Goal: Task Accomplishment & Management: Manage account settings

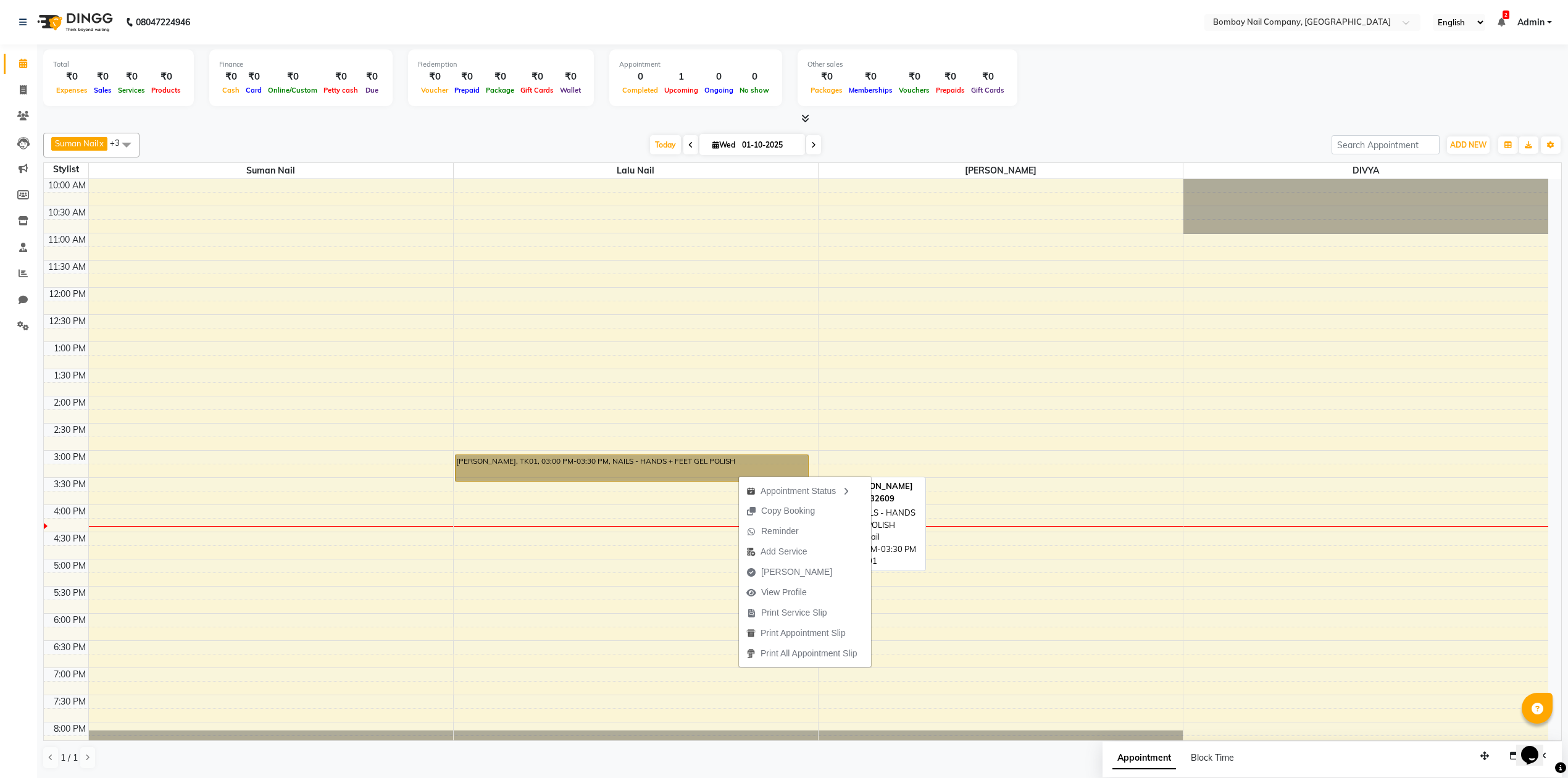
click at [685, 478] on link "[PERSON_NAME], TK01, 03:00 PM-03:30 PM, NAILS - HANDS + FEET GEL POLISH" at bounding box center [632, 467] width 354 height 27
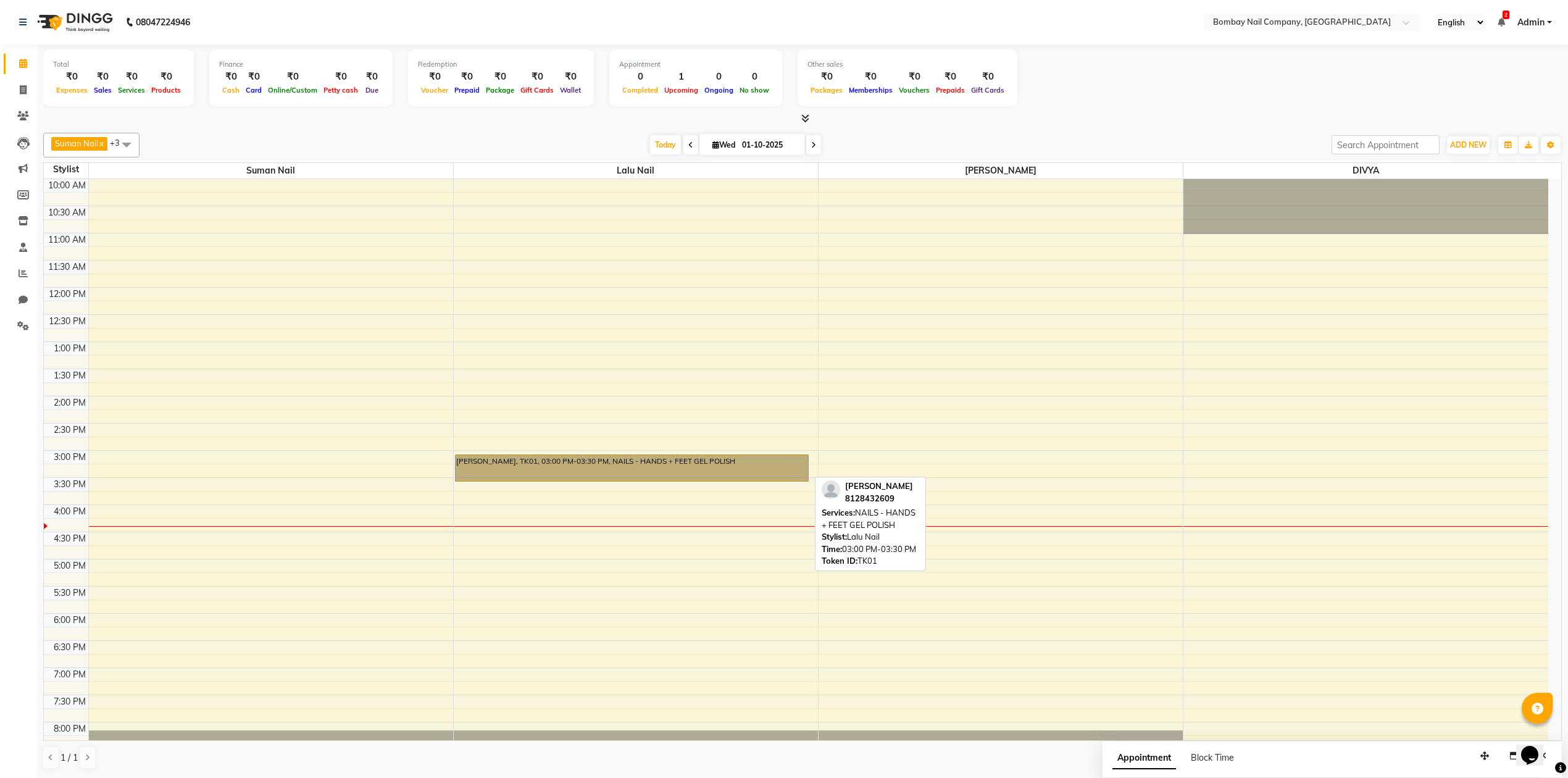
click at [701, 470] on link "[PERSON_NAME], TK01, 03:00 PM-03:30 PM, NAILS - HANDS + FEET GEL POLISH" at bounding box center [632, 467] width 354 height 27
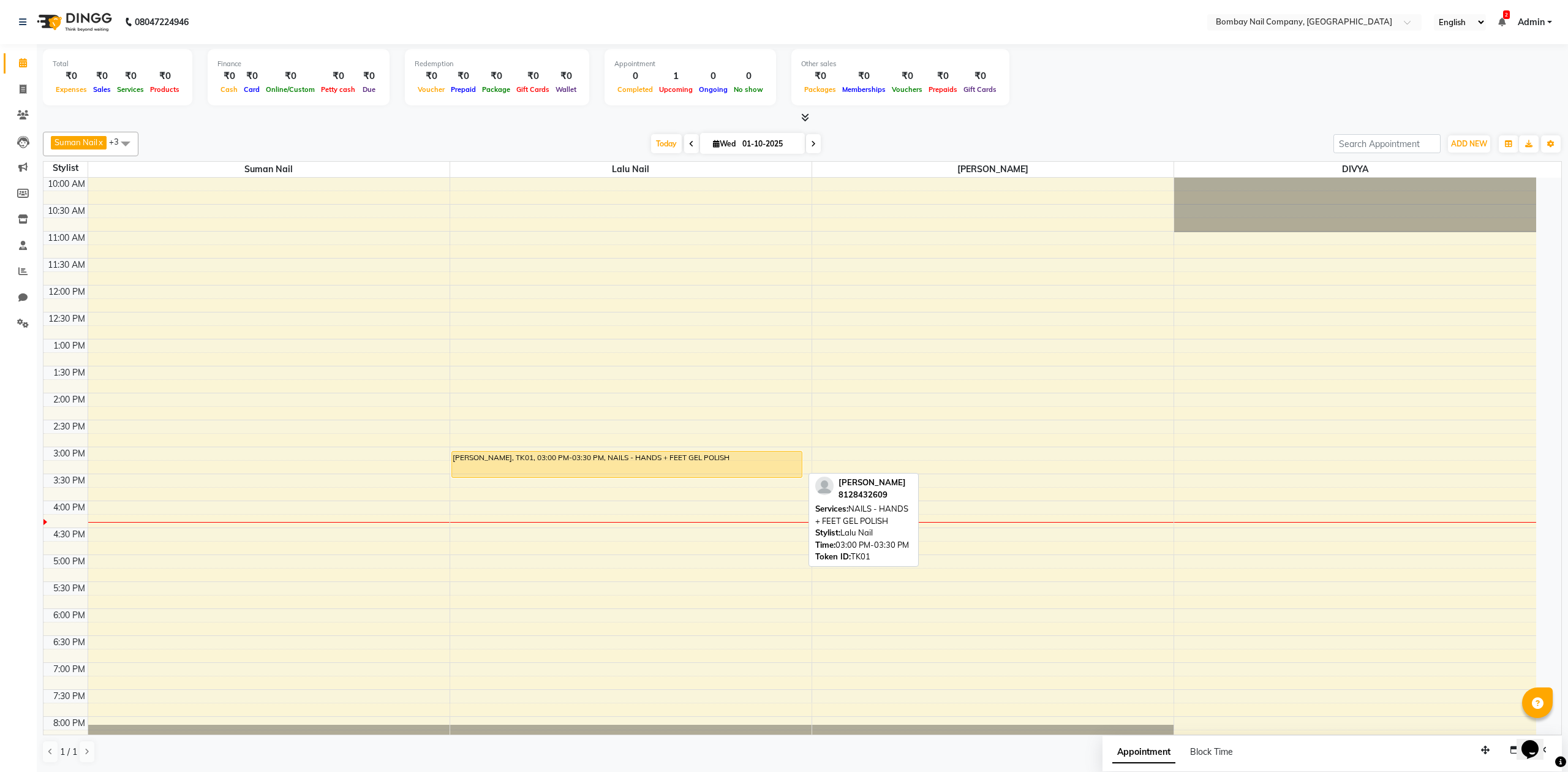
select select "1"
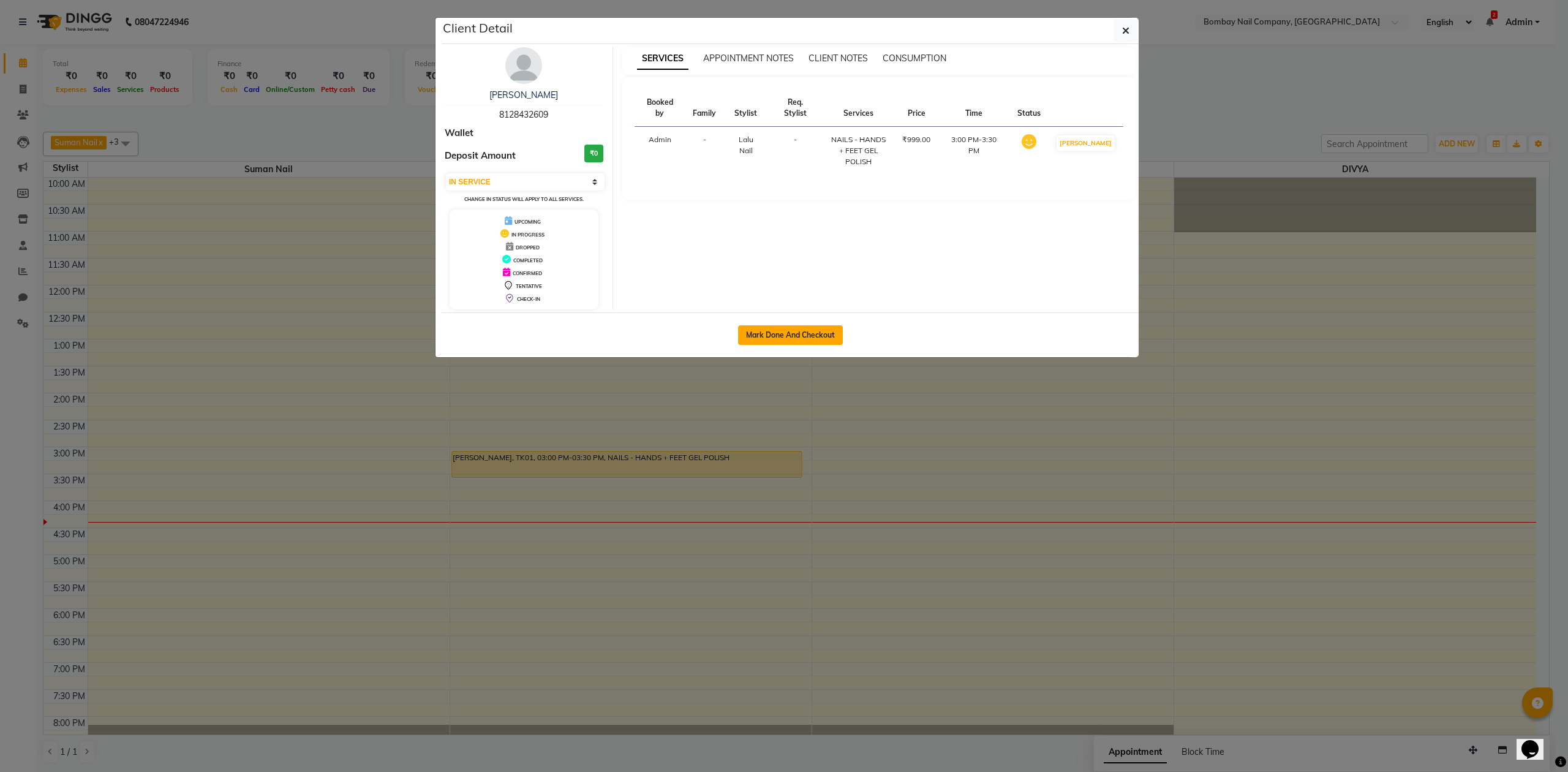
click at [797, 341] on button "Mark Done And Checkout" at bounding box center [790, 335] width 105 height 19
select select "service"
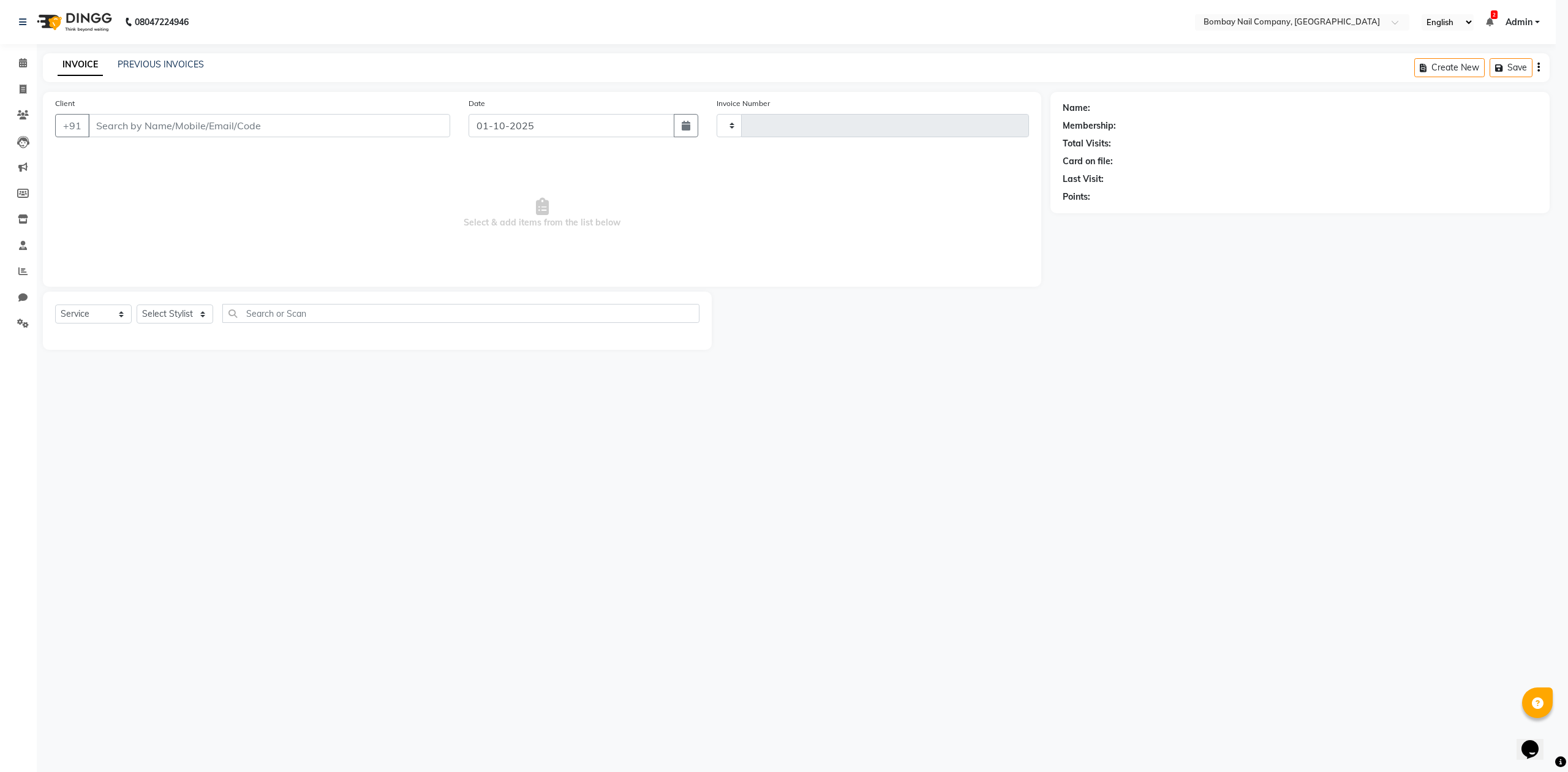
type input "0067"
select select "8782"
type input "8128432609"
select select "90118"
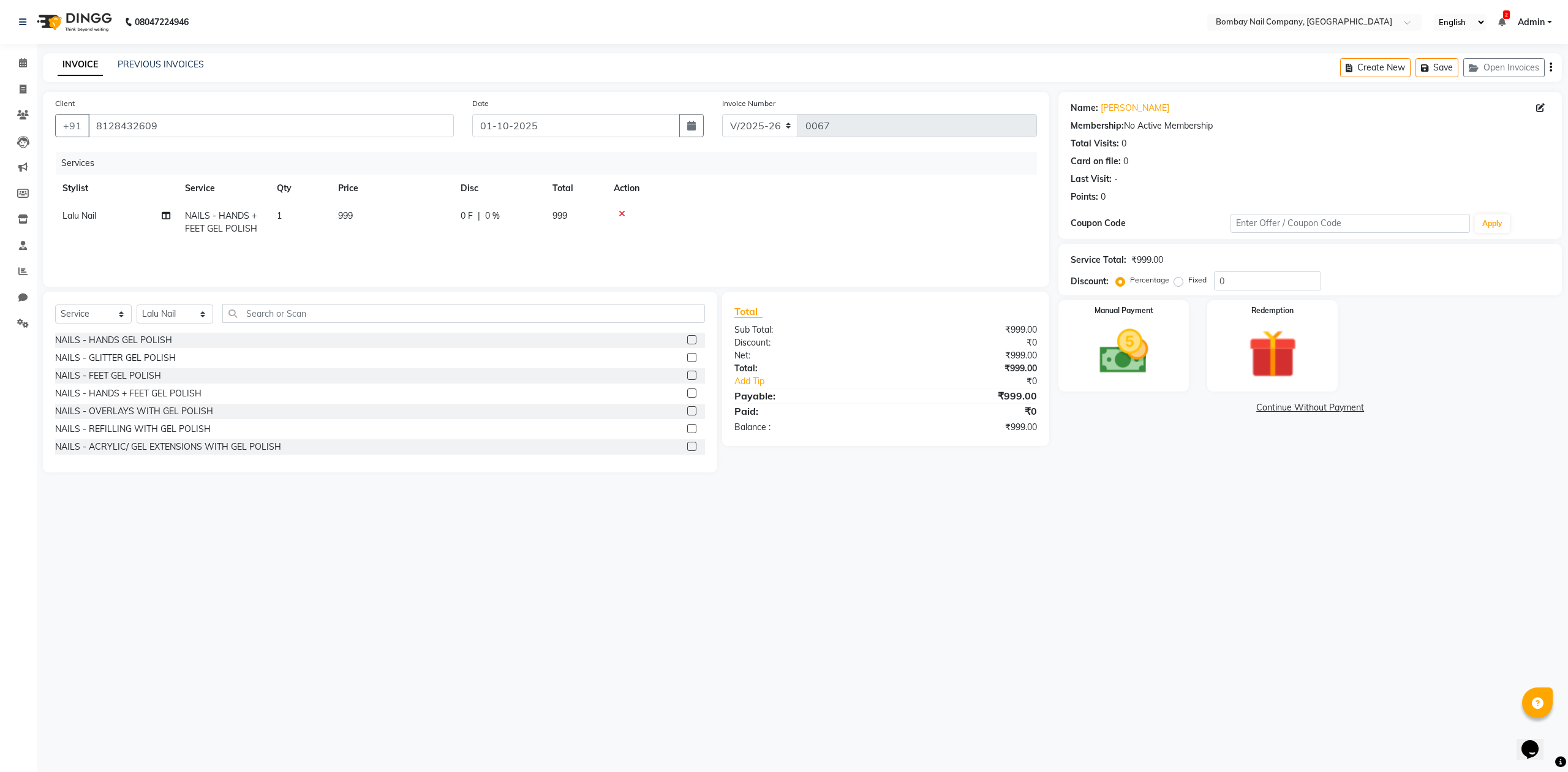
click at [825, 242] on td at bounding box center [822, 222] width 431 height 40
click at [344, 218] on span "999" at bounding box center [345, 215] width 15 height 11
select select "90118"
click at [410, 217] on input "999" at bounding box center [449, 219] width 108 height 19
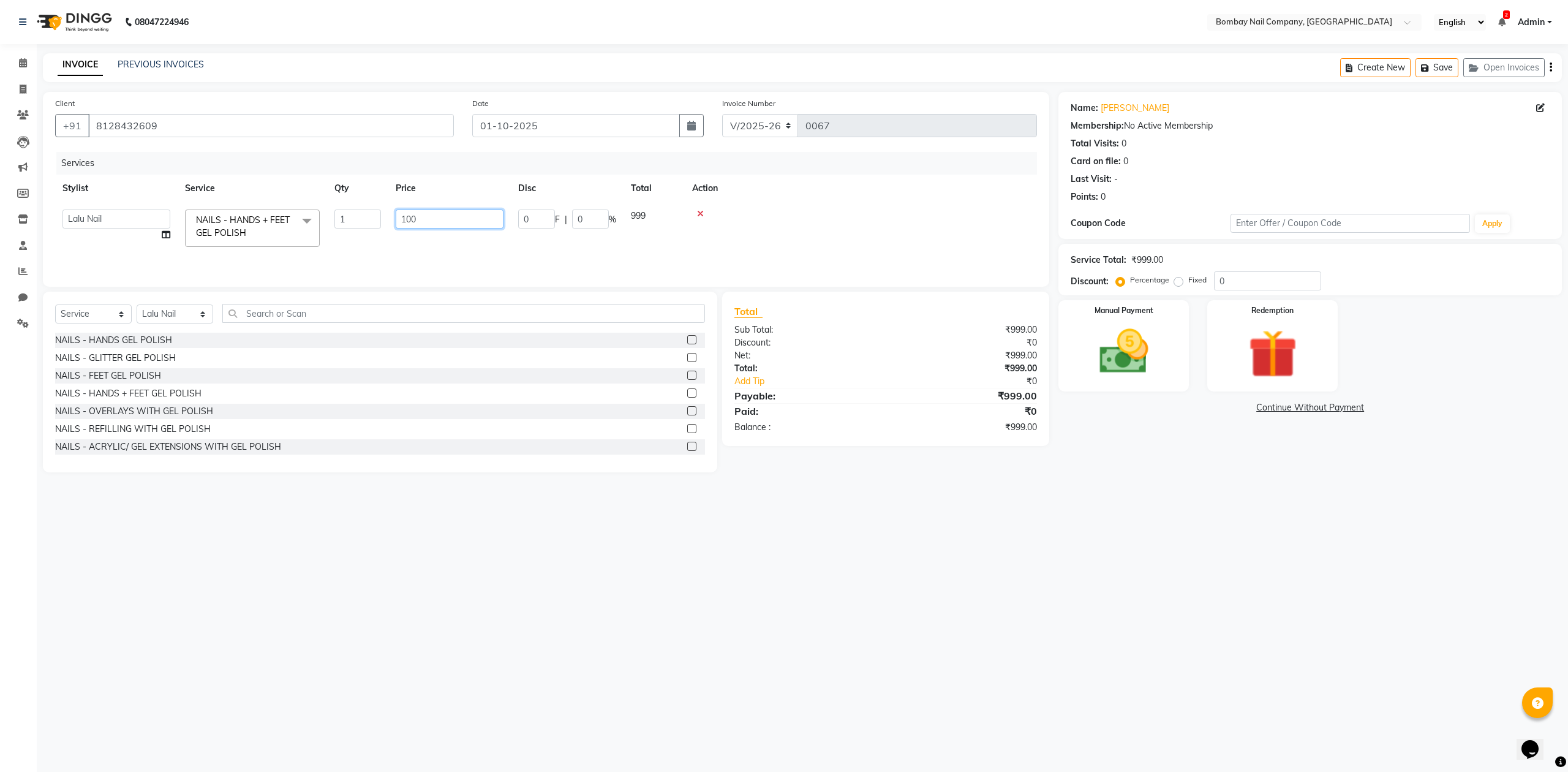
type input "1000"
click at [843, 245] on div "Services Stylist Service Qty Price Disc Total Action Lalu Nail NAILS - HANDS + …" at bounding box center [546, 213] width 982 height 122
click at [1122, 353] on img at bounding box center [1124, 352] width 83 height 59
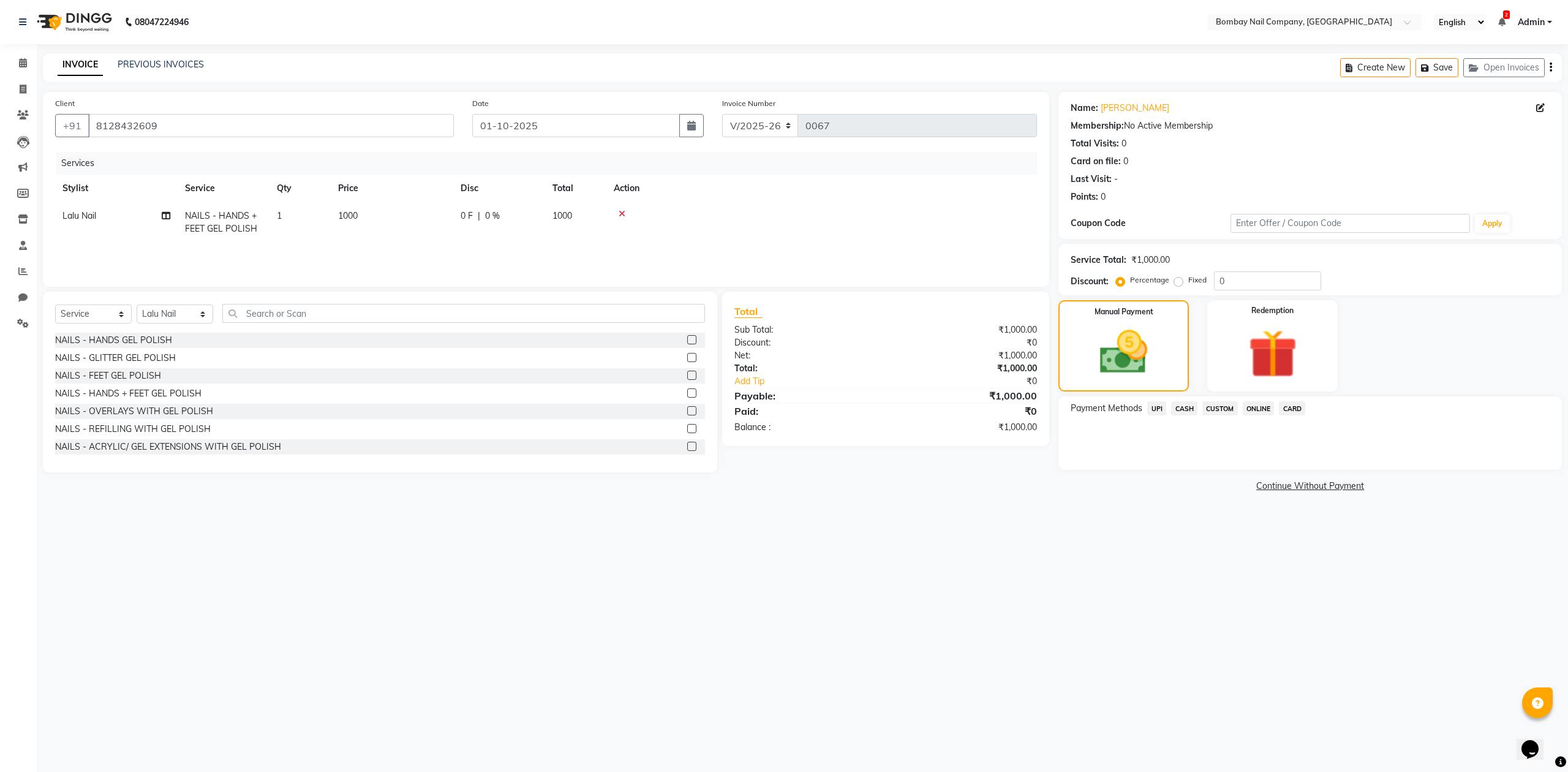
click at [1163, 405] on span "UPI" at bounding box center [1157, 408] width 19 height 14
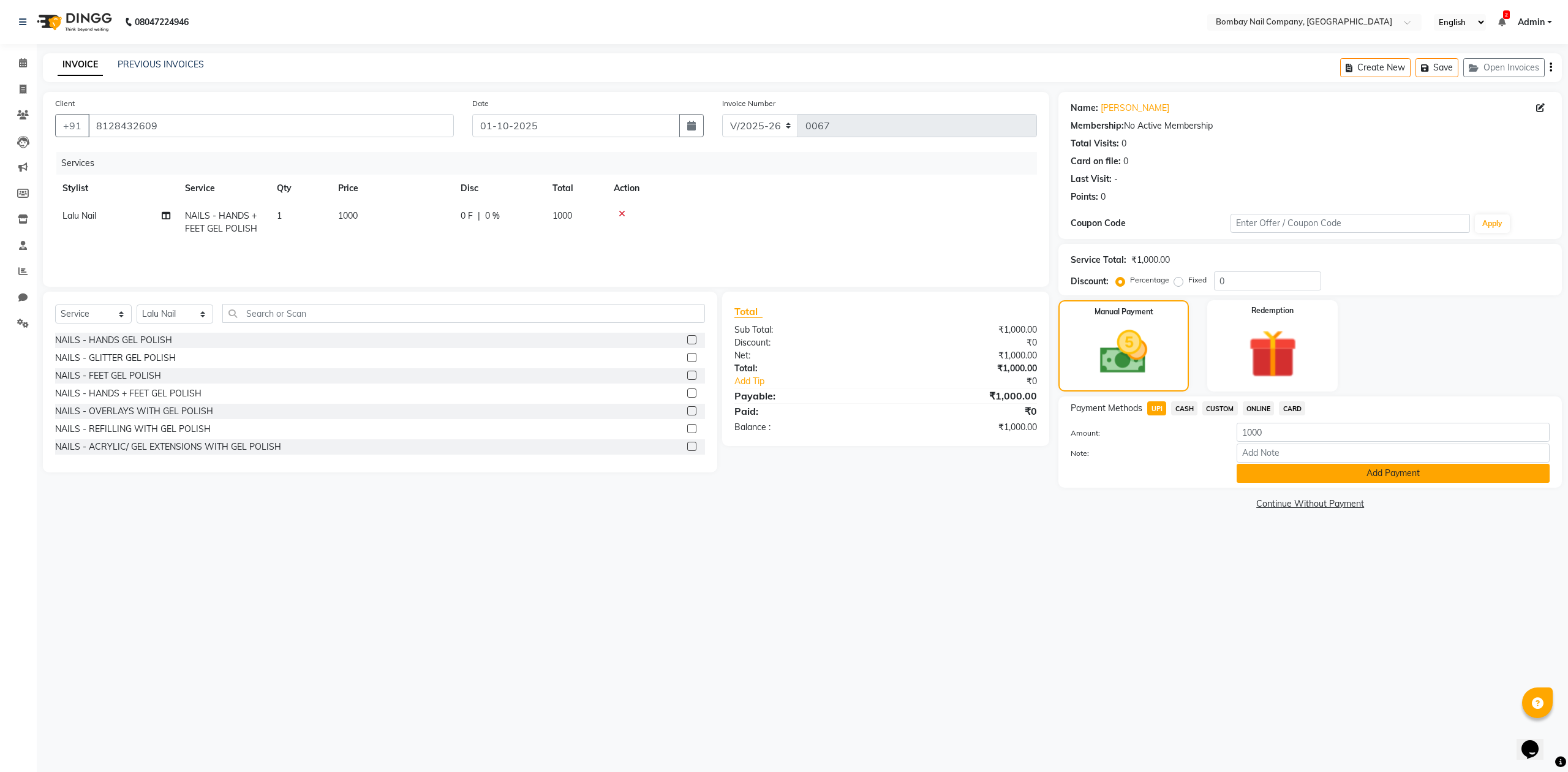
click at [1268, 473] on button "Add Payment" at bounding box center [1393, 473] width 313 height 19
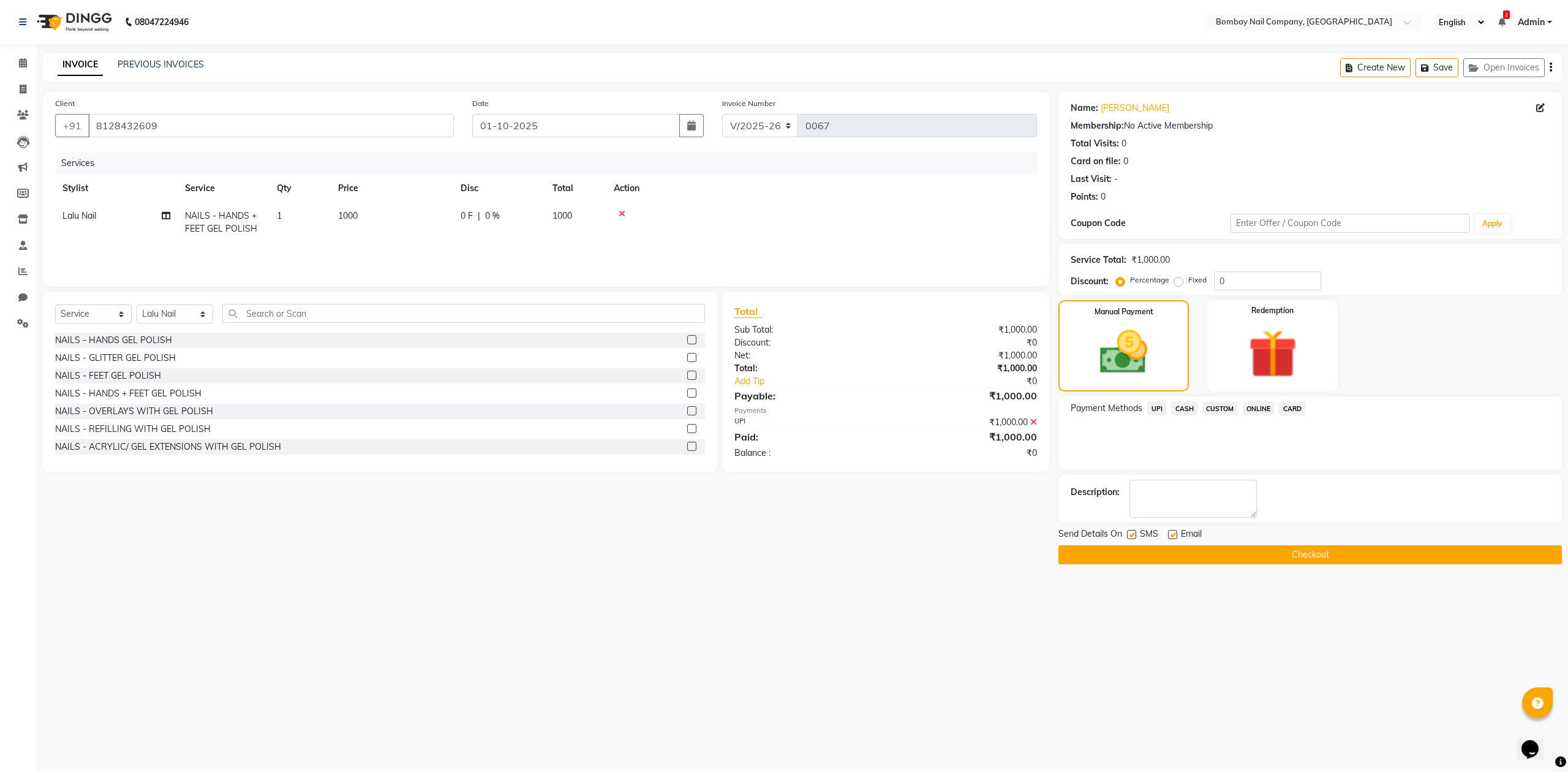
click at [1233, 554] on button "Checkout" at bounding box center [1310, 554] width 503 height 19
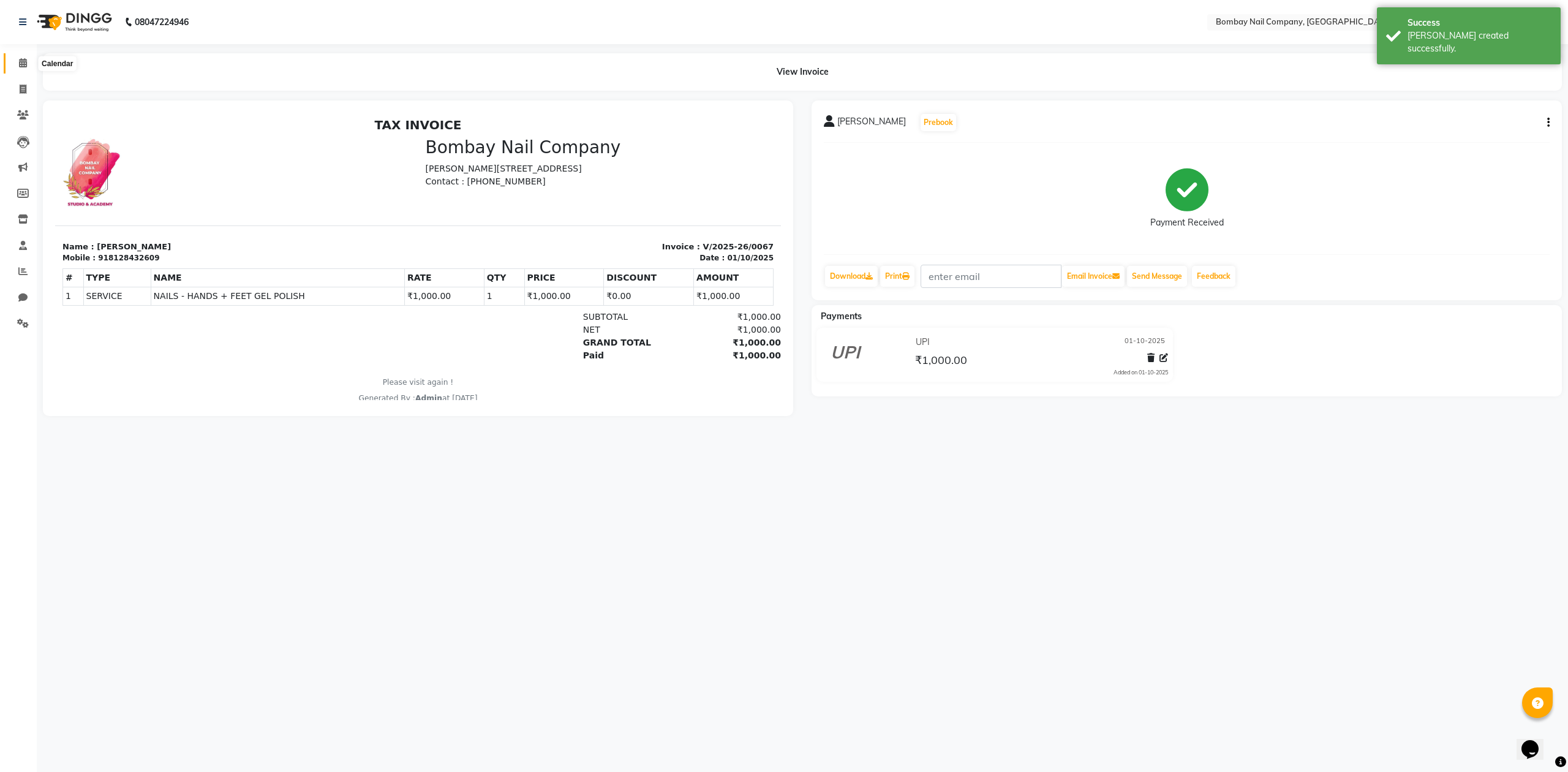
click at [20, 62] on icon at bounding box center [23, 63] width 8 height 9
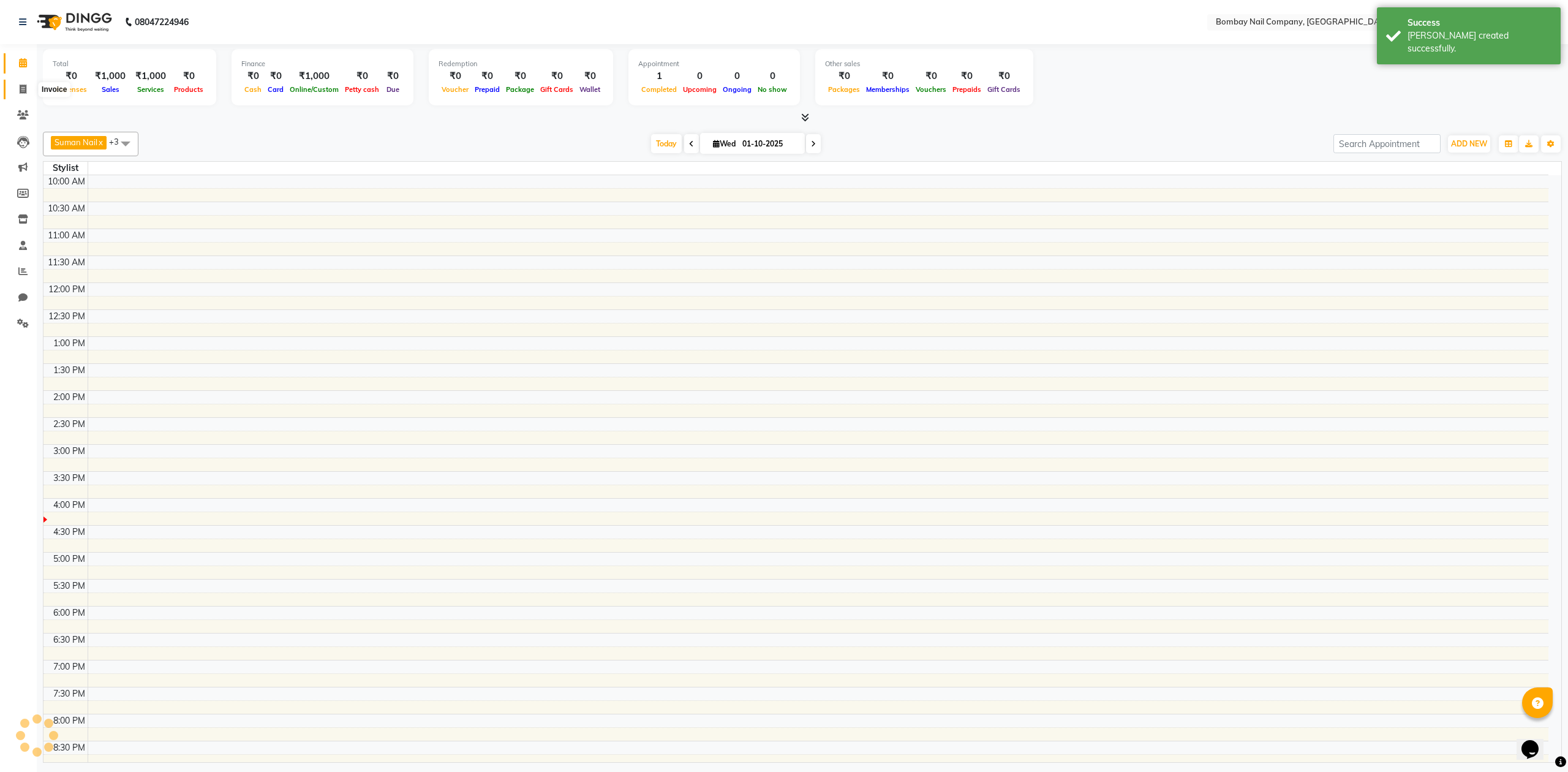
click at [19, 89] on icon at bounding box center [22, 89] width 7 height 9
select select "service"
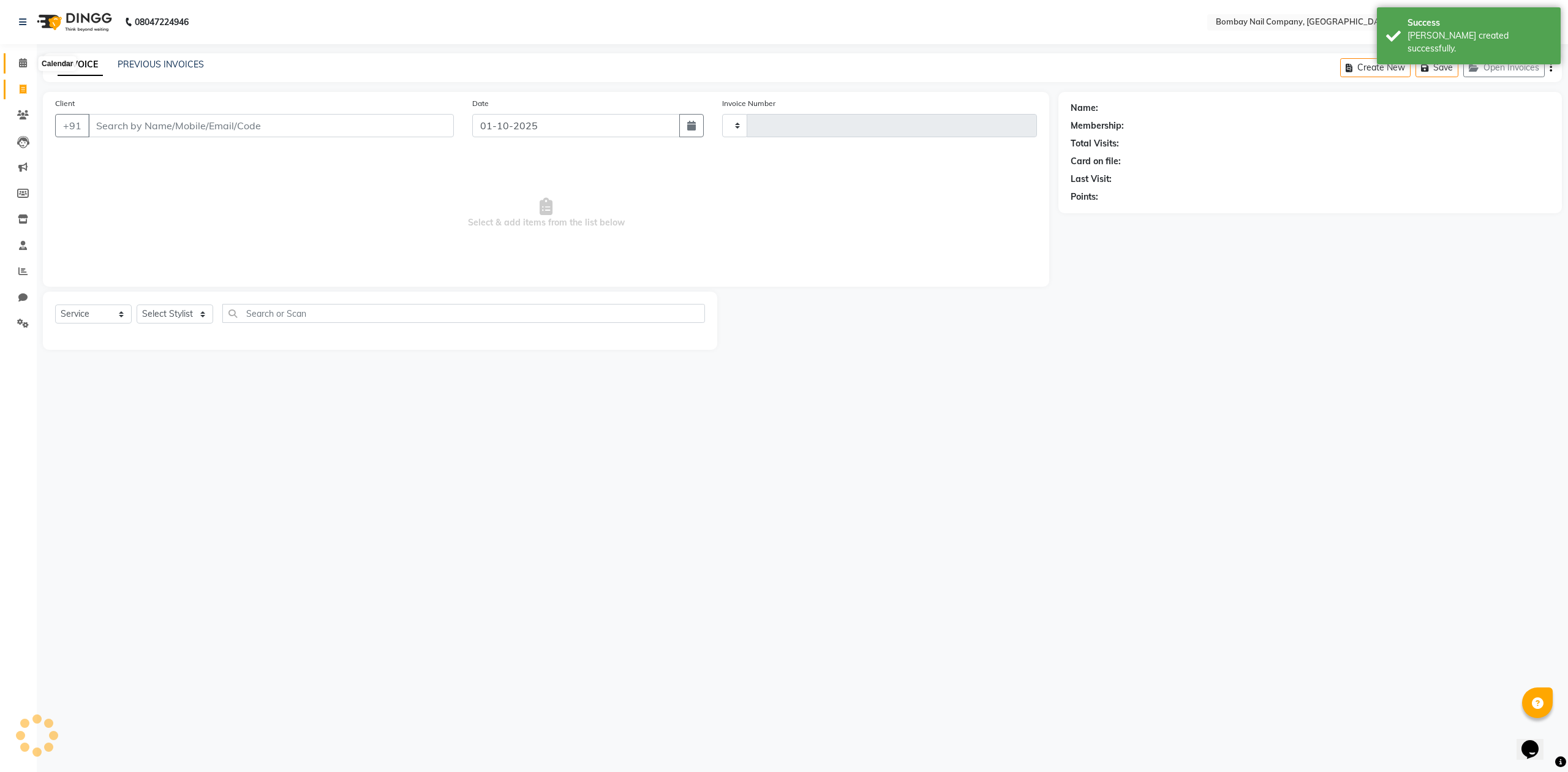
click at [25, 64] on icon at bounding box center [23, 63] width 8 height 9
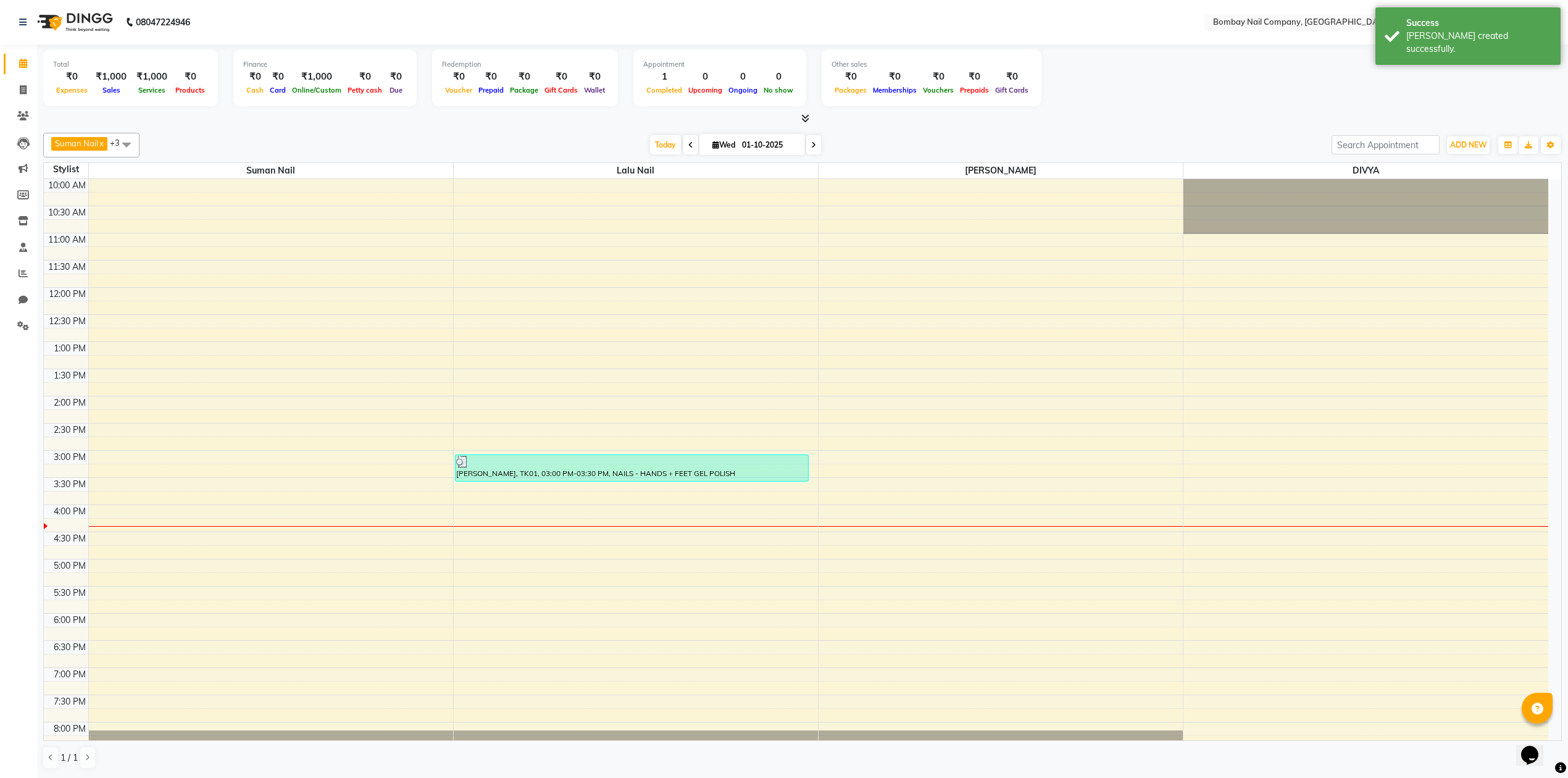
scroll to position [1, 0]
click at [892, 133] on div "Suman Nail x Lalu Nail x Sanjay Nail x DIVYA x +3 Select All ADMIN Suman Nail L…" at bounding box center [802, 145] width 1518 height 25
click at [758, 137] on input "01-10-2025" at bounding box center [768, 145] width 62 height 19
select select "10"
select select "2025"
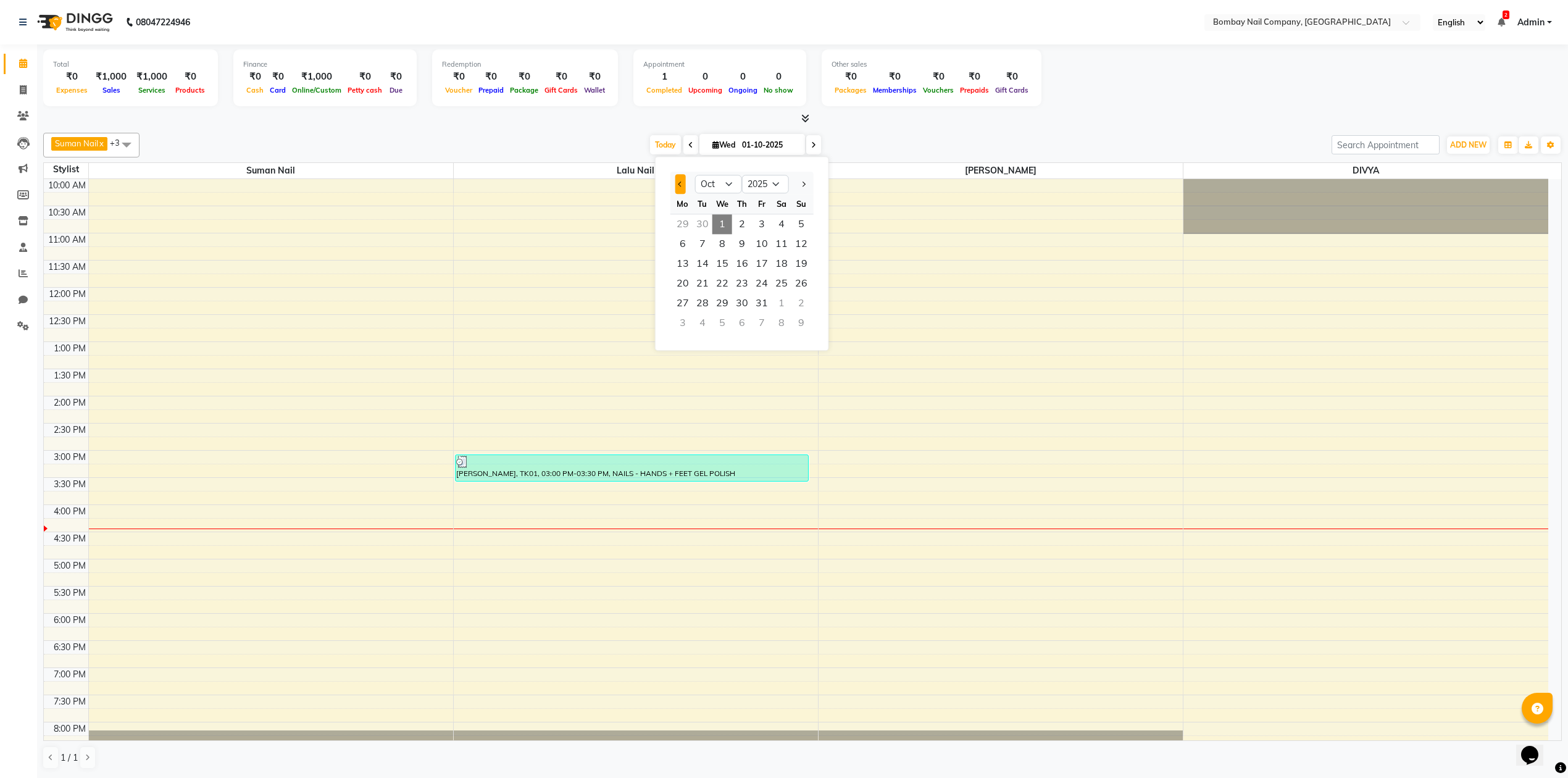
click at [678, 176] on button "Previous month" at bounding box center [680, 183] width 10 height 20
select select "9"
click at [781, 282] on span "27" at bounding box center [781, 282] width 20 height 20
type input "27-09-2025"
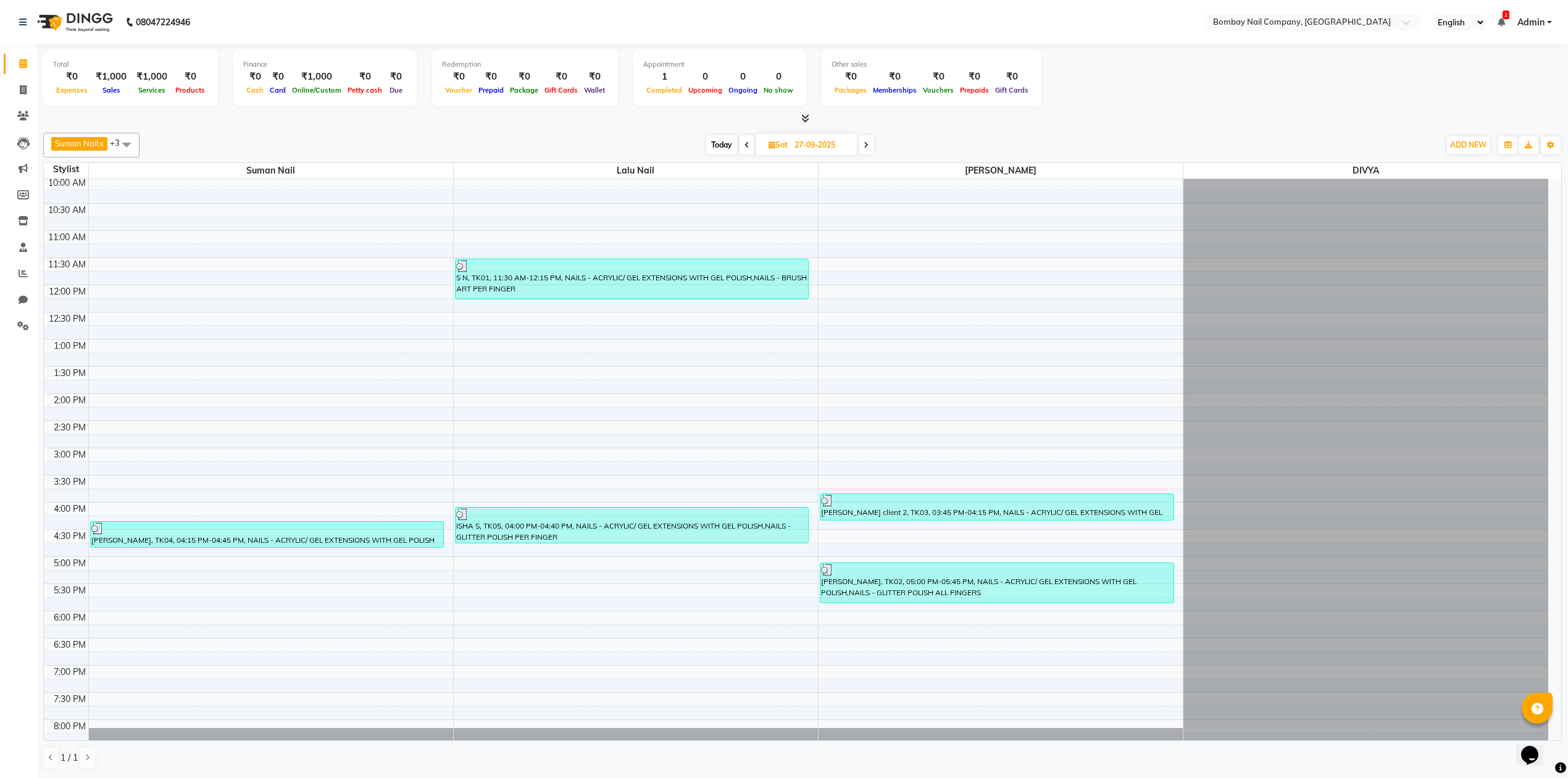
scroll to position [0, 0]
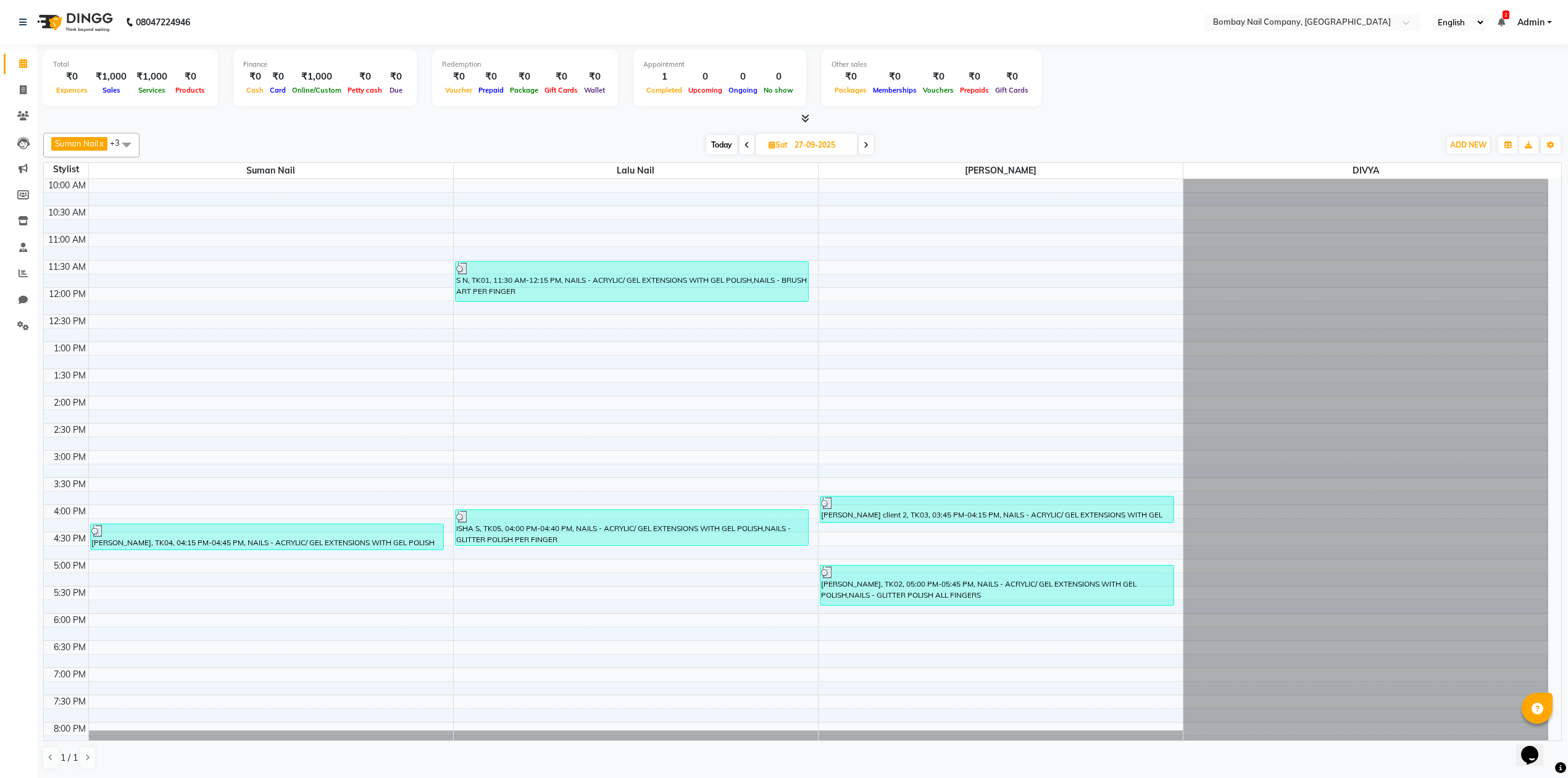
click at [820, 141] on input "27-09-2025" at bounding box center [821, 145] width 62 height 19
select select "9"
select select "2025"
click at [861, 276] on span "28" at bounding box center [858, 282] width 20 height 20
type input "28-09-2025"
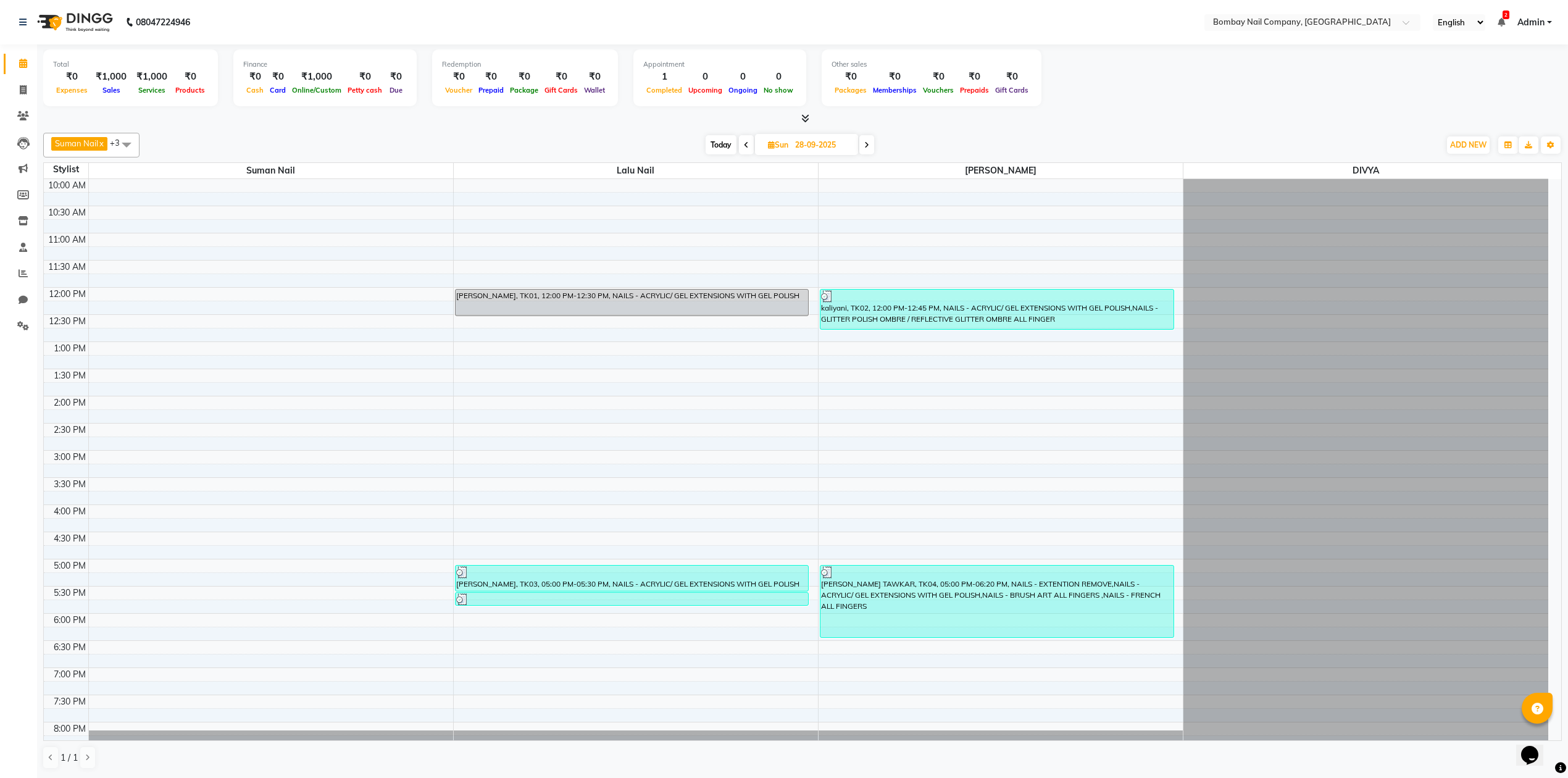
click at [805, 144] on input "28-09-2025" at bounding box center [821, 145] width 62 height 19
select select "9"
select select "2025"
click at [739, 302] on span "29" at bounding box center [740, 303] width 20 height 20
type input "29-09-2025"
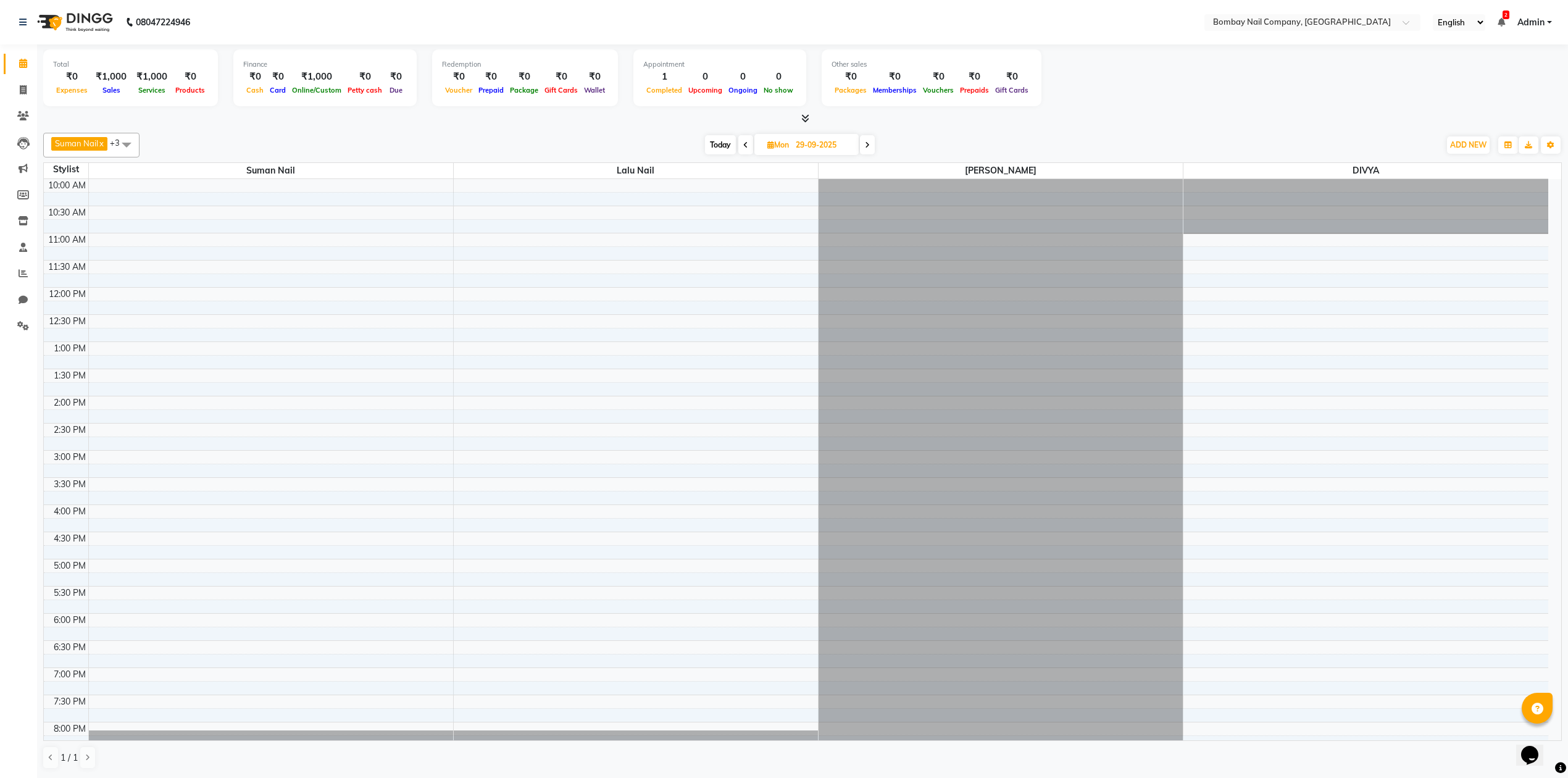
click at [788, 147] on span "Mon" at bounding box center [778, 145] width 28 height 9
select select "9"
select select "2025"
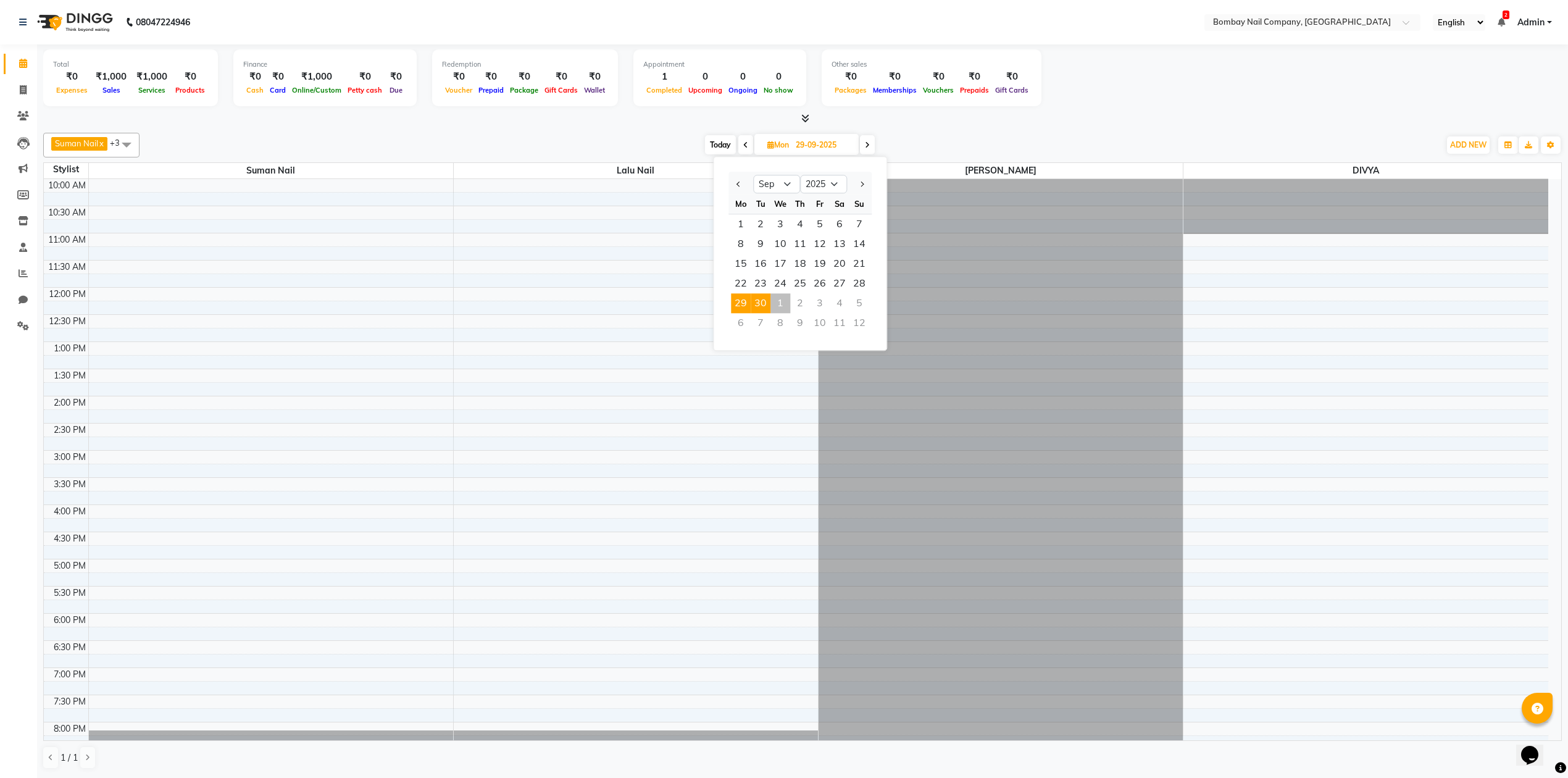
click at [758, 302] on span "30" at bounding box center [760, 303] width 20 height 20
type input "[DATE]"
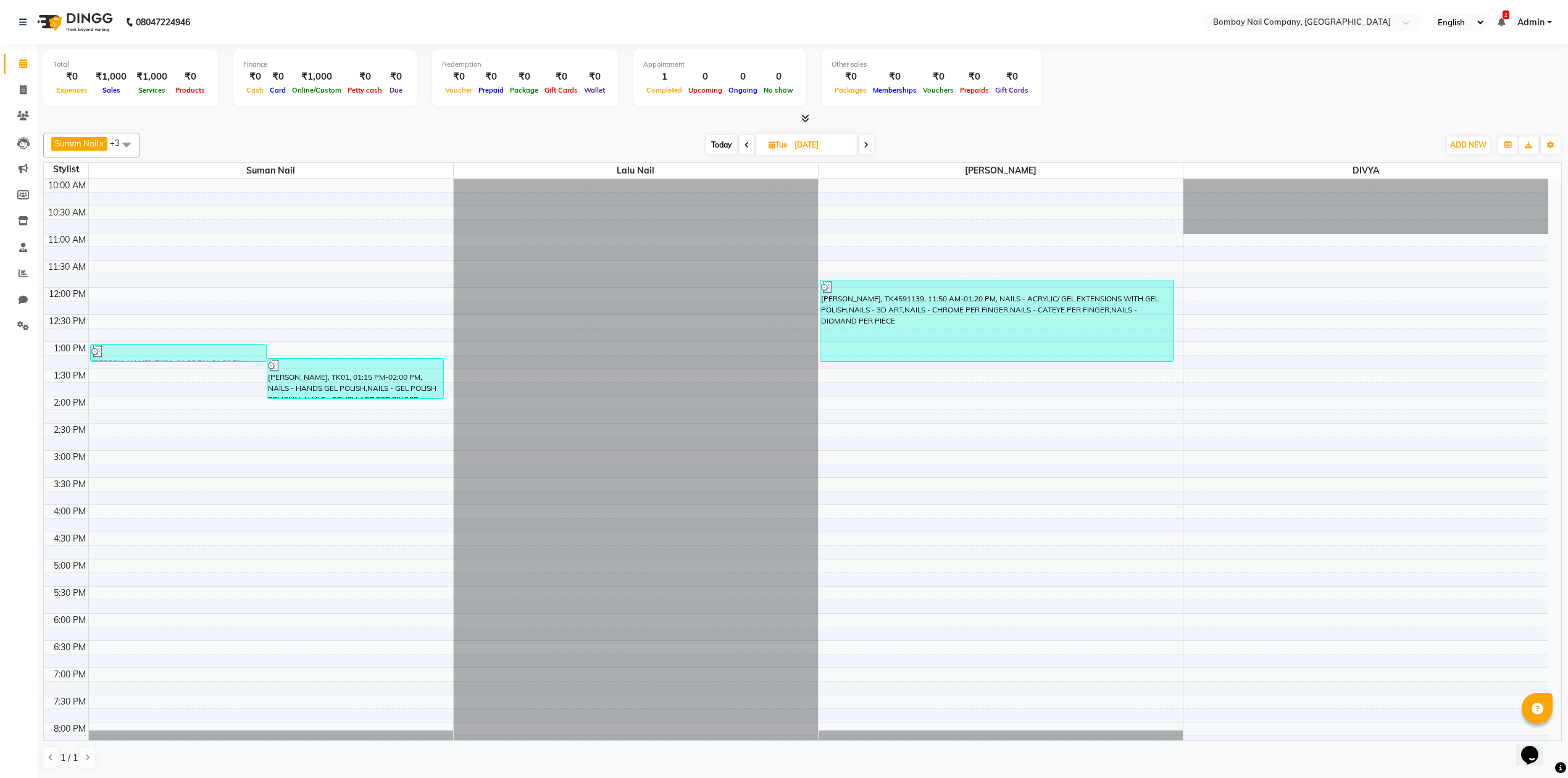
click at [610, 142] on div "[DATE] [DATE]" at bounding box center [789, 145] width 1287 height 19
click at [790, 138] on span "[DATE]" at bounding box center [806, 144] width 102 height 21
click at [800, 146] on input "[DATE]" at bounding box center [821, 145] width 62 height 19
select select "9"
select select "2025"
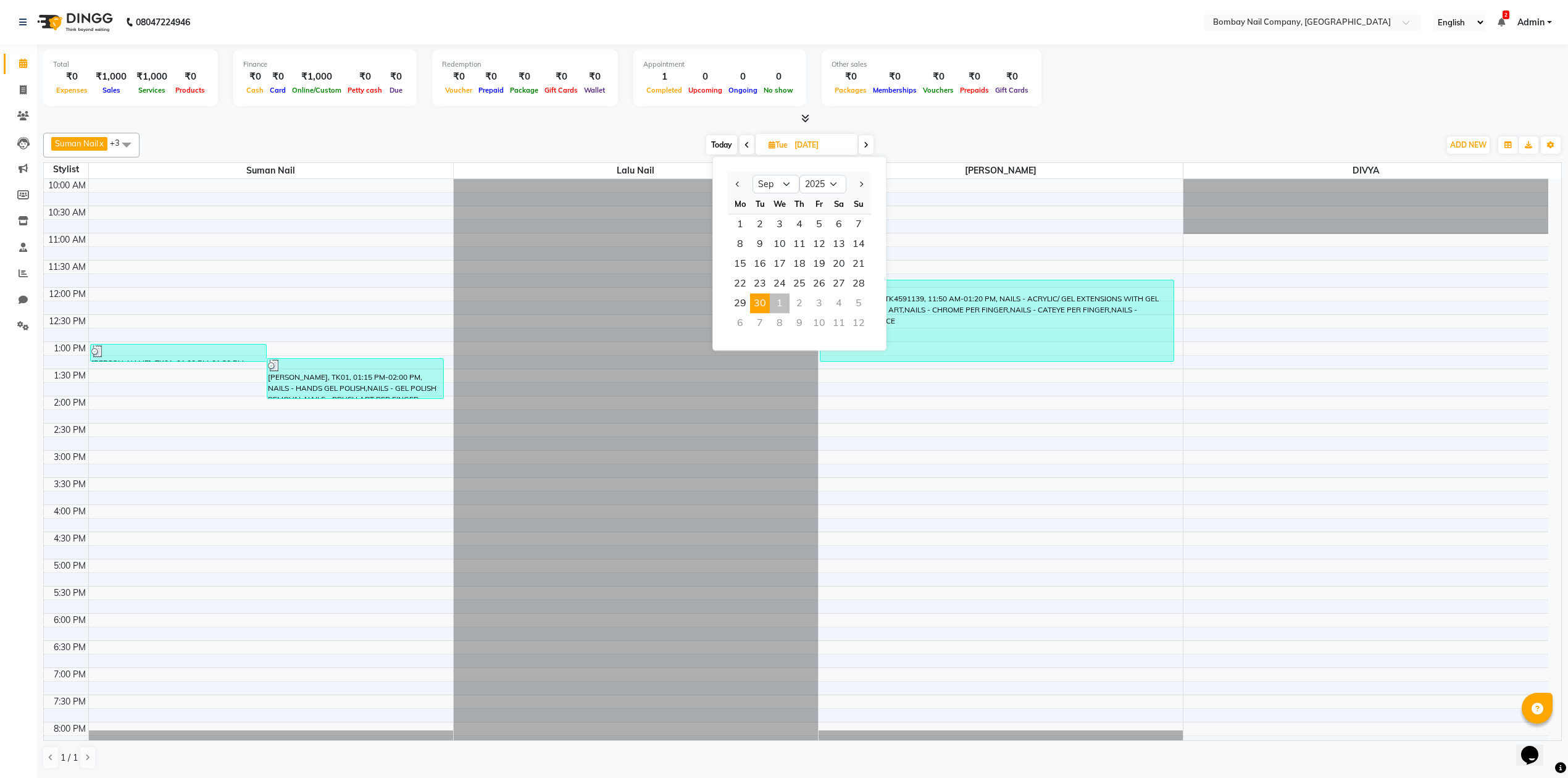
click at [782, 307] on div "1" at bounding box center [779, 303] width 20 height 20
type input "01-10-2025"
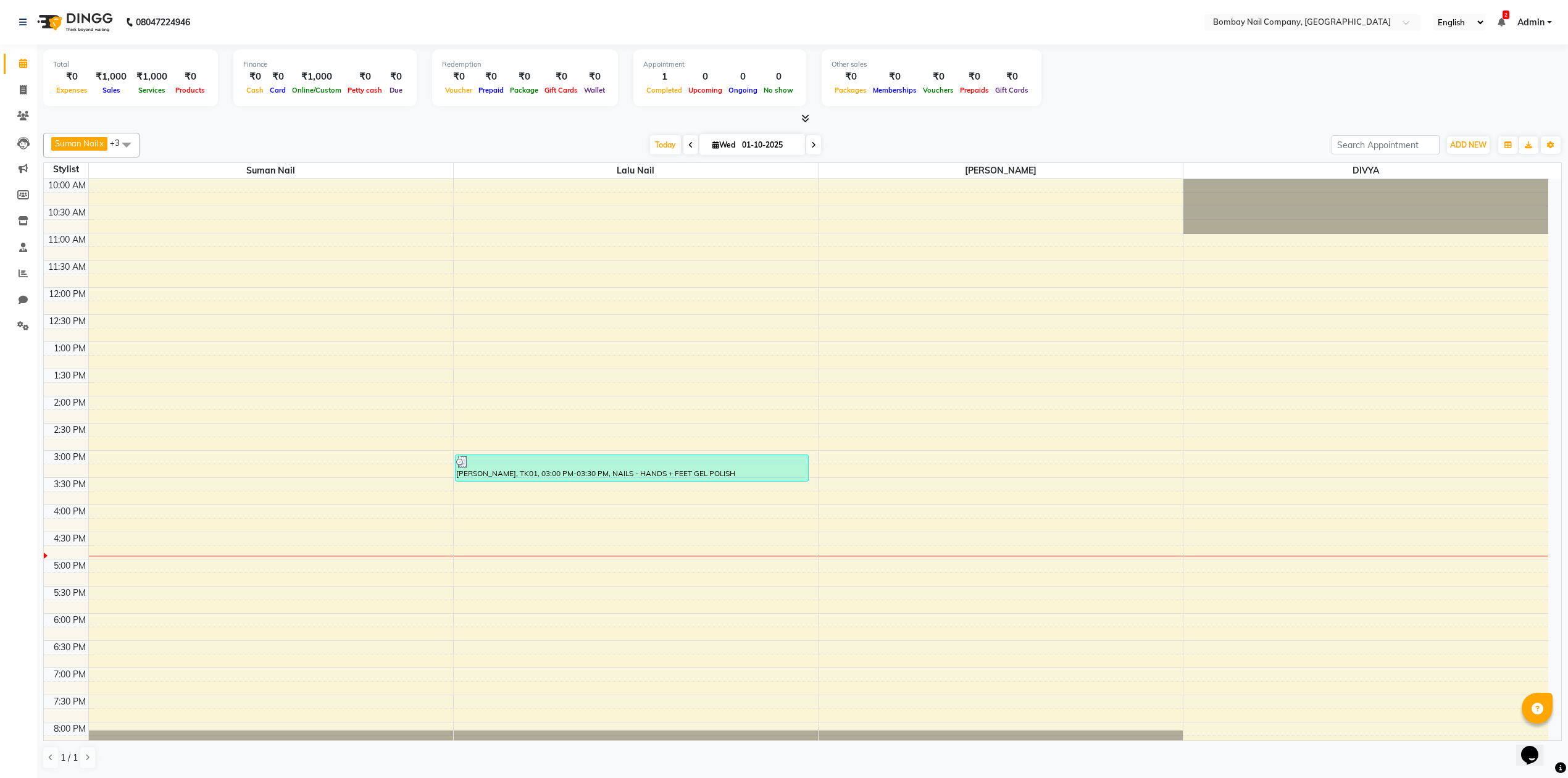
click at [833, 558] on div "10:00 AM 10:30 AM 11:00 AM 11:30 AM 12:00 PM 12:30 PM 1:00 PM 1:30 PM 2:00 PM 2…" at bounding box center [796, 504] width 1504 height 652
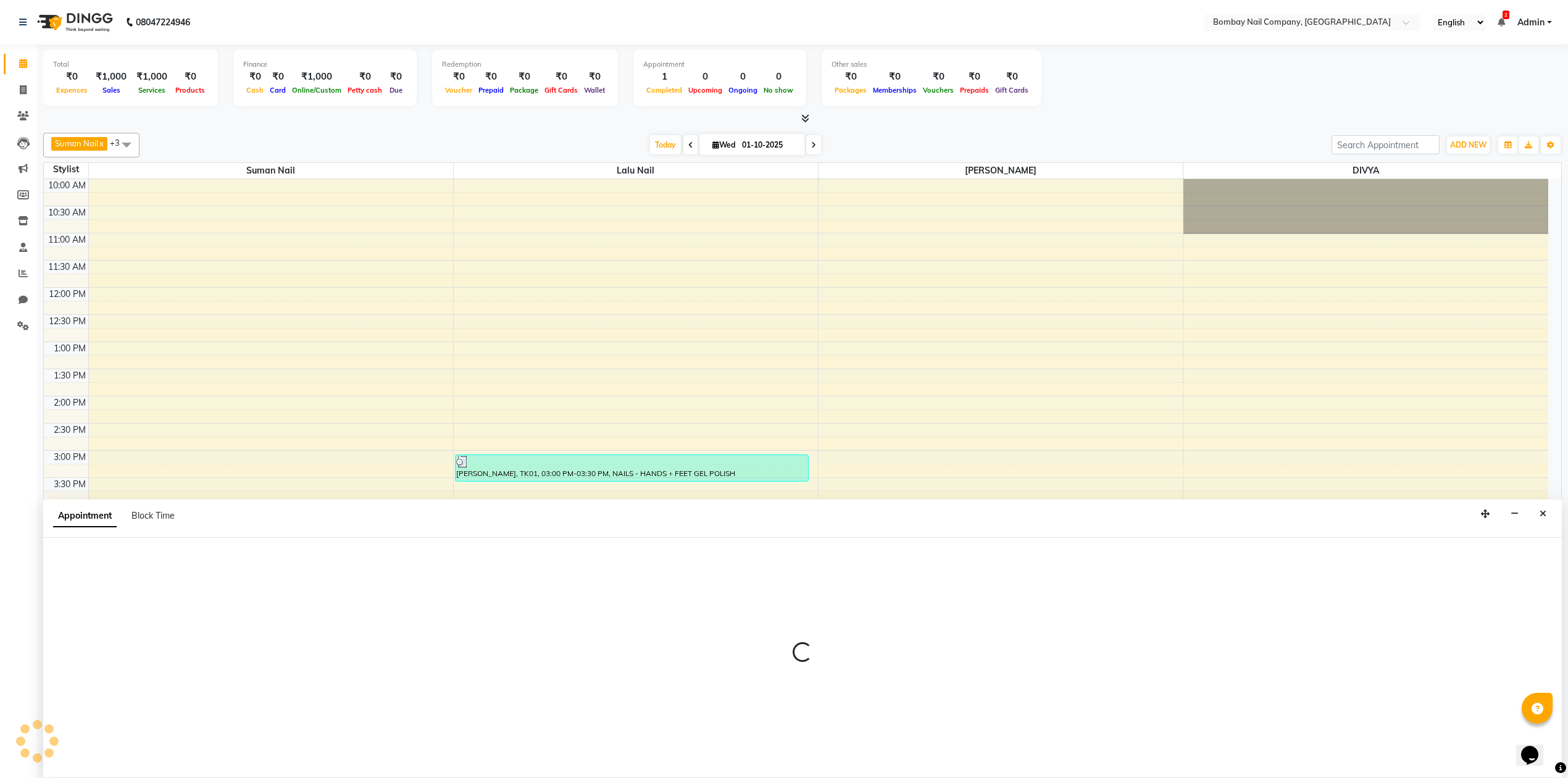
select select "90119"
select select "tentative"
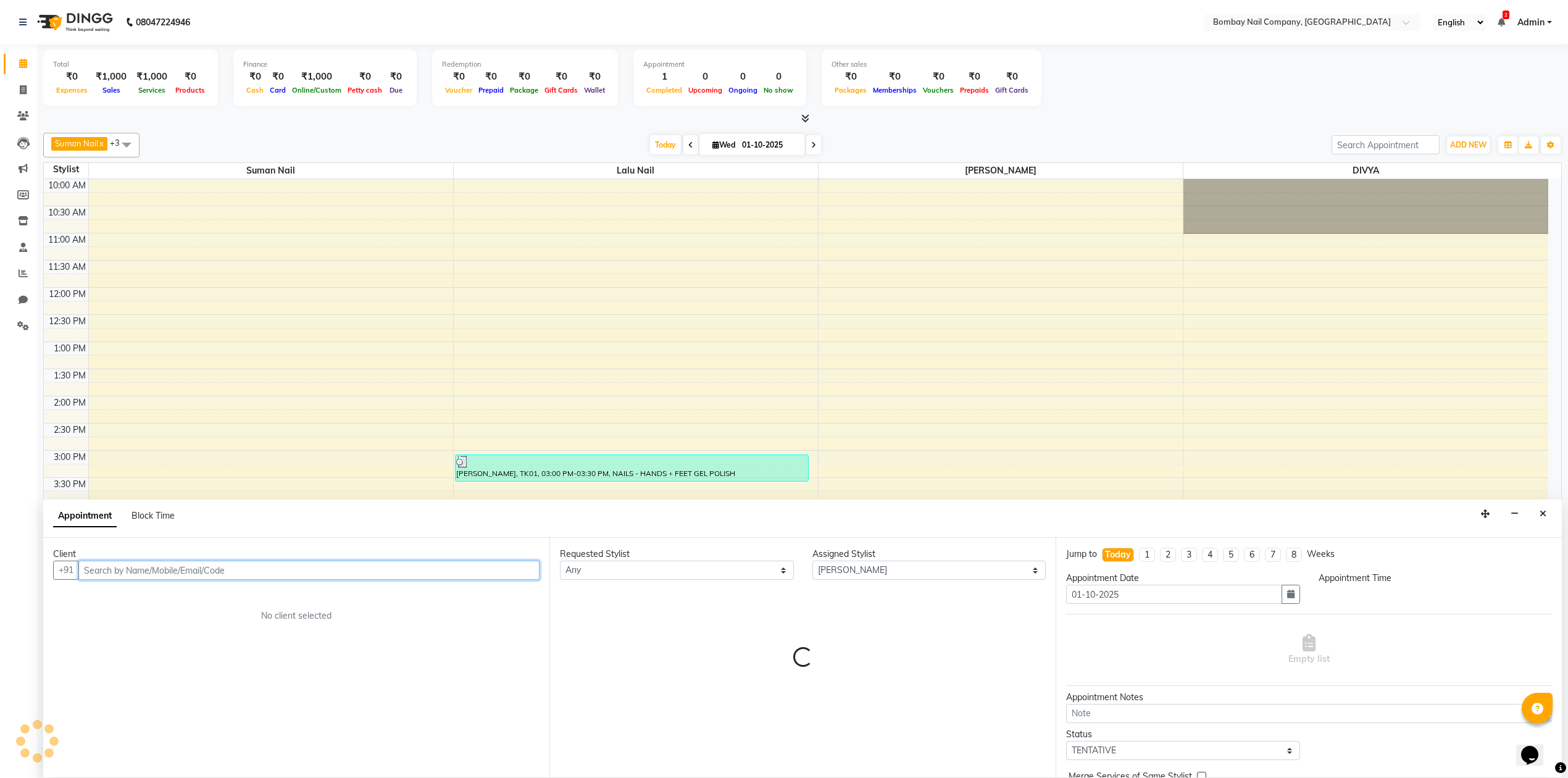
select select "1005"
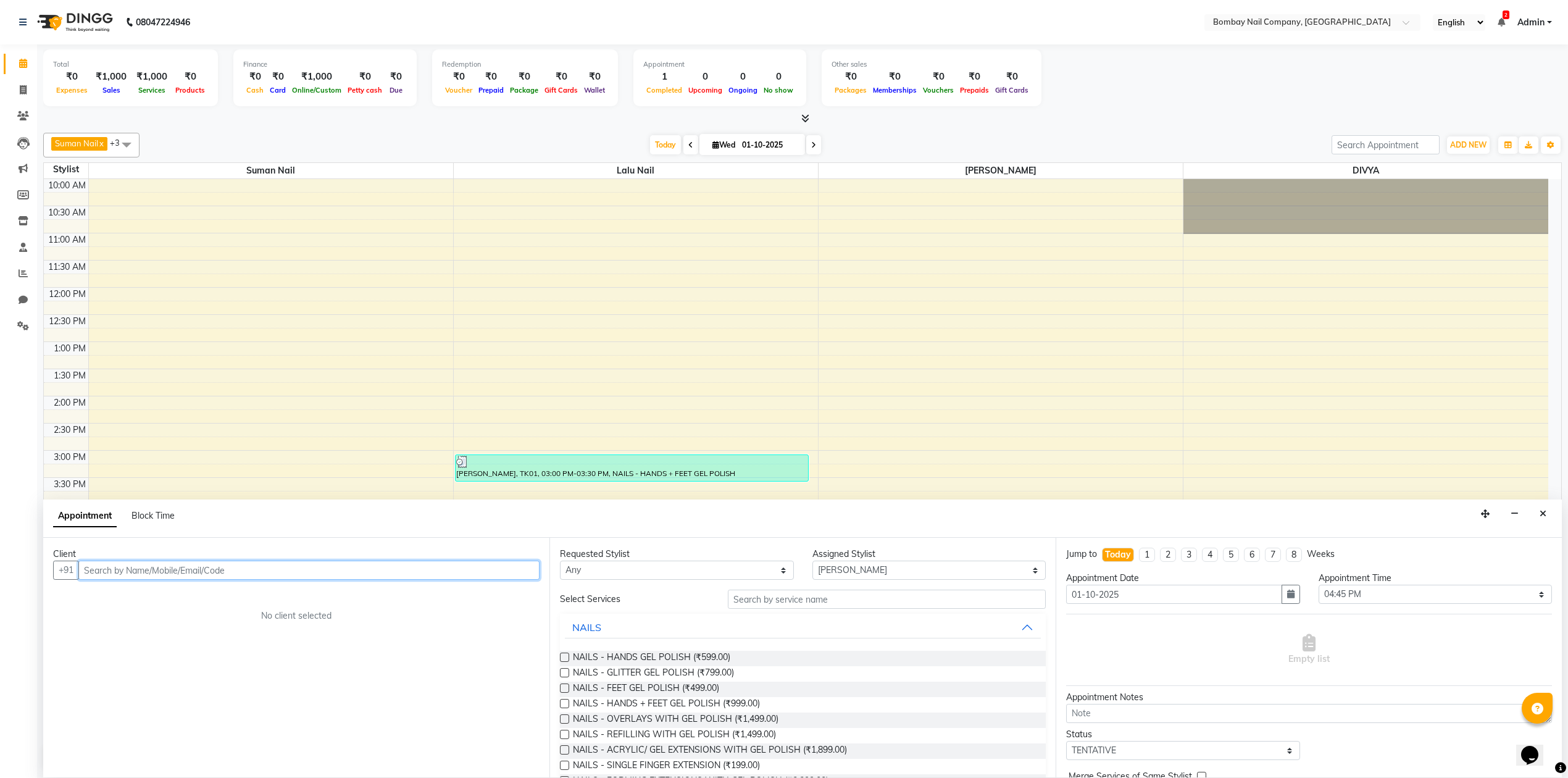
click at [527, 573] on input "text" at bounding box center [308, 570] width 461 height 20
type input "9325180765"
click at [519, 572] on span "Add Client" at bounding box center [513, 570] width 41 height 11
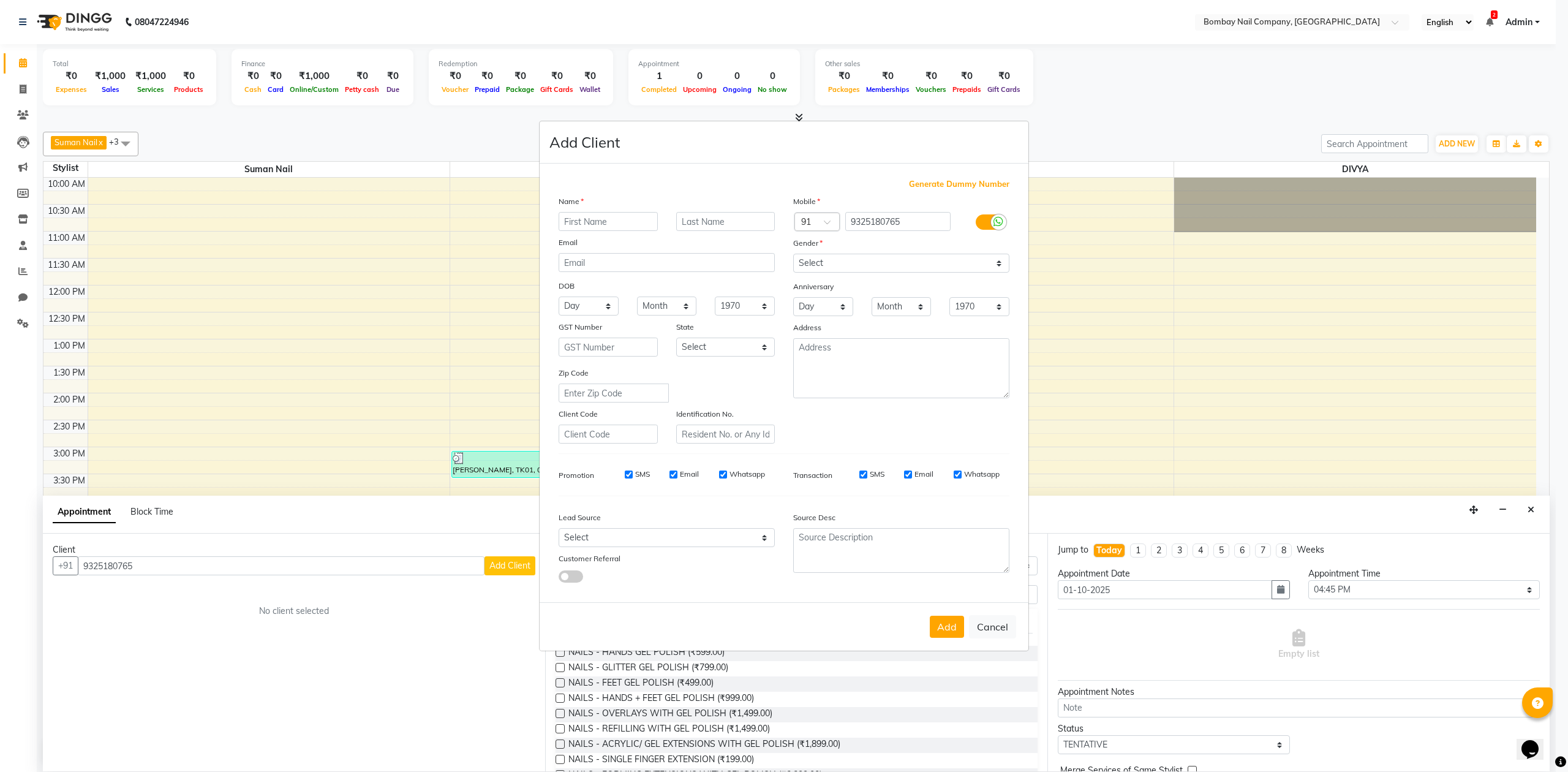
click at [617, 211] on div "Name" at bounding box center [667, 204] width 235 height 17
click at [619, 221] on input "text" at bounding box center [609, 221] width 99 height 19
type input "m"
type input "MEITHI"
click at [686, 225] on input "text" at bounding box center [726, 221] width 99 height 19
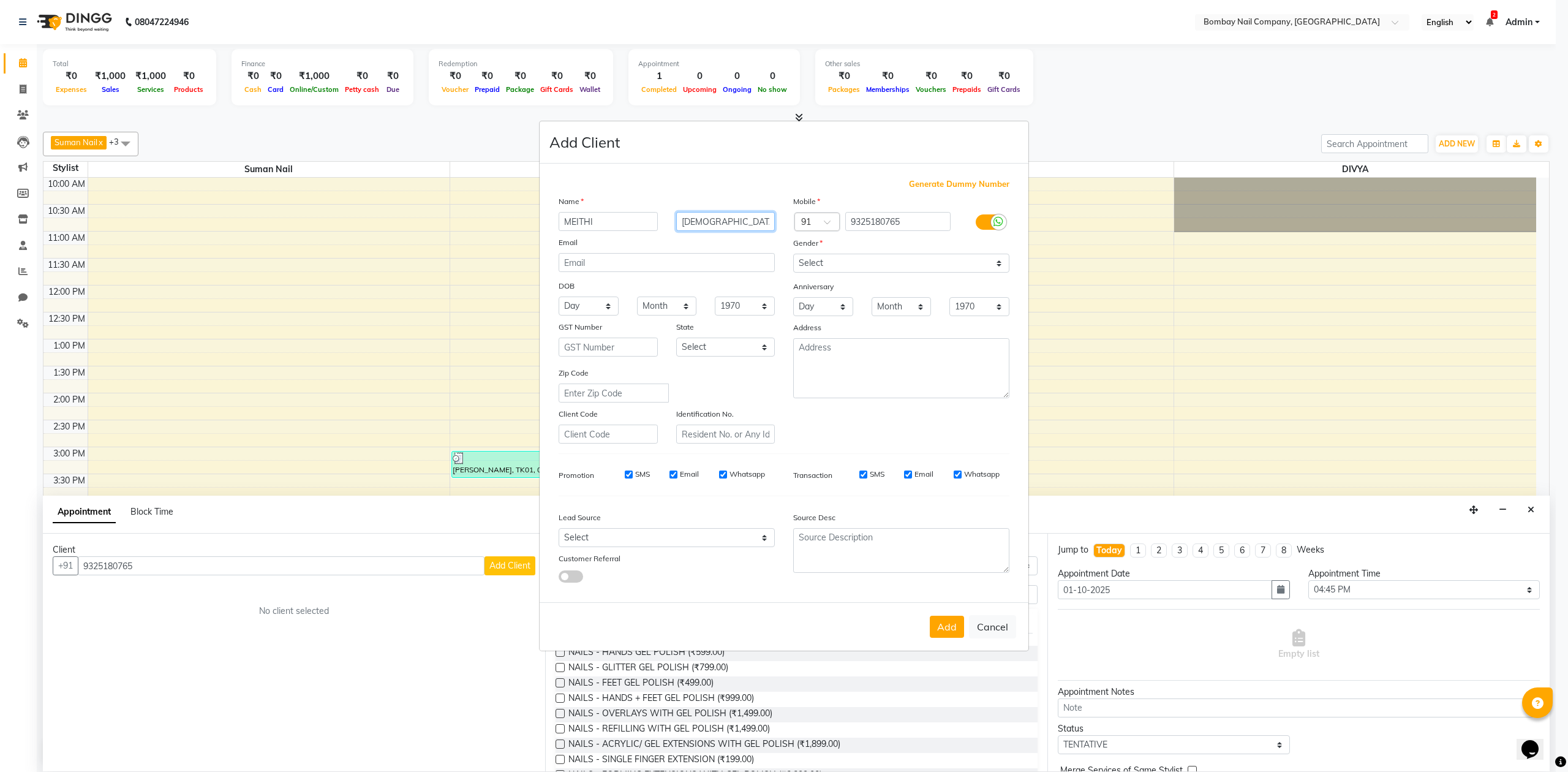
type input "[DEMOGRAPHIC_DATA]"
drag, startPoint x: 526, startPoint y: 226, endPoint x: 462, endPoint y: 239, distance: 65.3
click at [462, 239] on ngb-modal-window "Add Client Generate Dummy Number Name [PERSON_NAME] Email DOB Day 01 02 03 04 0…" at bounding box center [784, 386] width 1568 height 772
type input "M"
click at [899, 263] on select "Select [DEMOGRAPHIC_DATA] [DEMOGRAPHIC_DATA] Other Prefer Not To Say" at bounding box center [901, 263] width 216 height 19
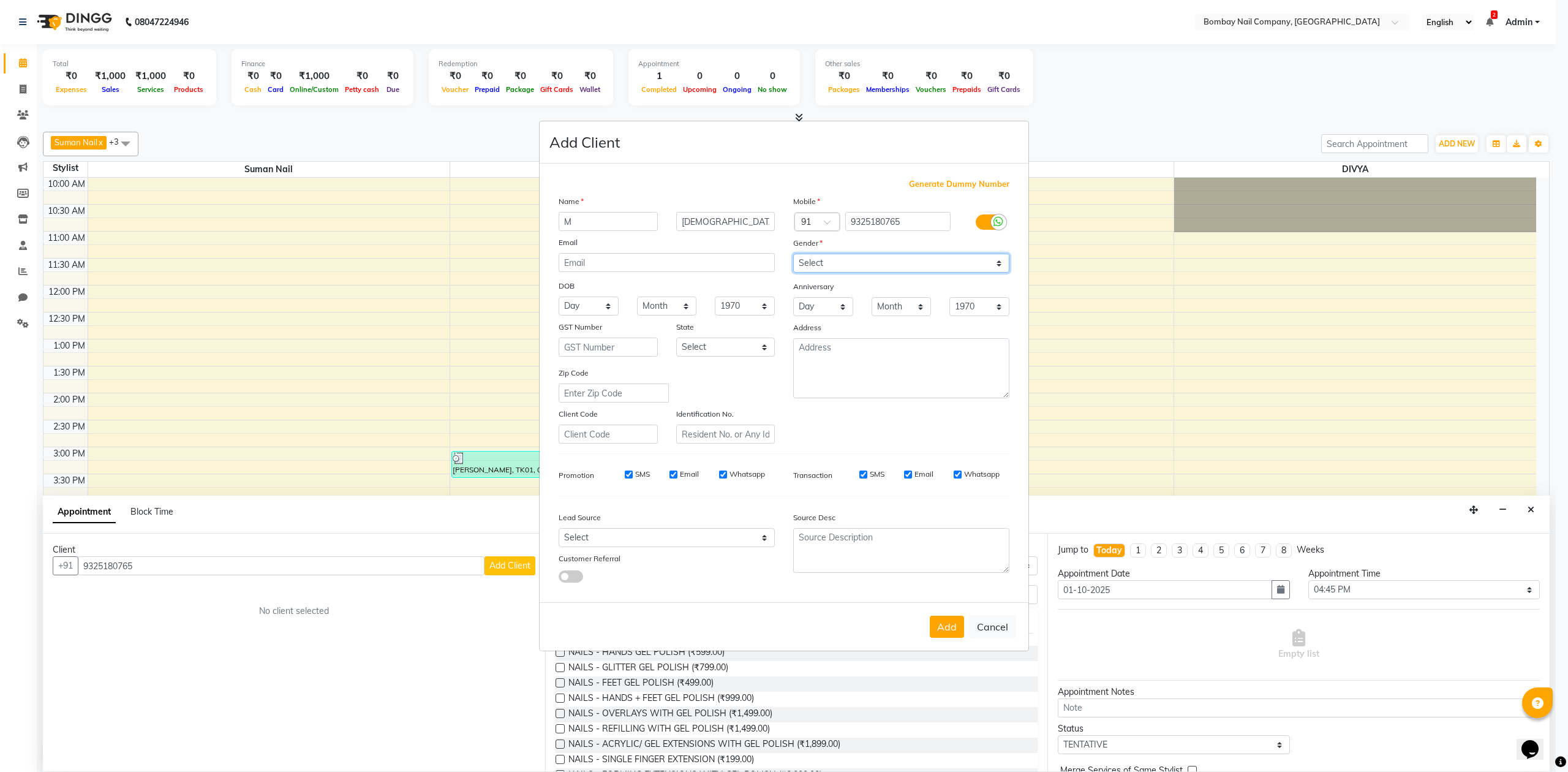
select select "[DEMOGRAPHIC_DATA]"
click at [794, 255] on select "Select [DEMOGRAPHIC_DATA] [DEMOGRAPHIC_DATA] Other Prefer Not To Say" at bounding box center [901, 263] width 216 height 19
click at [574, 221] on input "M" at bounding box center [609, 221] width 99 height 19
drag, startPoint x: 606, startPoint y: 215, endPoint x: 571, endPoint y: 221, distance: 35.5
click at [571, 221] on input "MAITHI" at bounding box center [609, 221] width 99 height 19
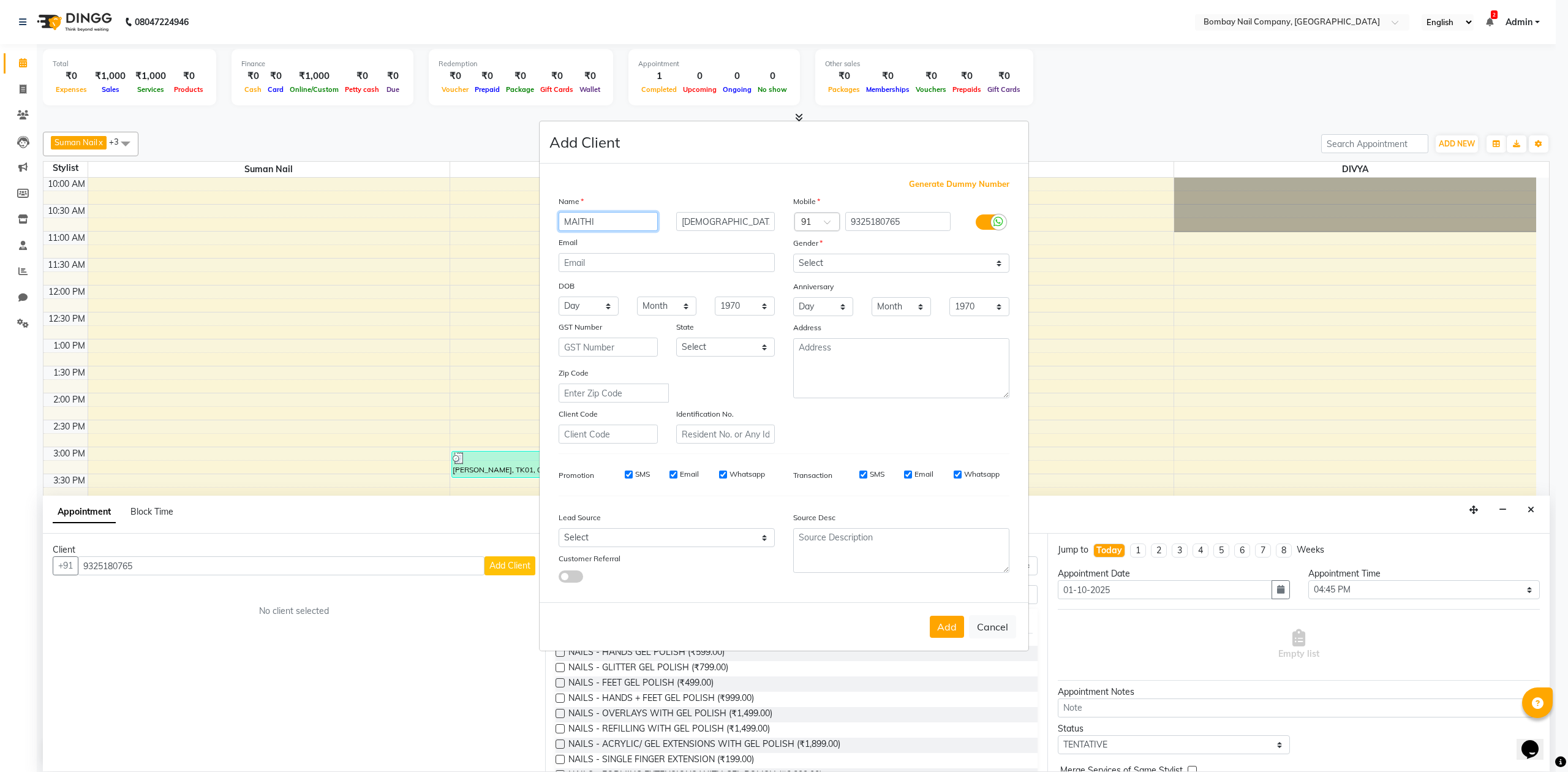
type input "MAITHI"
click at [709, 228] on input "[DEMOGRAPHIC_DATA]" at bounding box center [726, 221] width 99 height 19
click at [871, 260] on select "Select [DEMOGRAPHIC_DATA] [DEMOGRAPHIC_DATA] Other Prefer Not To Say" at bounding box center [901, 263] width 216 height 19
click at [794, 255] on select "Select [DEMOGRAPHIC_DATA] [DEMOGRAPHIC_DATA] Other Prefer Not To Say" at bounding box center [901, 263] width 216 height 19
click at [941, 620] on button "Add" at bounding box center [947, 626] width 34 height 22
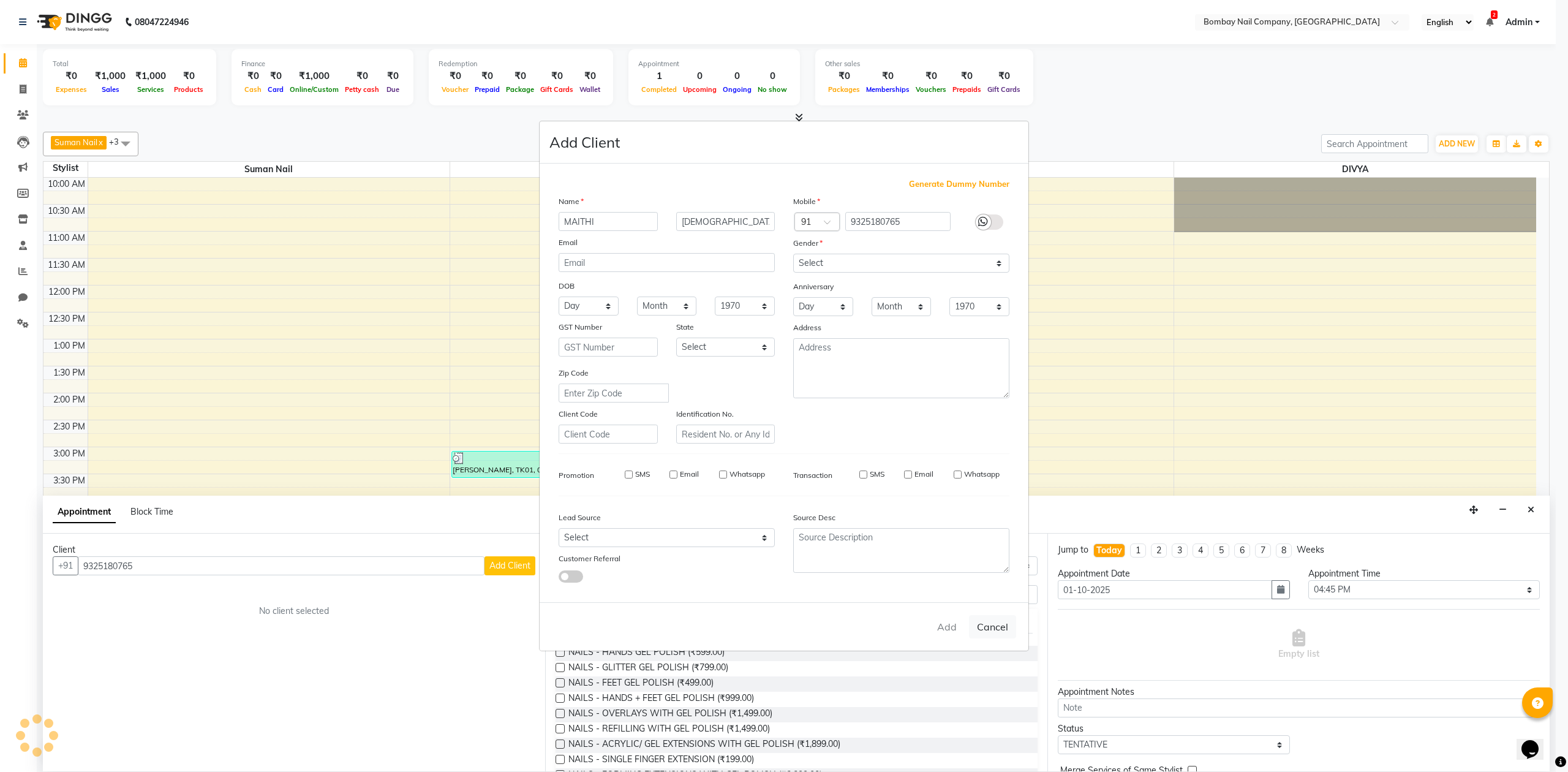
select select
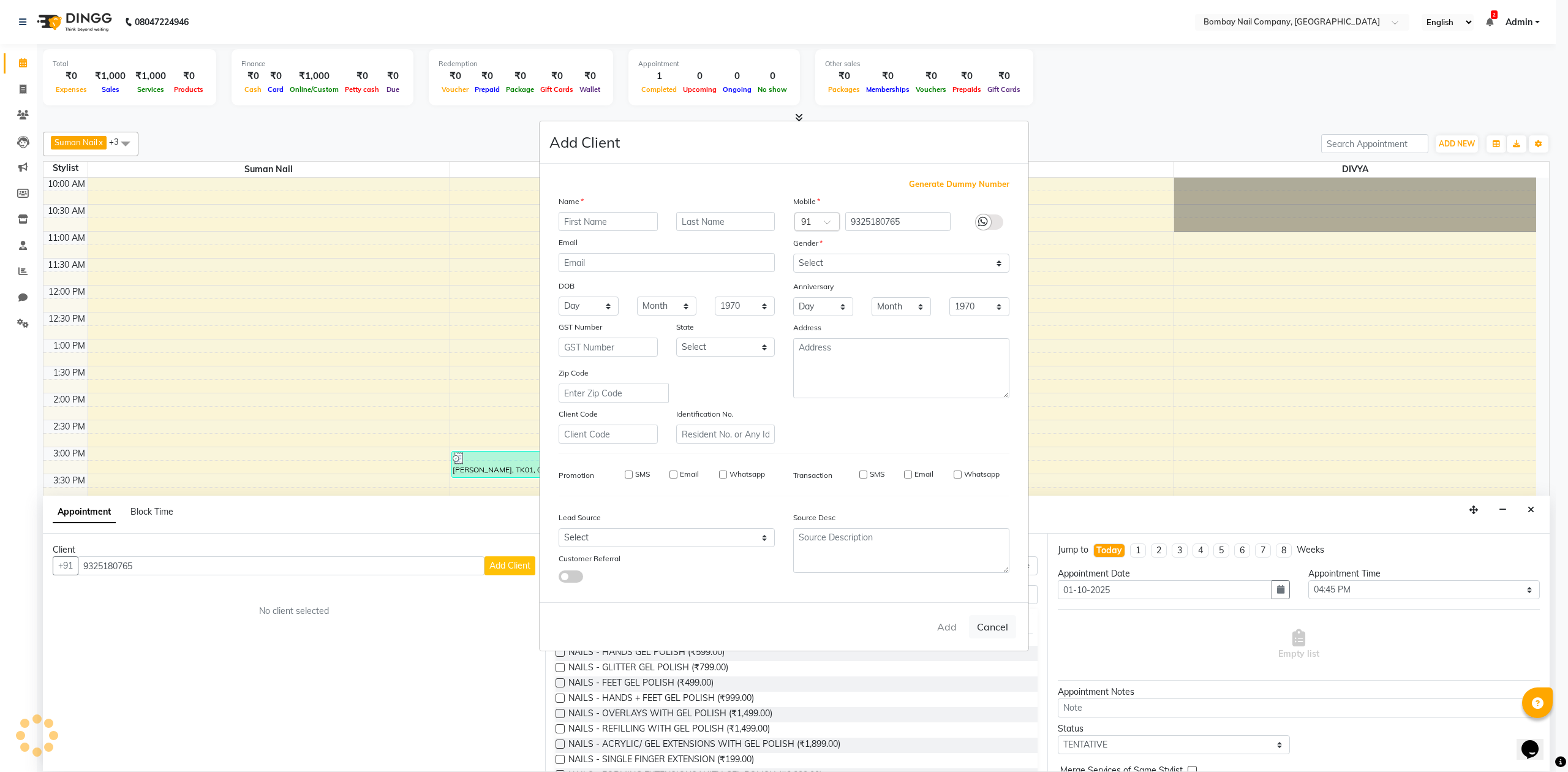
select select
checkbox input "false"
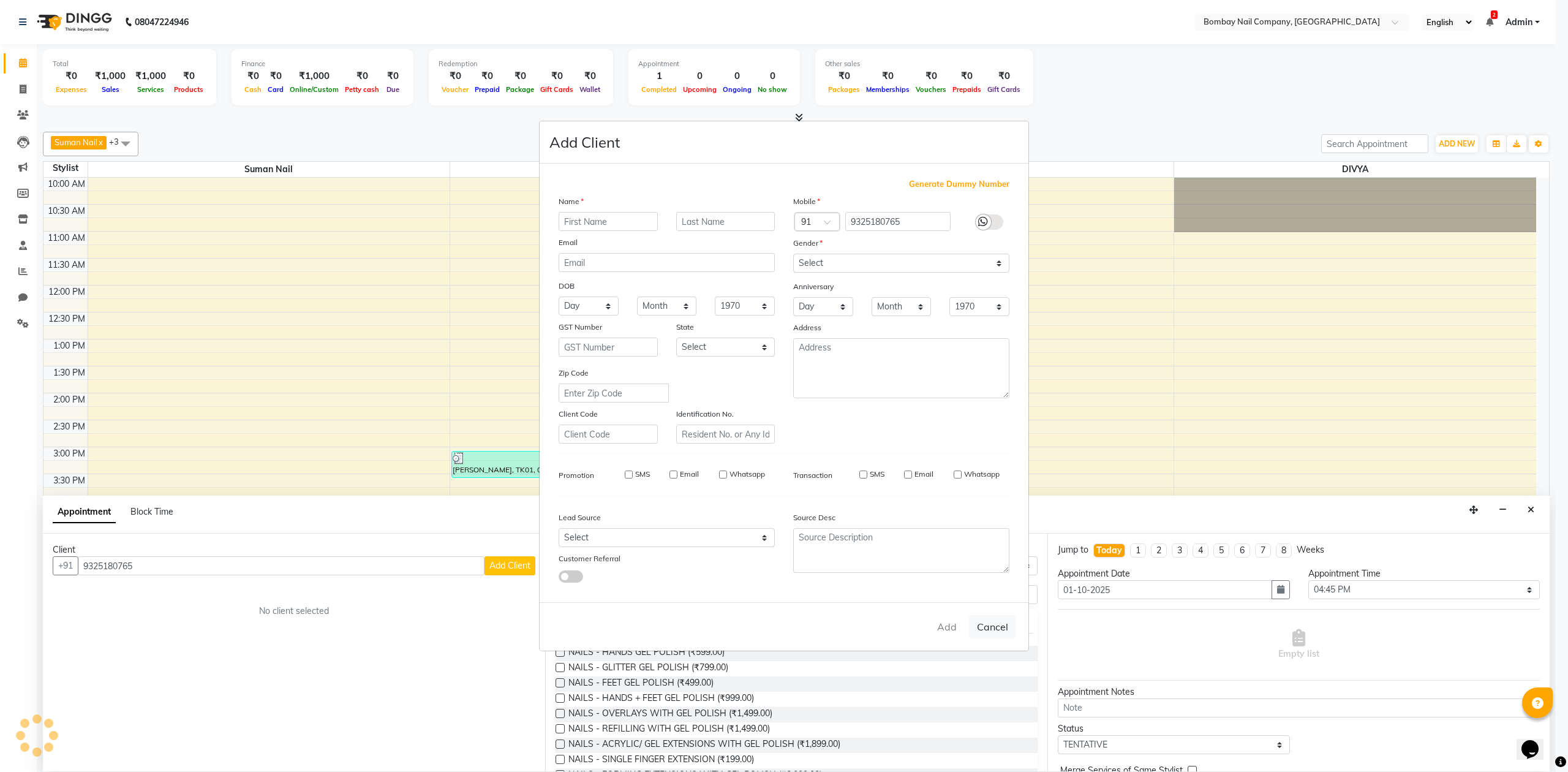
checkbox input "false"
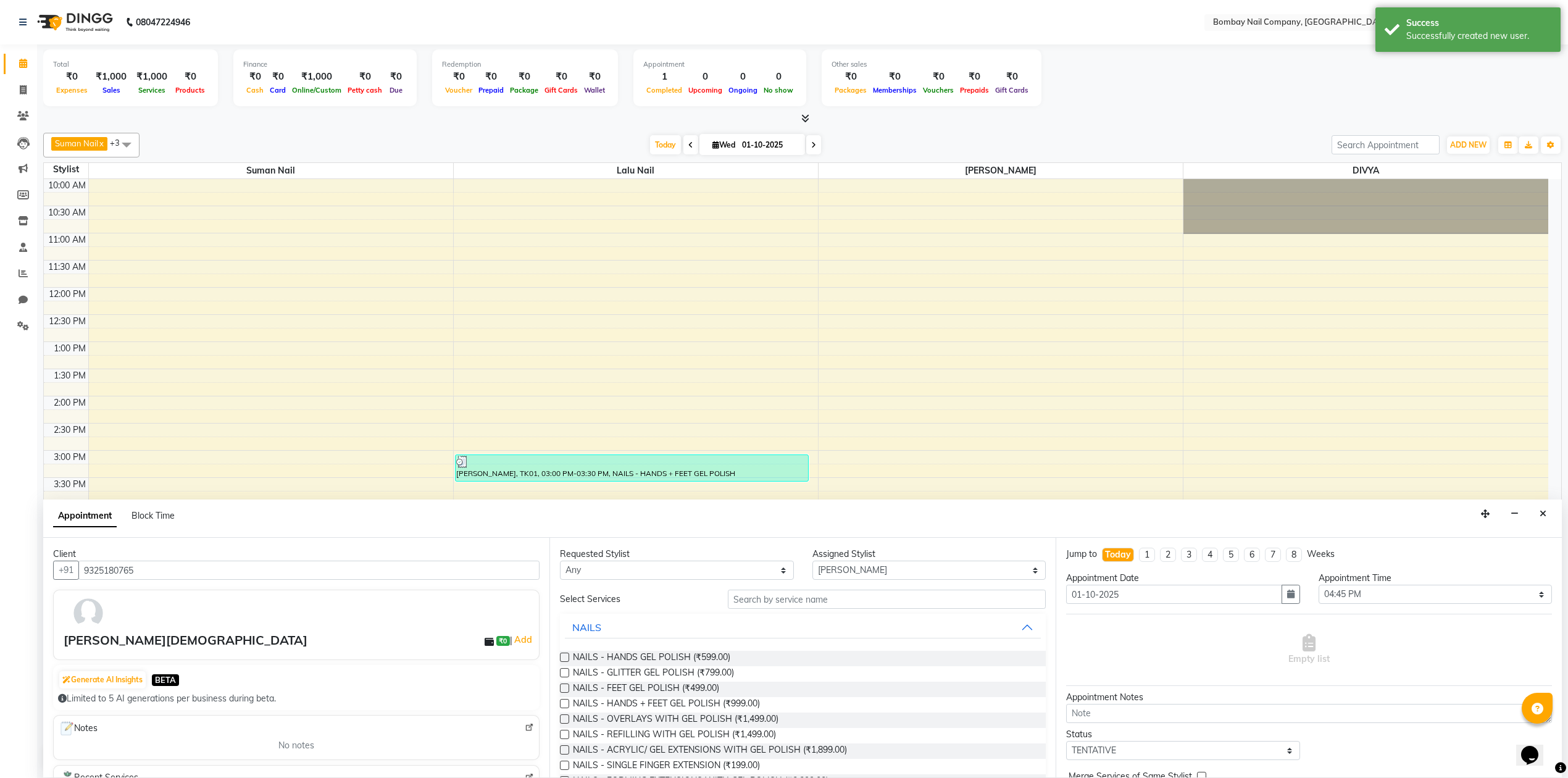
click at [566, 659] on label at bounding box center [565, 657] width 9 height 9
click at [566, 659] on input "checkbox" at bounding box center [564, 659] width 8 height 8
checkbox input "false"
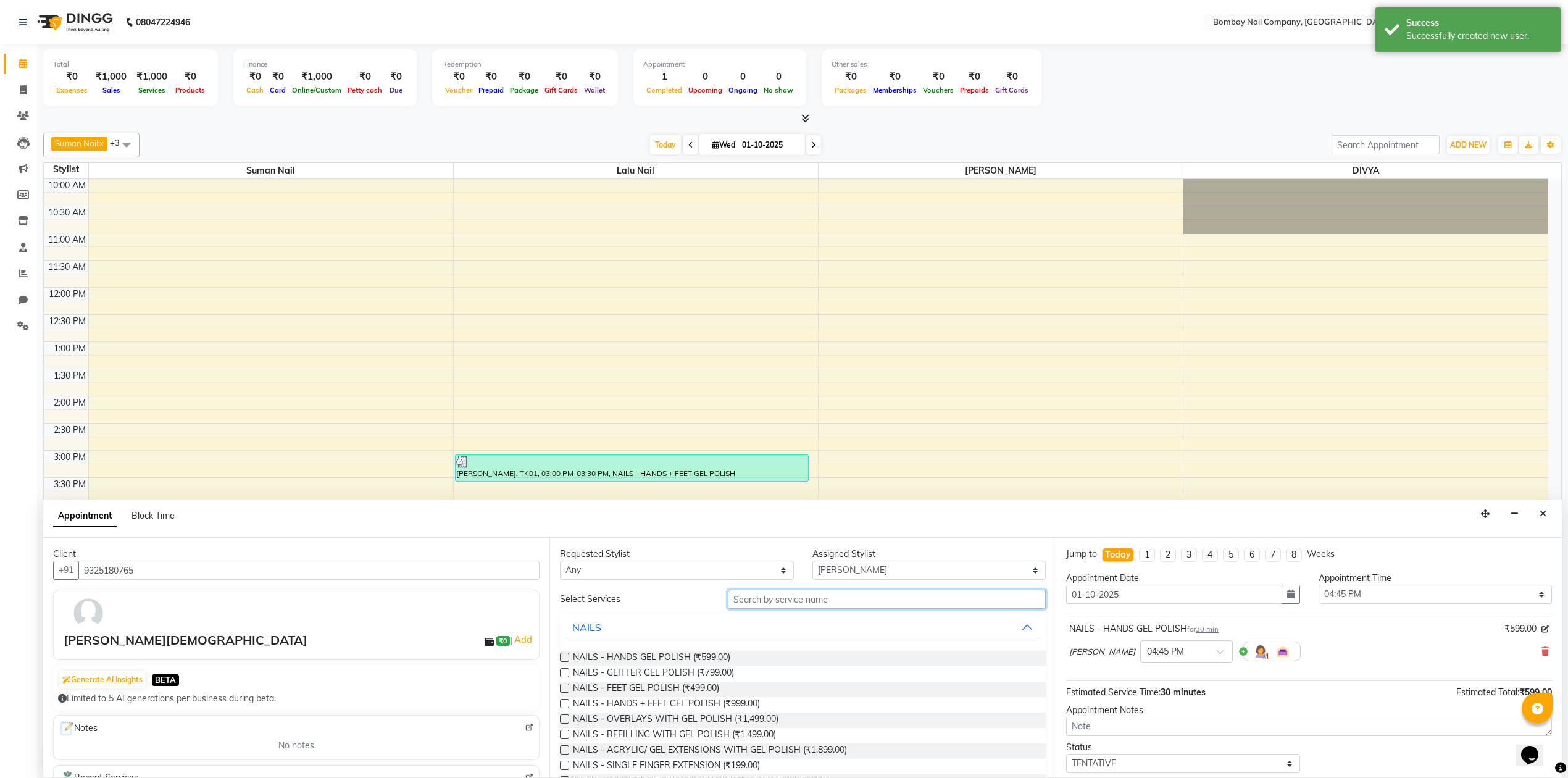
click at [816, 595] on input "text" at bounding box center [886, 599] width 318 height 20
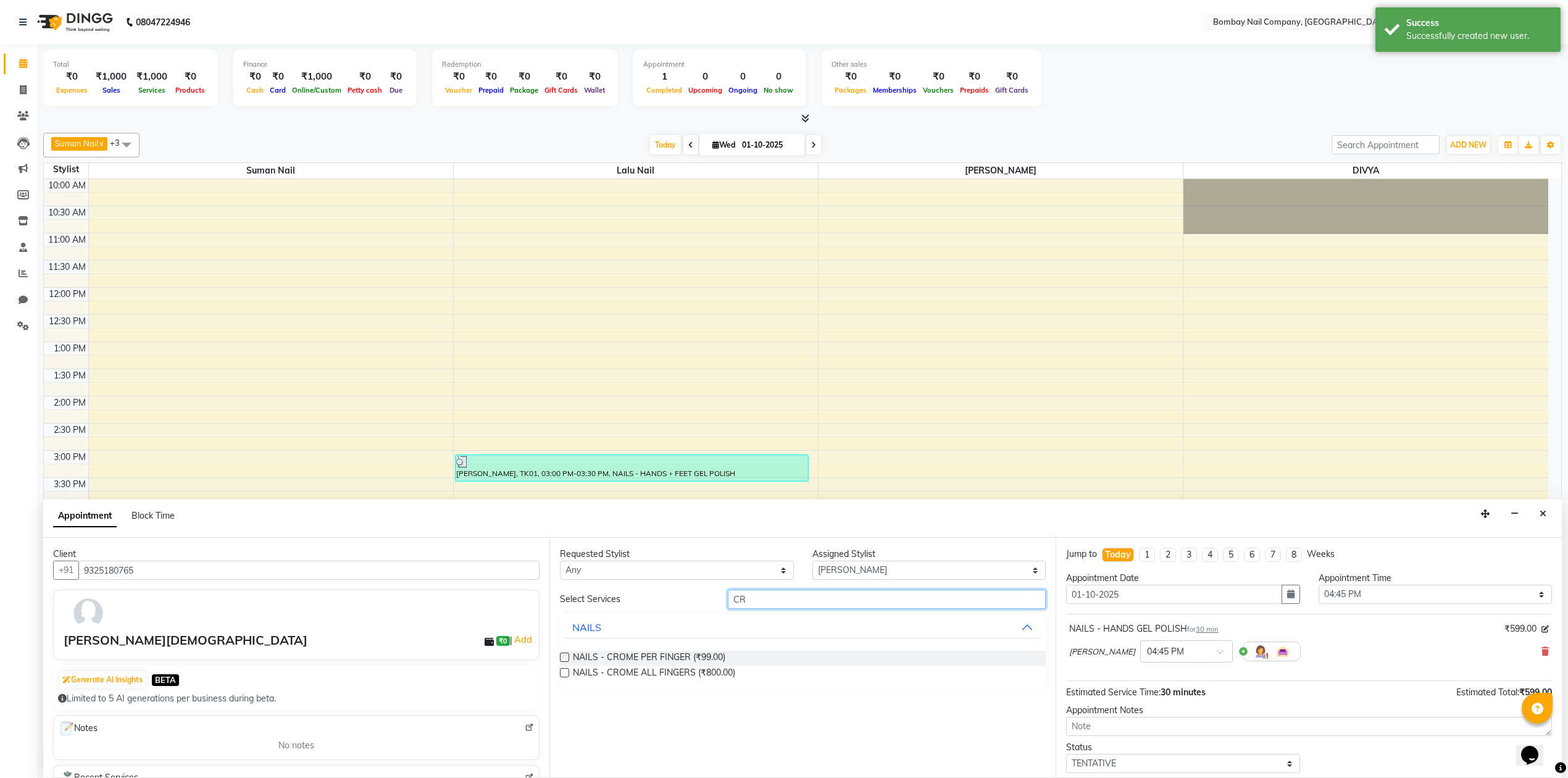
type input "C"
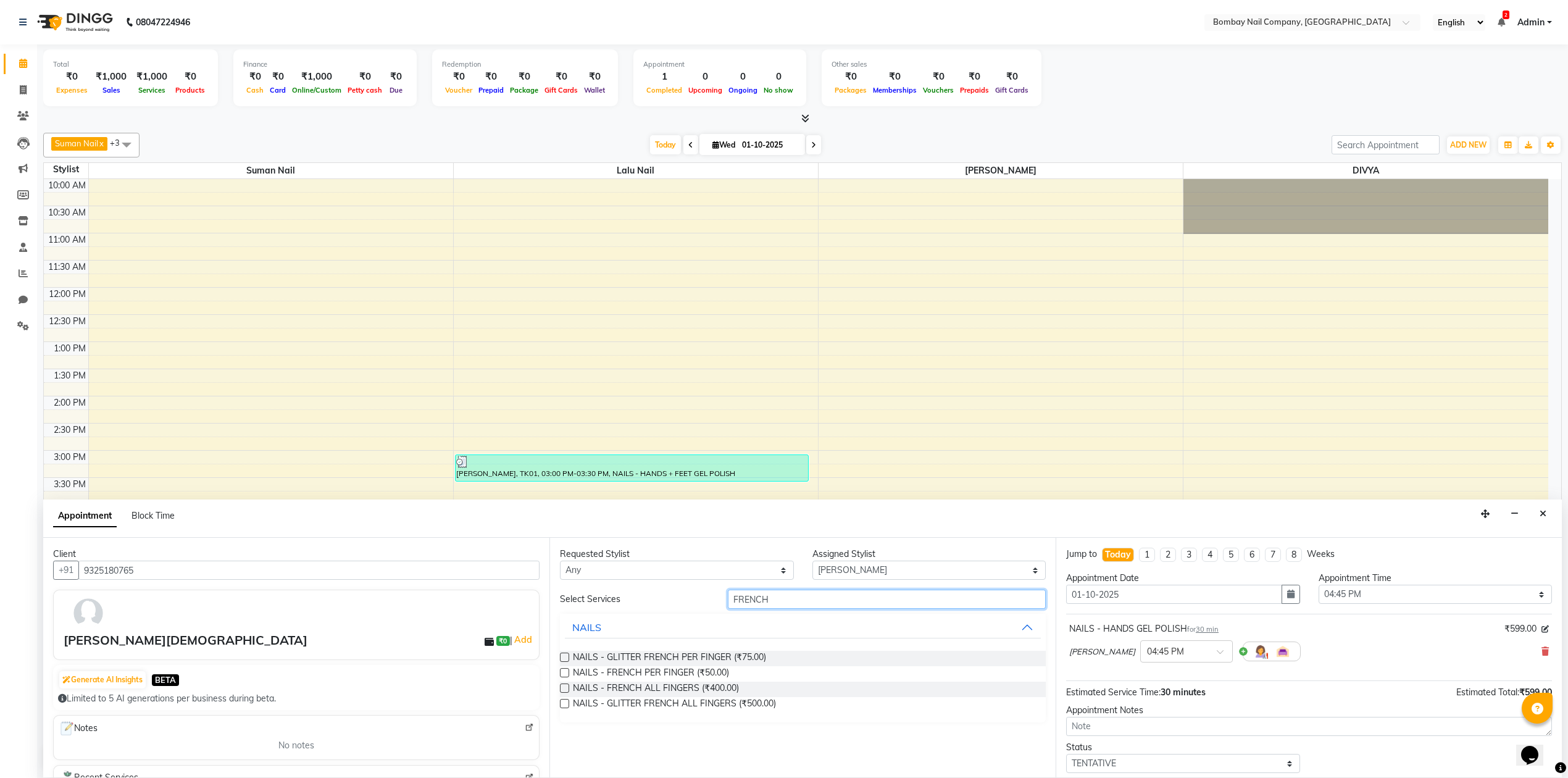
type input "FRENCH"
click at [561, 692] on label at bounding box center [565, 688] width 9 height 9
click at [561, 692] on input "checkbox" at bounding box center [564, 689] width 8 height 8
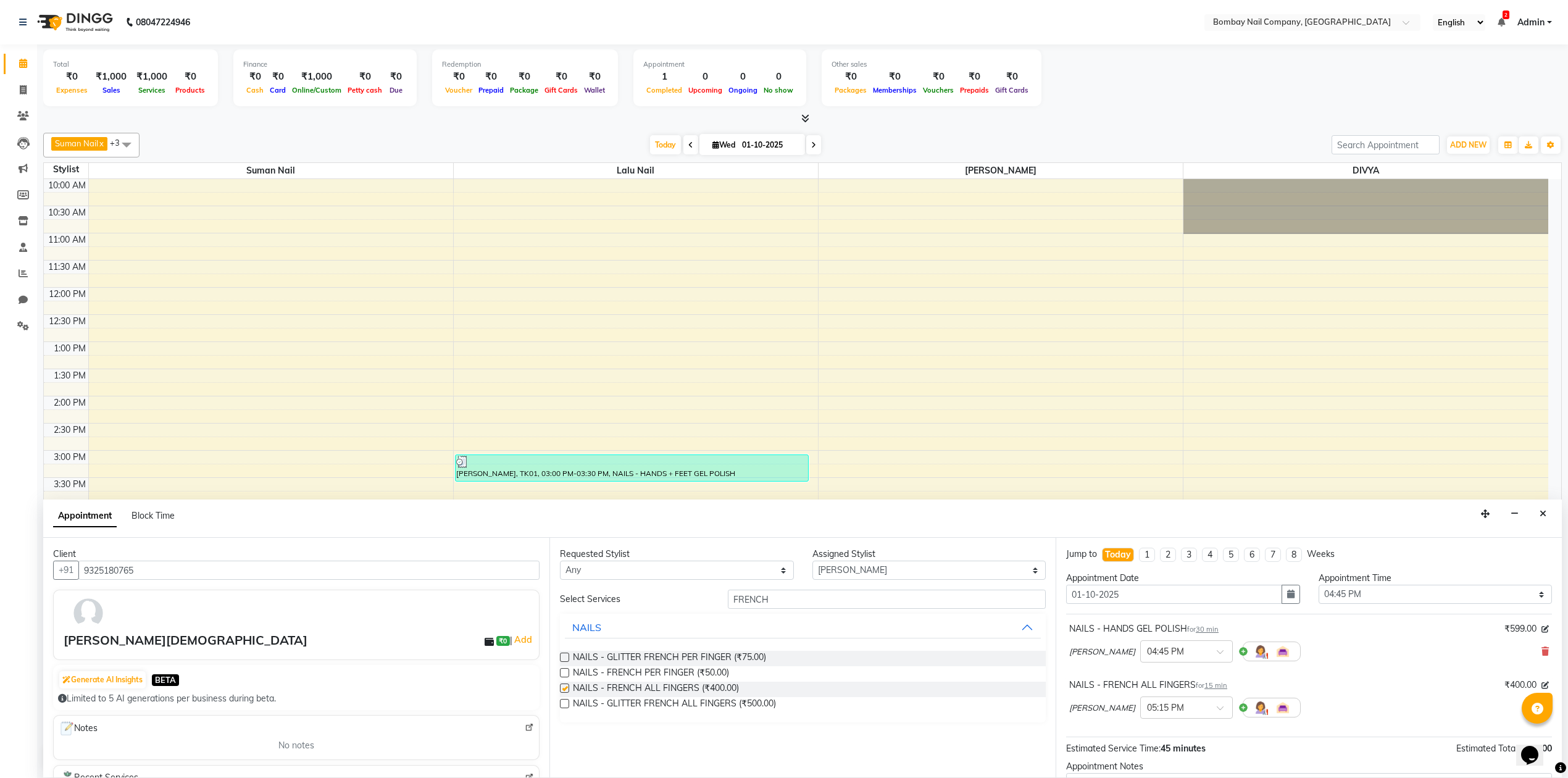
checkbox input "false"
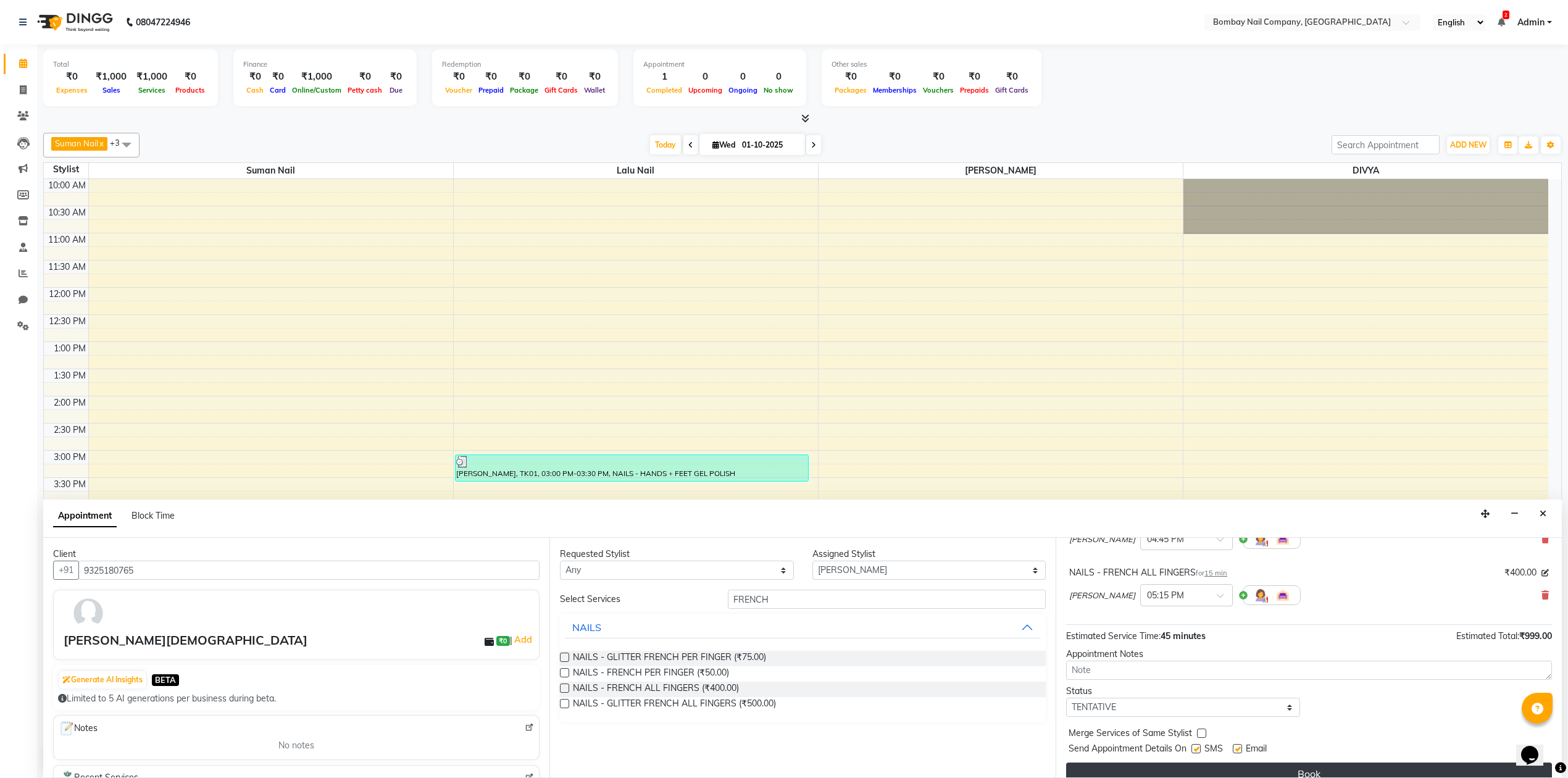
scroll to position [132, 0]
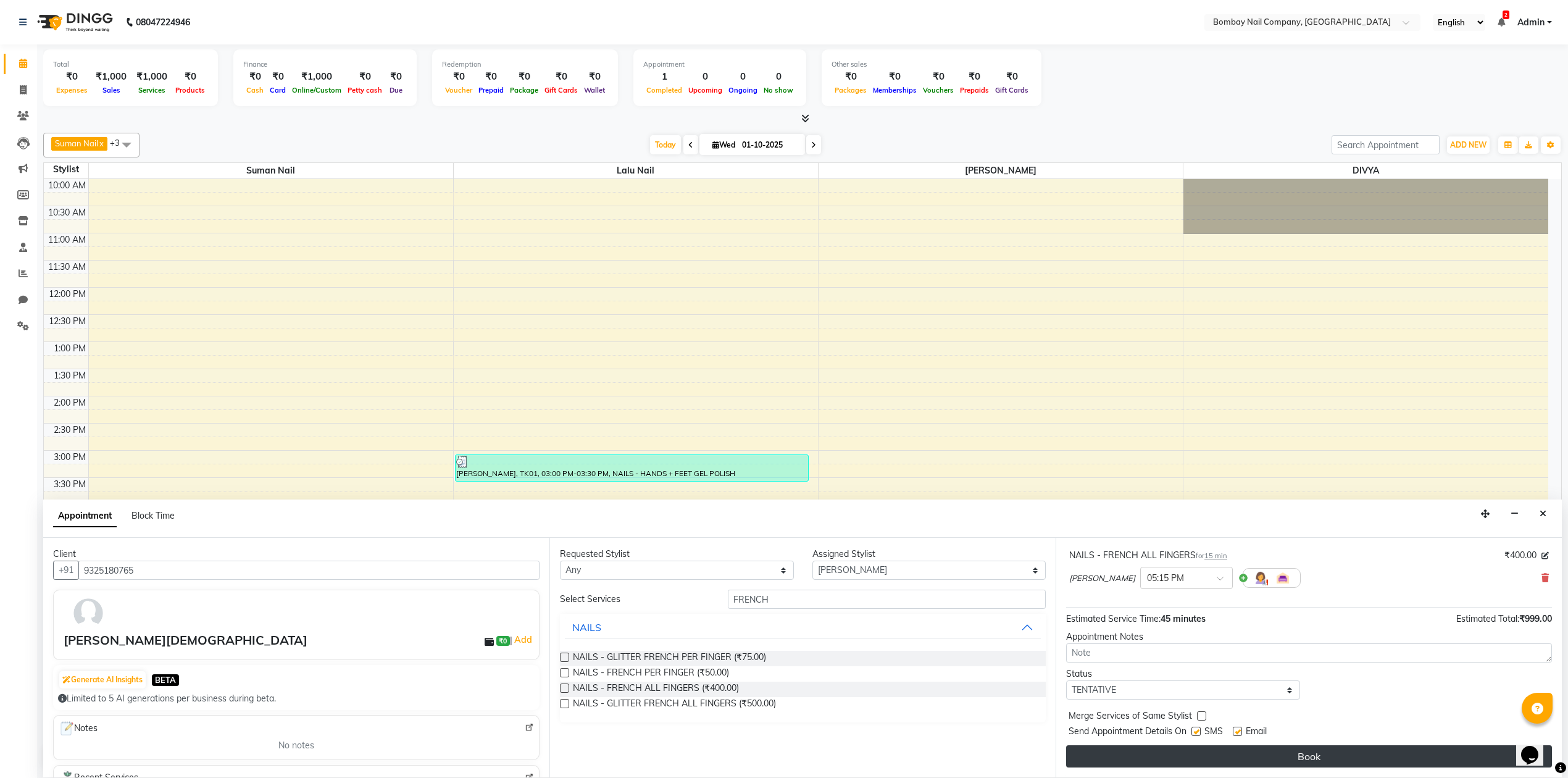
click at [1181, 751] on button "Book" at bounding box center [1308, 756] width 486 height 22
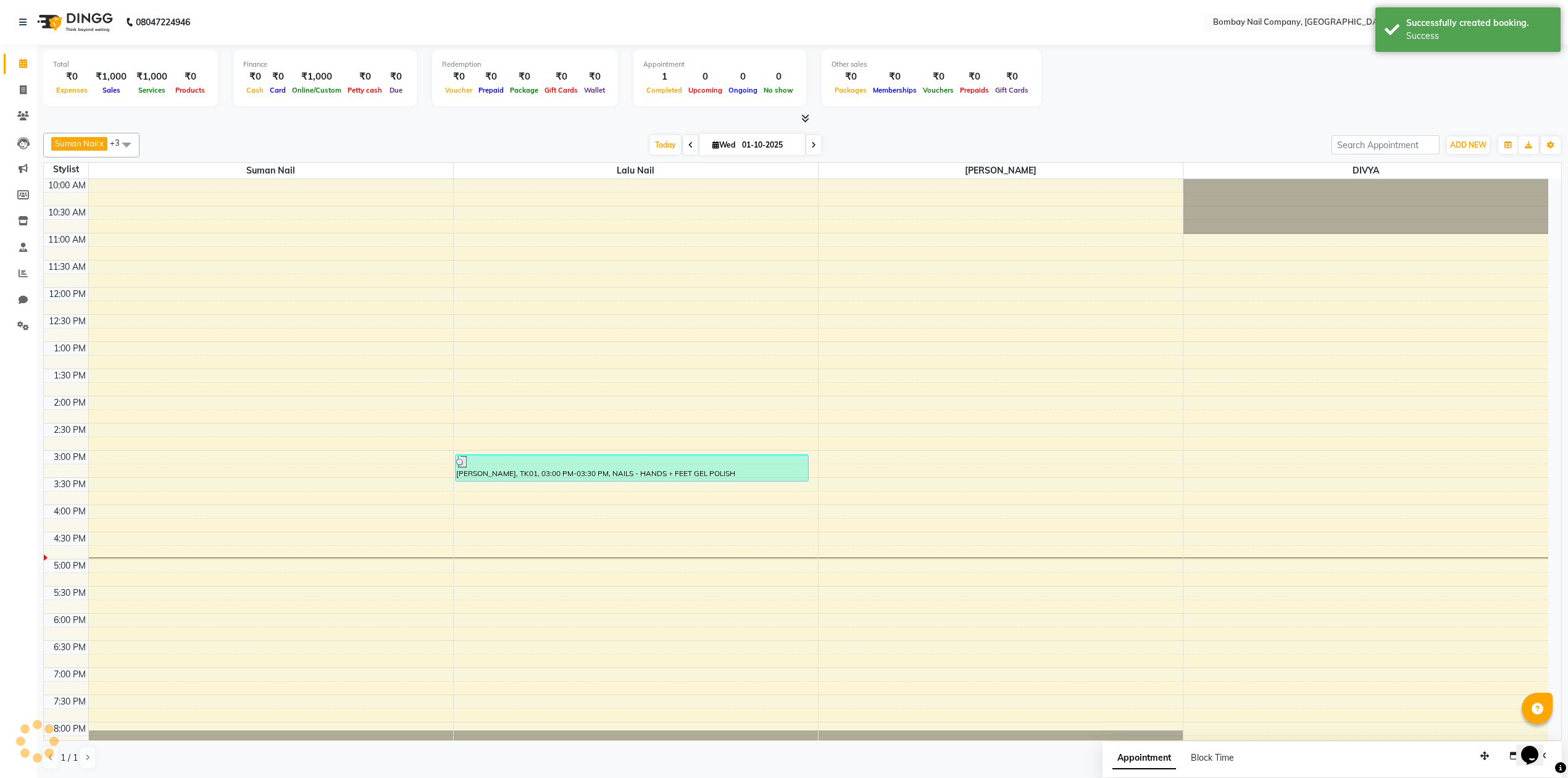
scroll to position [0, 0]
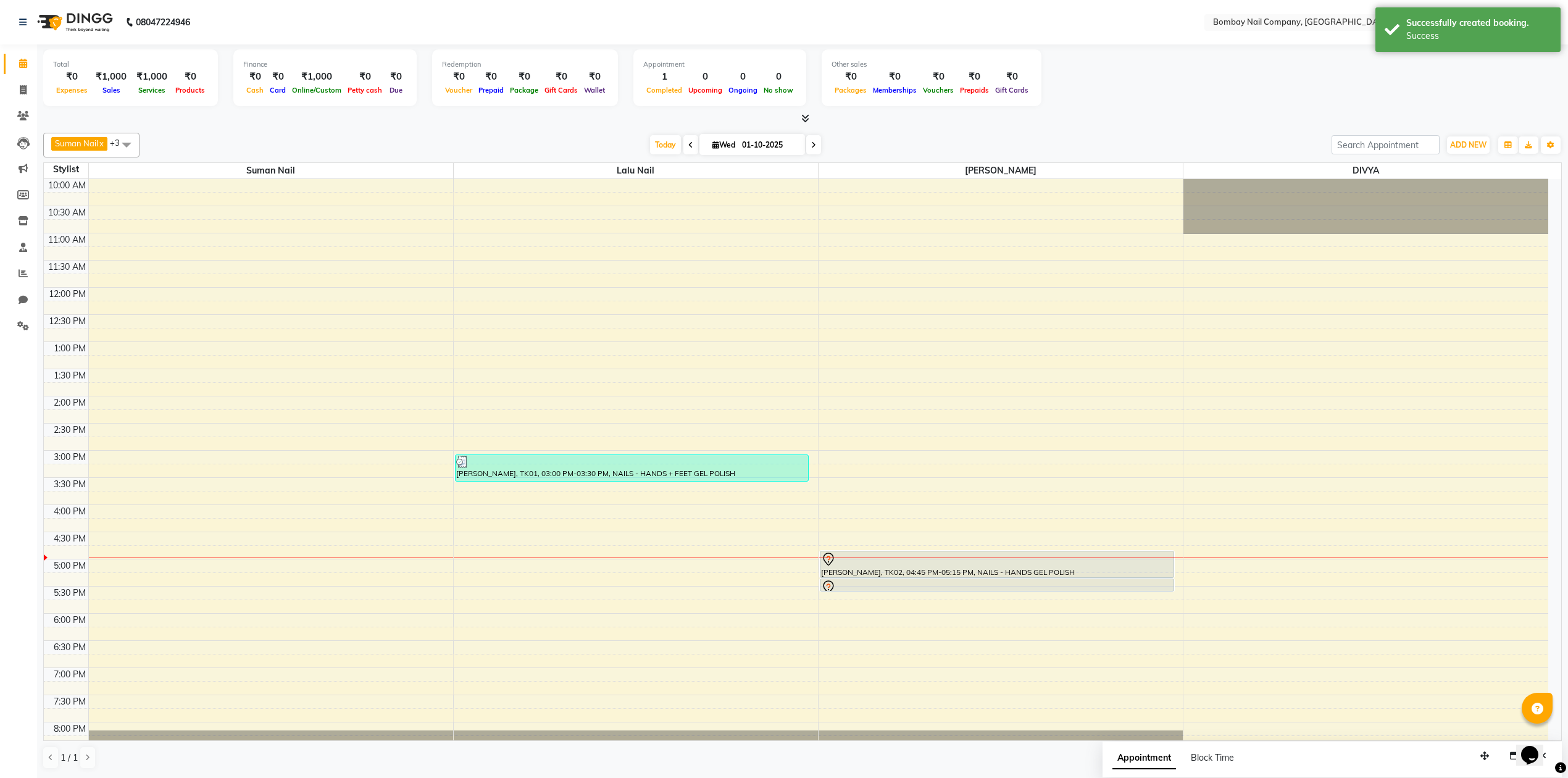
click at [1060, 117] on div at bounding box center [802, 119] width 1518 height 13
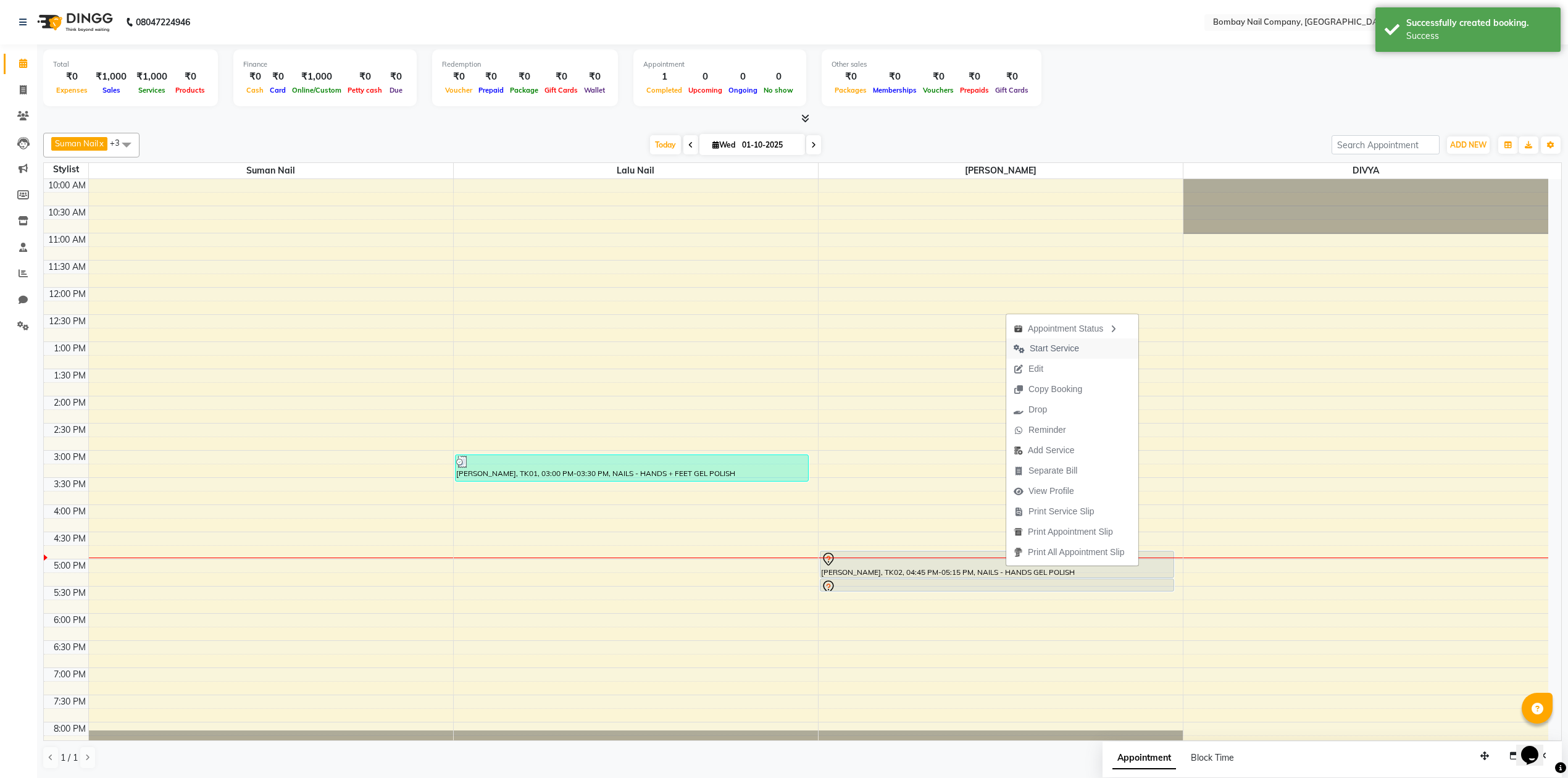
click at [1071, 350] on span "Start Service" at bounding box center [1054, 348] width 49 height 13
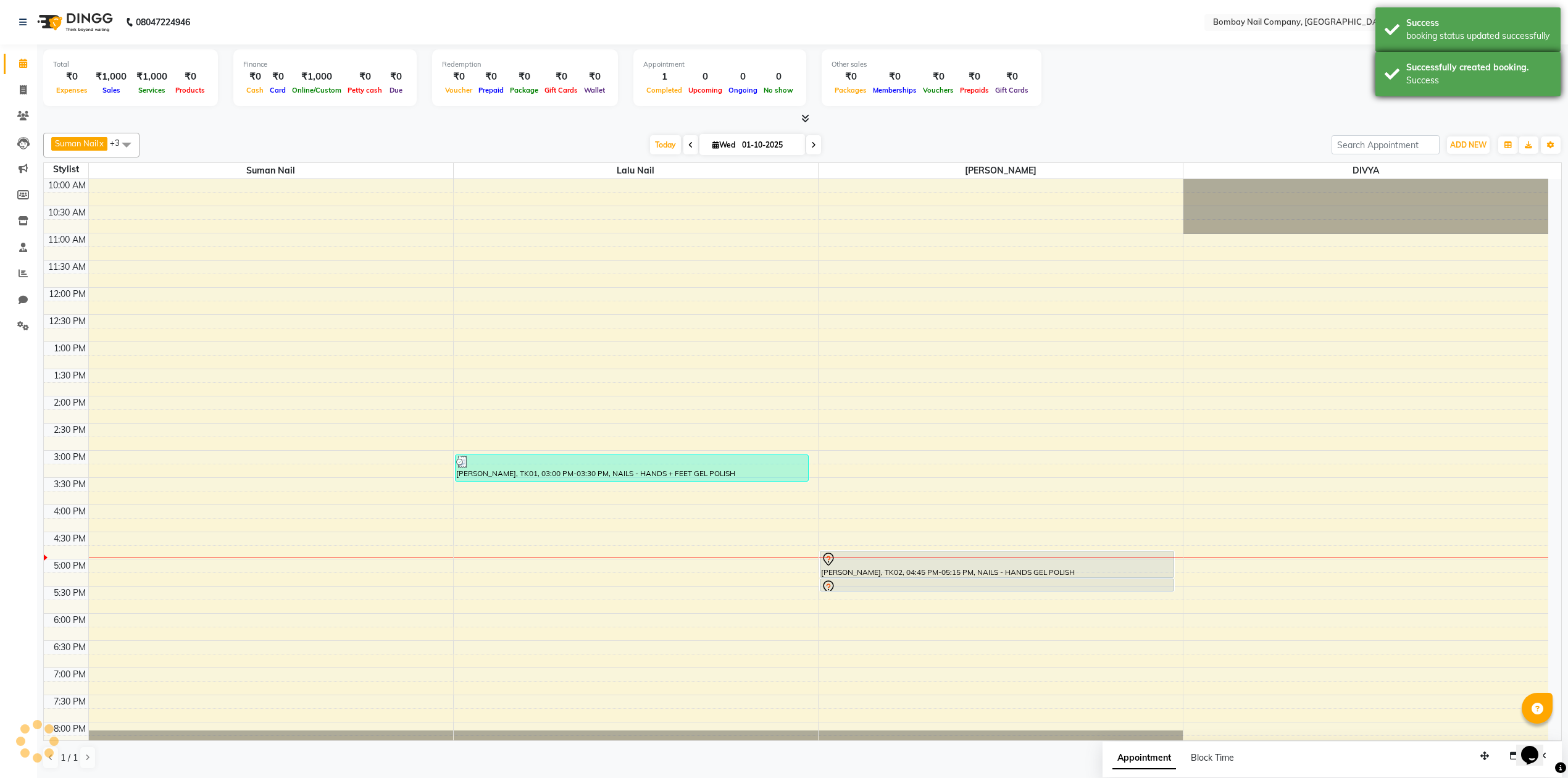
click at [1435, 69] on div "Successfully created booking." at bounding box center [1478, 67] width 145 height 13
click at [1445, 26] on div "Success" at bounding box center [1478, 23] width 145 height 13
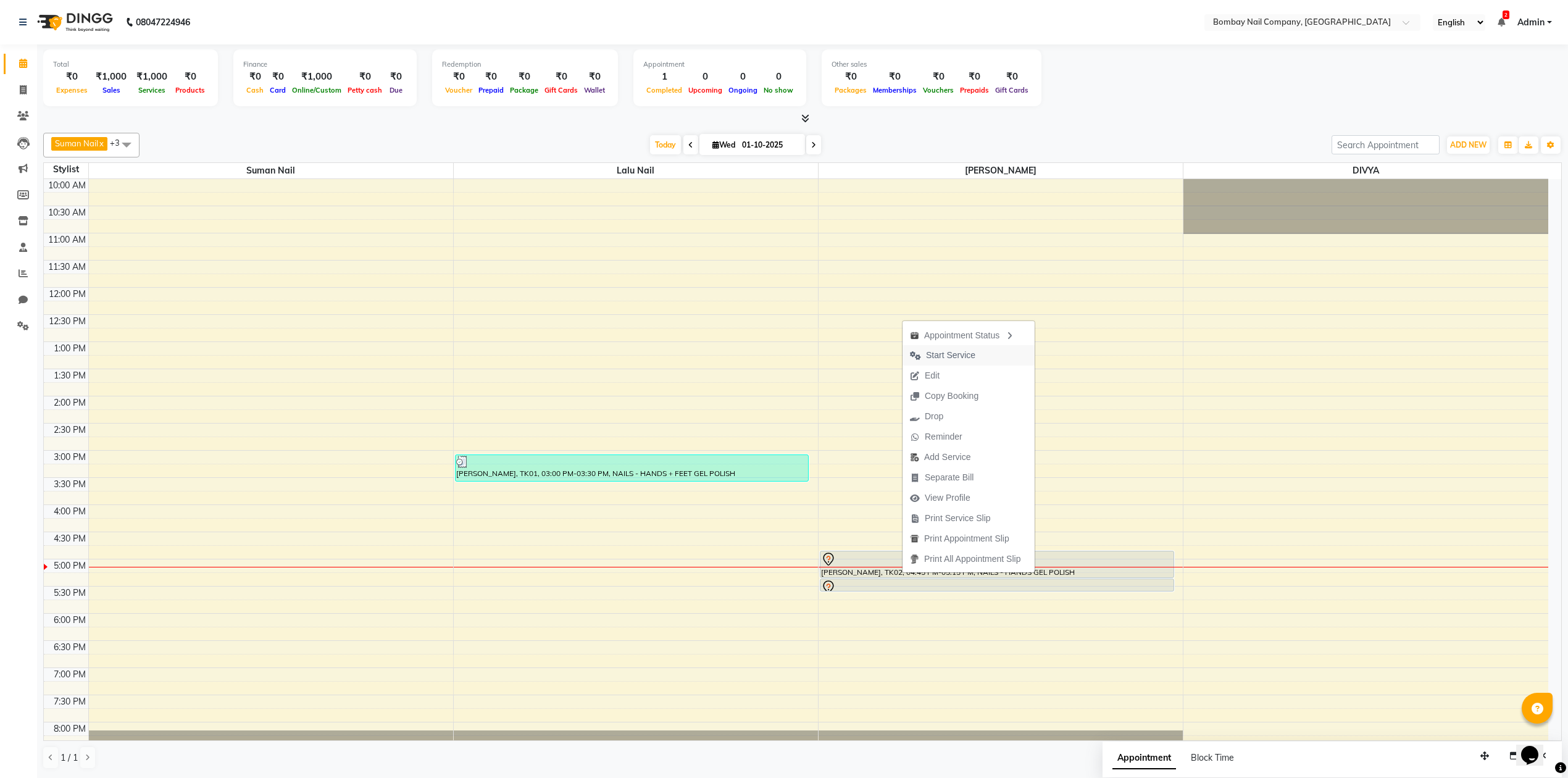
click at [995, 354] on button "Start Service" at bounding box center [968, 355] width 132 height 20
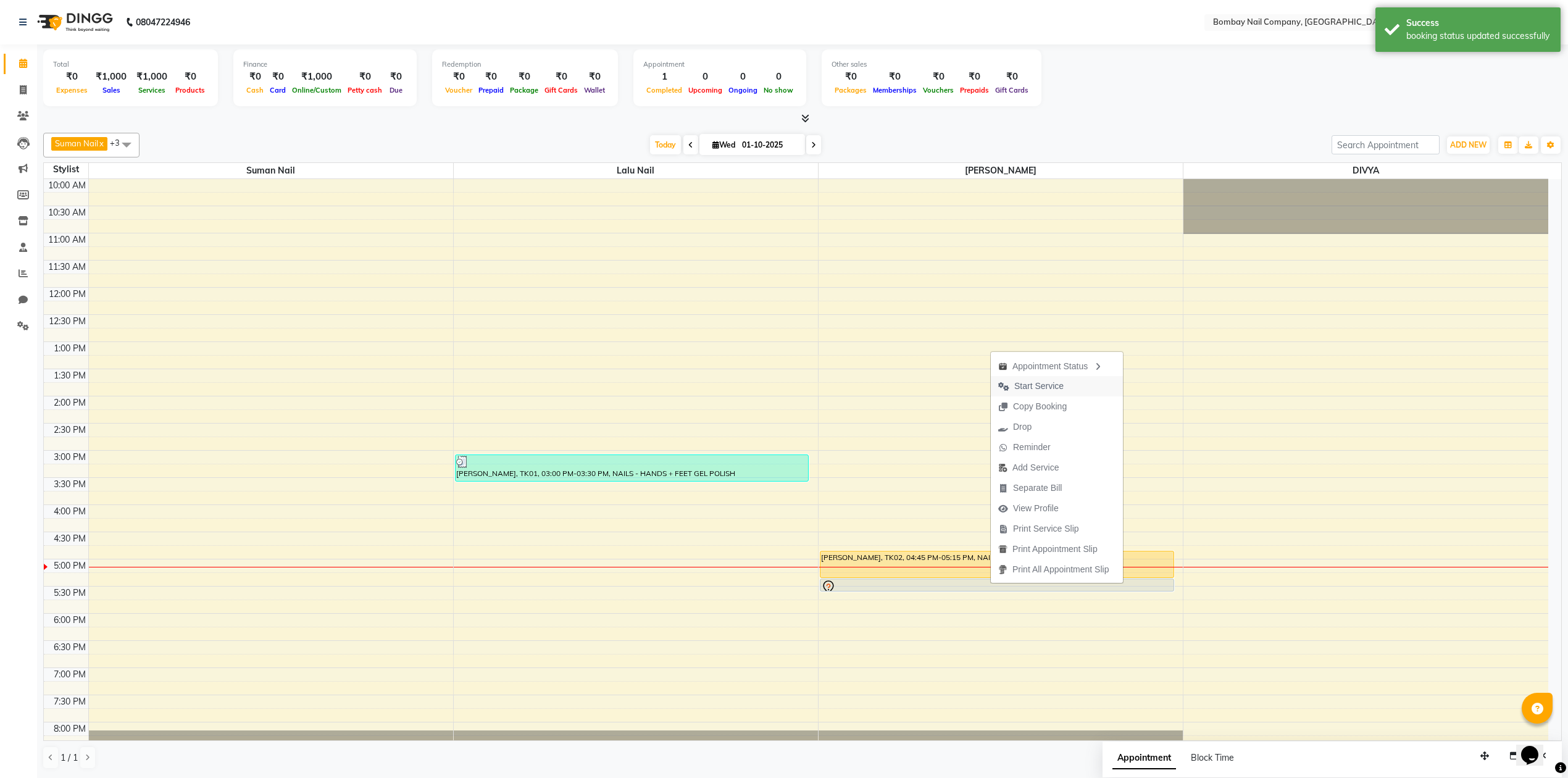
click at [1042, 386] on span "Start Service" at bounding box center [1038, 386] width 49 height 13
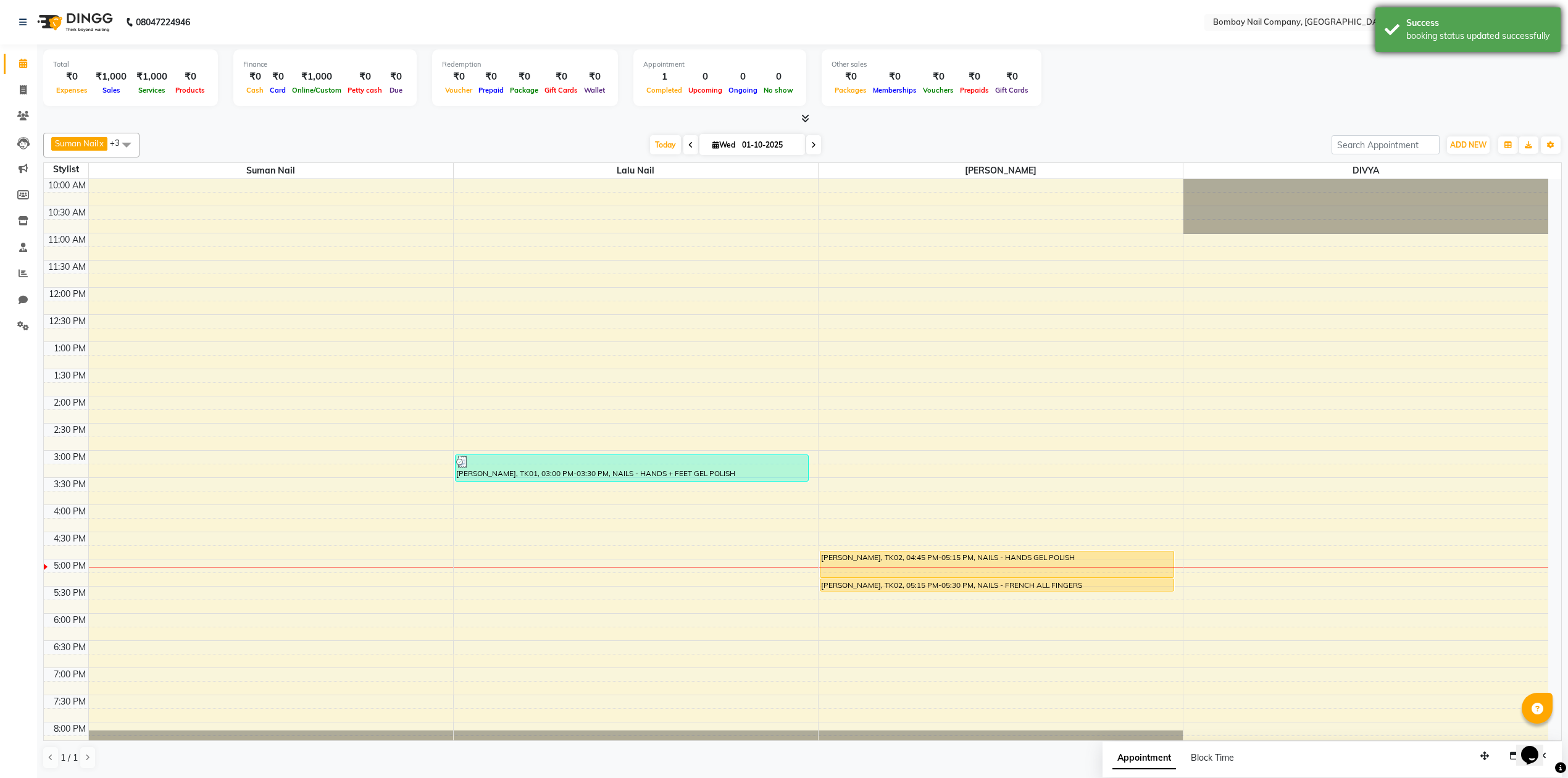
click at [1435, 41] on div "booking status updated successfully" at bounding box center [1478, 36] width 145 height 13
click at [1074, 49] on div "Total ₹0 Expenses ₹1,000 Sales ₹1,000 Services ₹0 Products Finance ₹0 Cash ₹0 C…" at bounding box center [802, 80] width 1518 height 61
click at [100, 137] on span "Suman Nail x" at bounding box center [80, 144] width 56 height 13
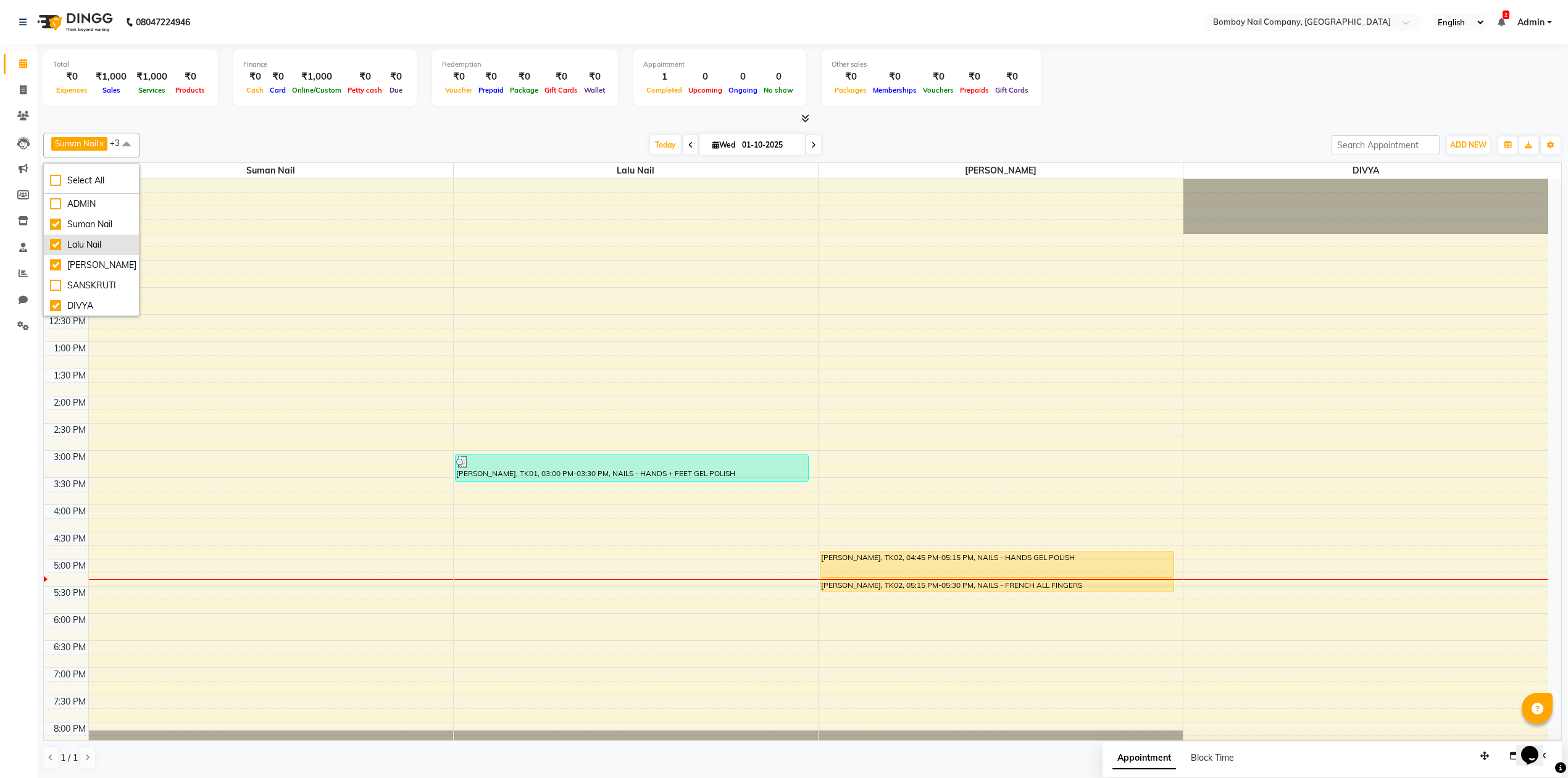
scroll to position [1, 0]
click at [223, 134] on div "Suman Nail x Lalu Nail x Sanjay Nail x DIVYA x +3 Select All ADMIN Suman Nail L…" at bounding box center [802, 145] width 1518 height 25
click at [115, 142] on span "+3" at bounding box center [119, 142] width 20 height 10
click at [126, 138] on span at bounding box center [126, 144] width 25 height 23
click at [119, 138] on span at bounding box center [126, 144] width 25 height 23
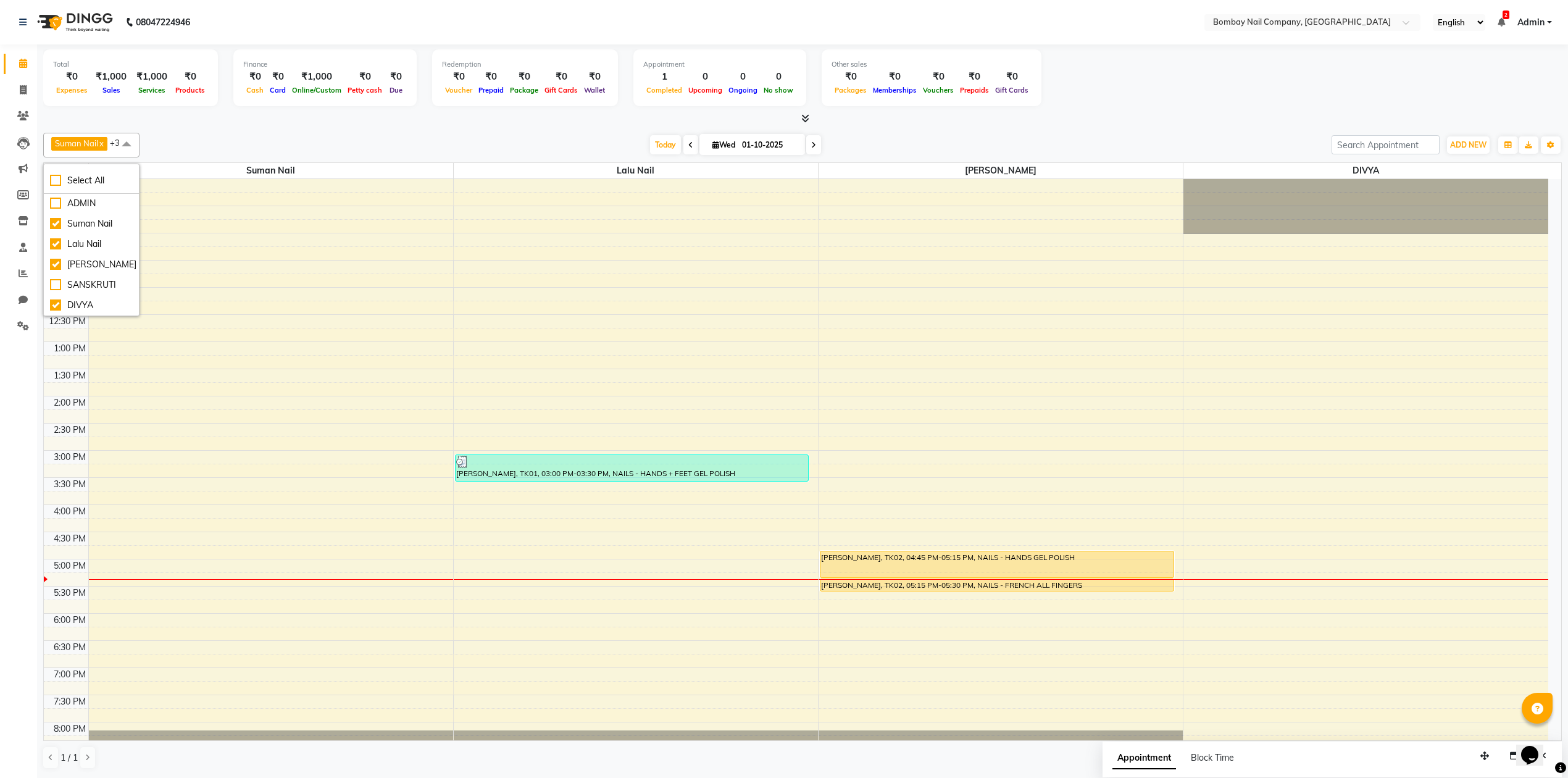
click at [190, 138] on div "[DATE] [DATE]" at bounding box center [736, 145] width 1180 height 19
click at [1041, 95] on div "Total ₹0 Expenses ₹1,000 Sales ₹1,000 Services ₹0 Products Finance ₹0 Cash ₹0 C…" at bounding box center [802, 80] width 1518 height 61
click at [1117, 114] on div at bounding box center [802, 119] width 1518 height 13
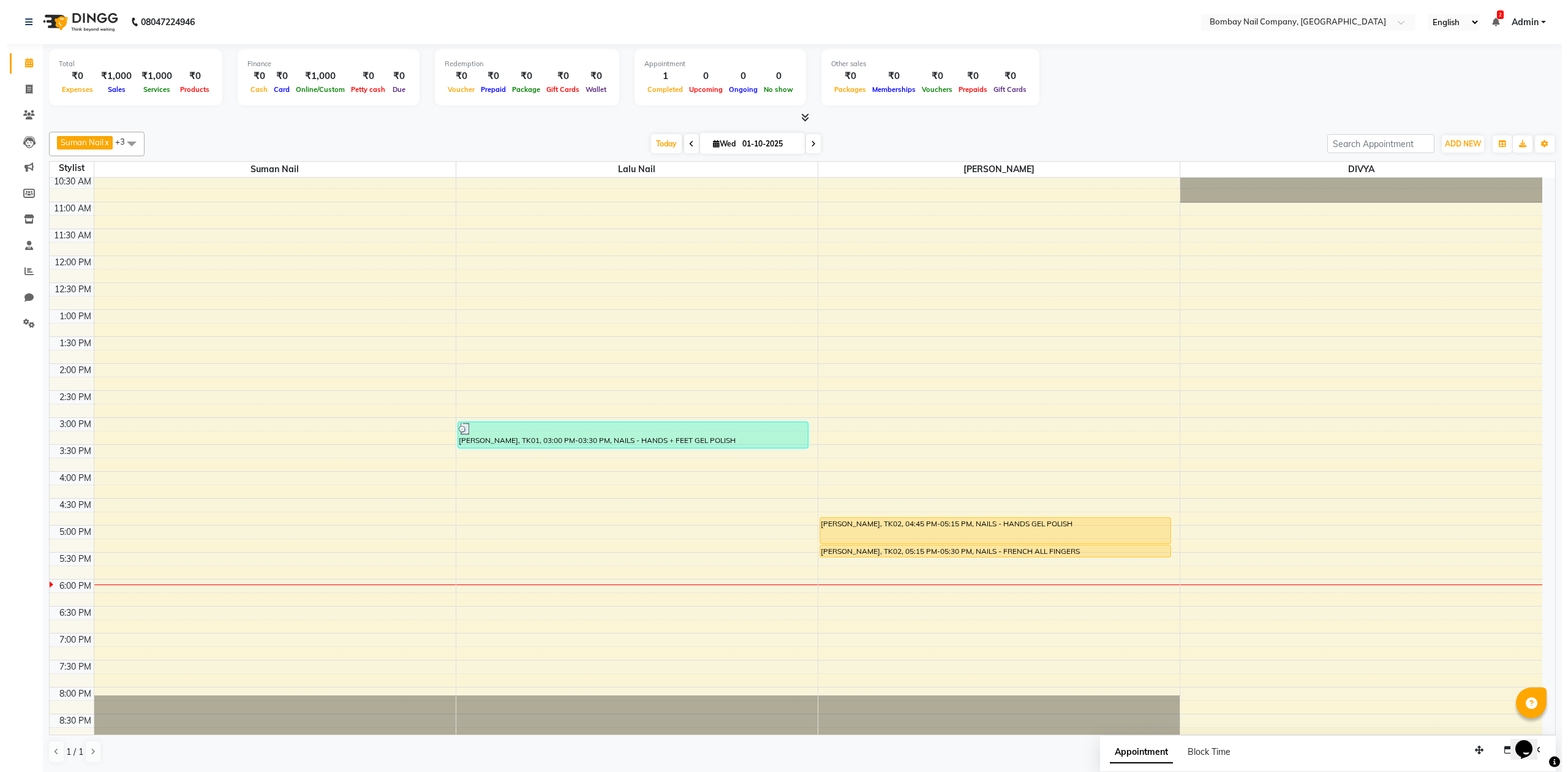
scroll to position [81, 0]
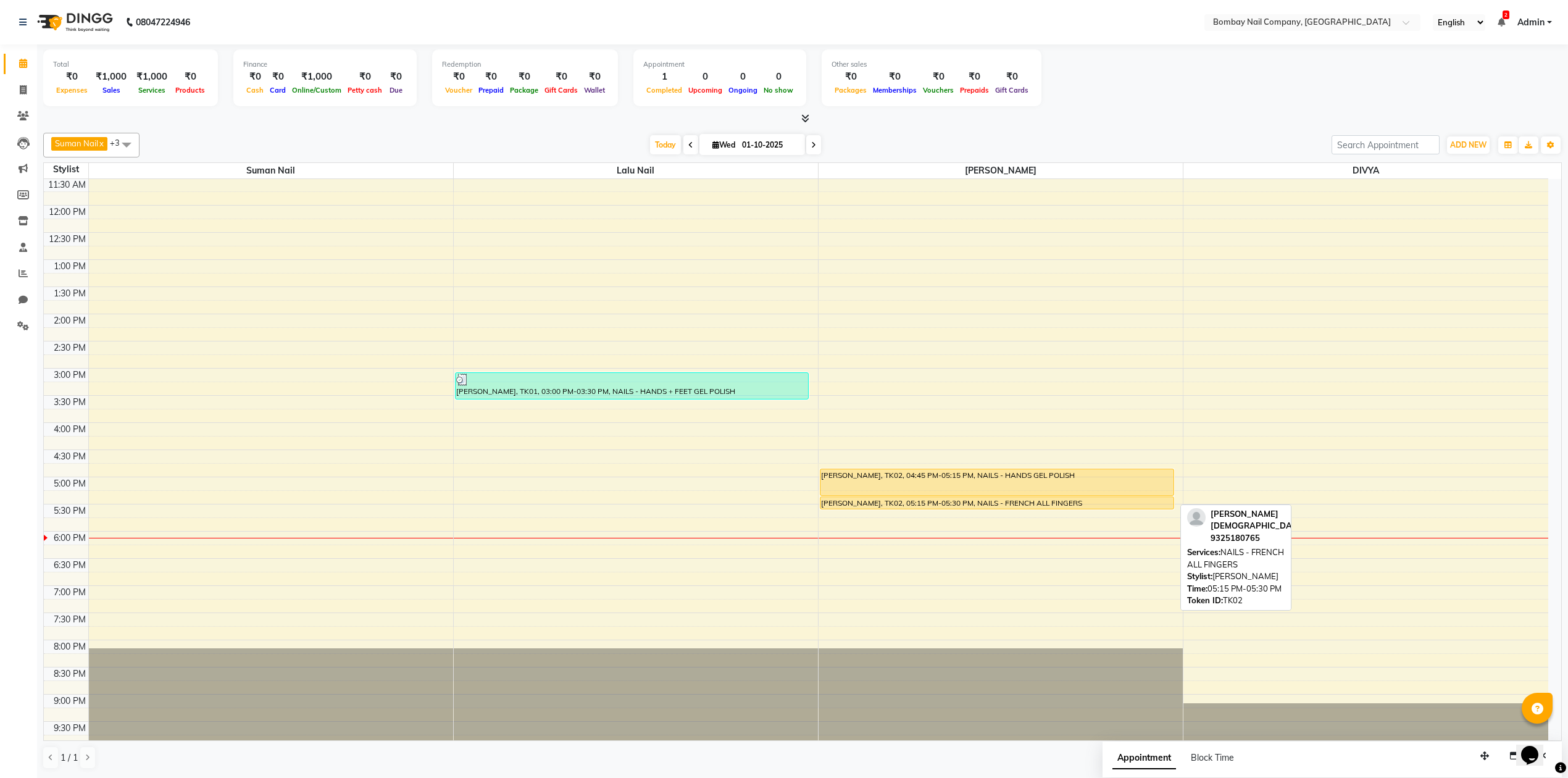
click at [970, 498] on div "[PERSON_NAME], TK02, 05:15 PM-05:30 PM, NAILS - FRENCH ALL FINGERS" at bounding box center [996, 503] width 353 height 12
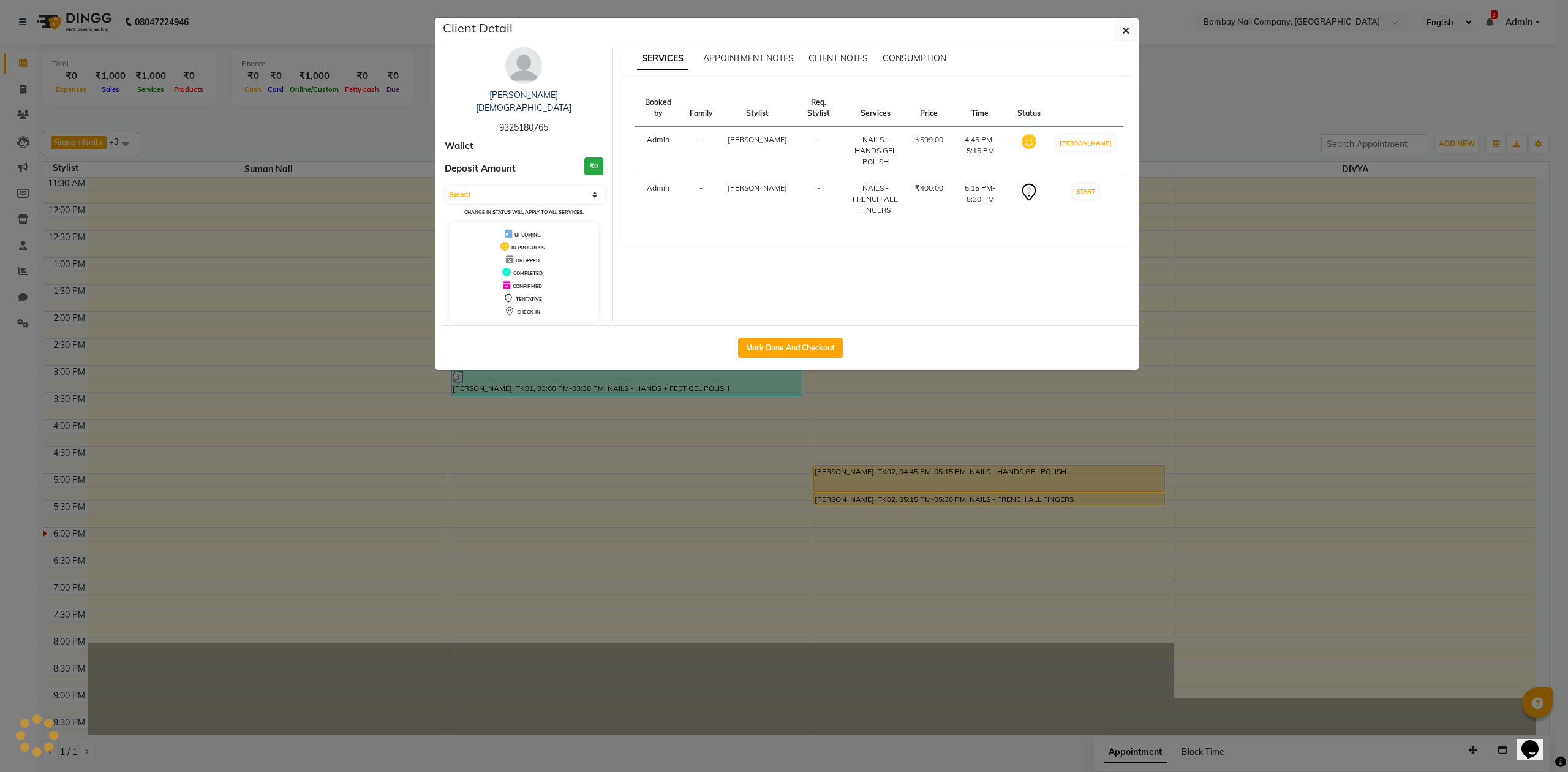
select select "1"
click at [798, 343] on button "Mark Done And Checkout" at bounding box center [790, 348] width 105 height 19
select select "service"
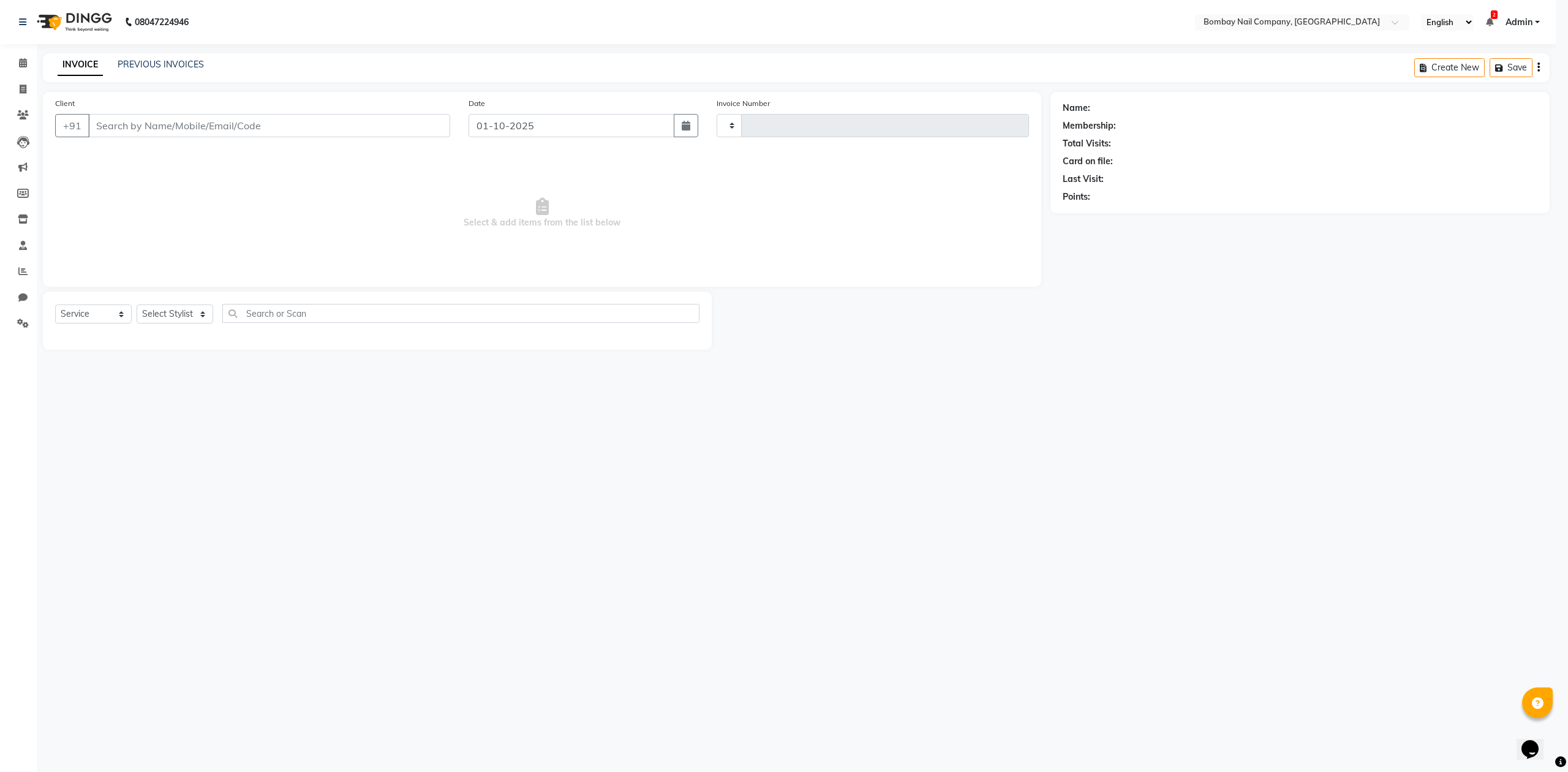
type input "0068"
select select "8782"
type input "9325180765"
select select "90119"
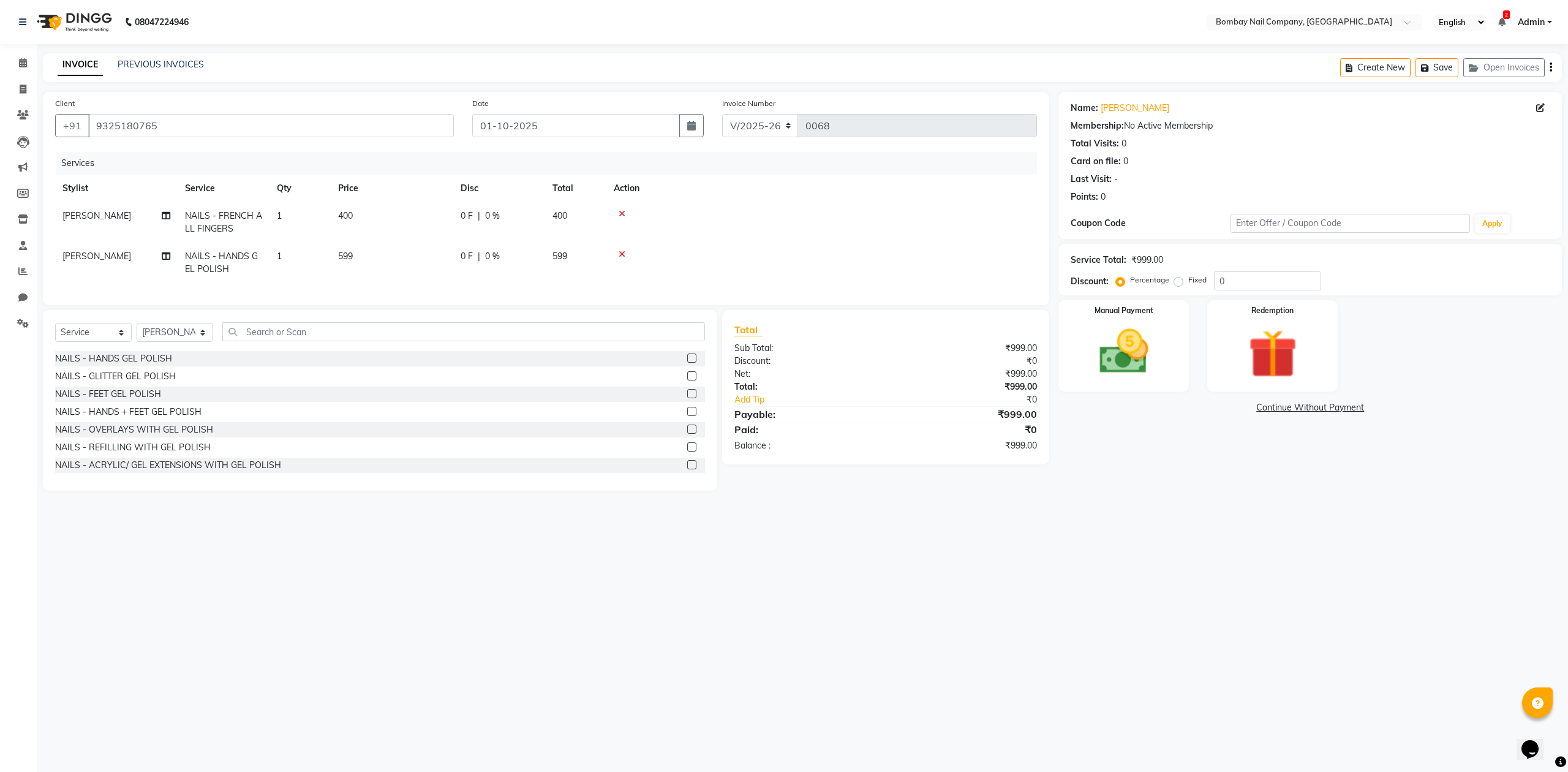
click at [345, 255] on span "599" at bounding box center [345, 256] width 15 height 11
select select "90119"
click at [409, 245] on input "599" at bounding box center [449, 246] width 108 height 19
type input "600"
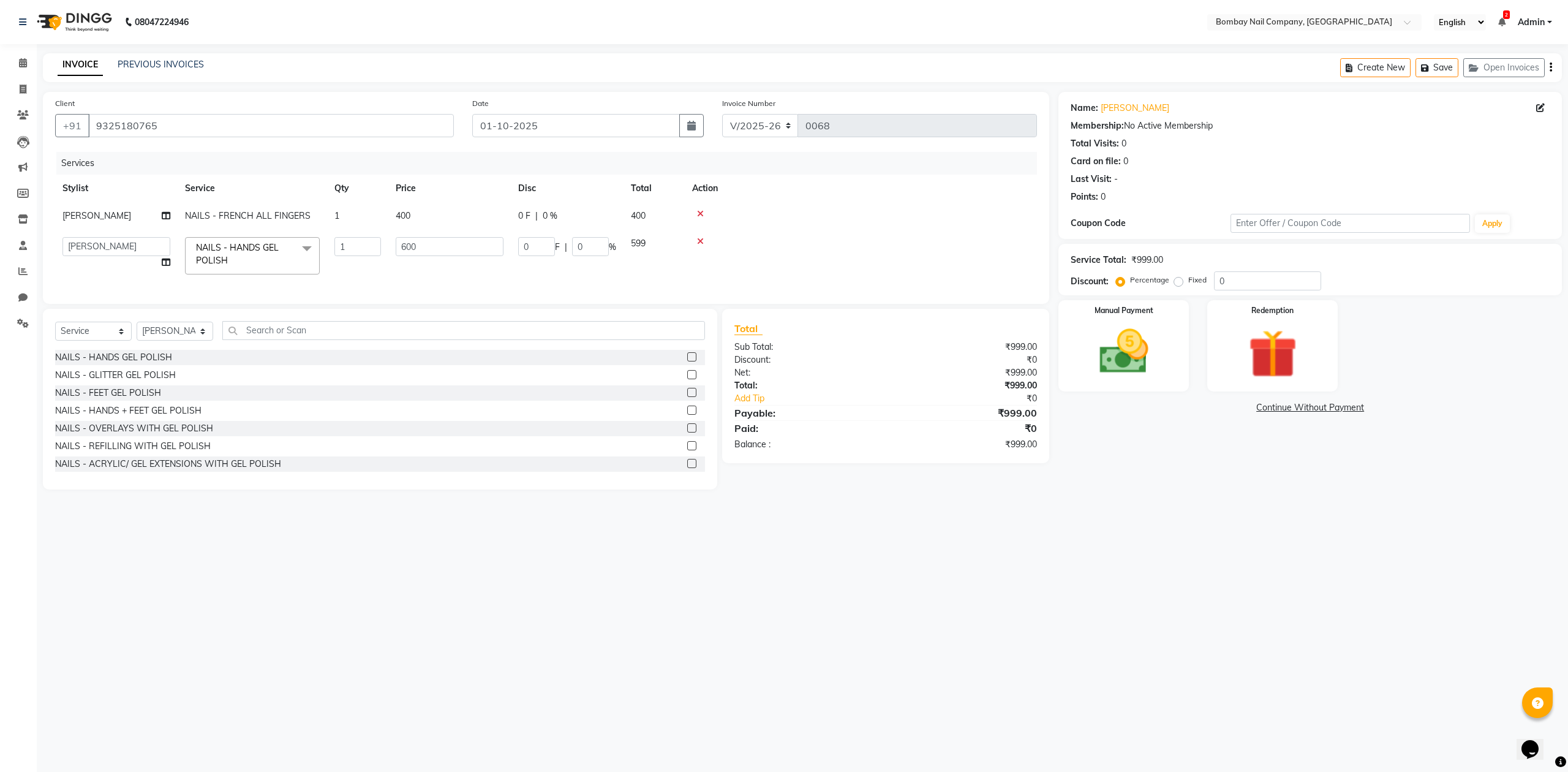
click at [821, 218] on td at bounding box center [861, 216] width 352 height 28
click at [1128, 359] on img at bounding box center [1124, 352] width 83 height 59
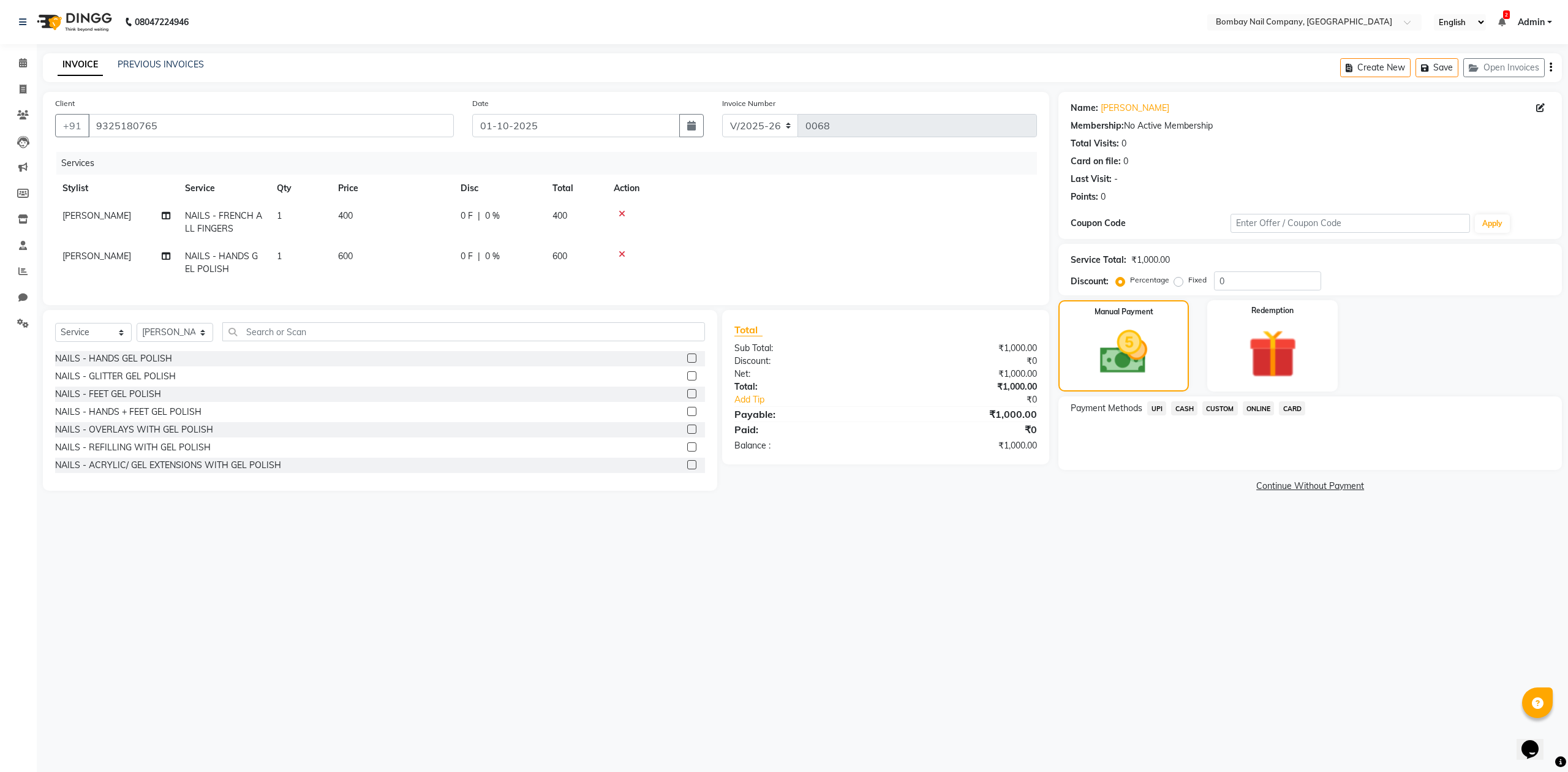
click at [1155, 405] on span "UPI" at bounding box center [1157, 408] width 19 height 14
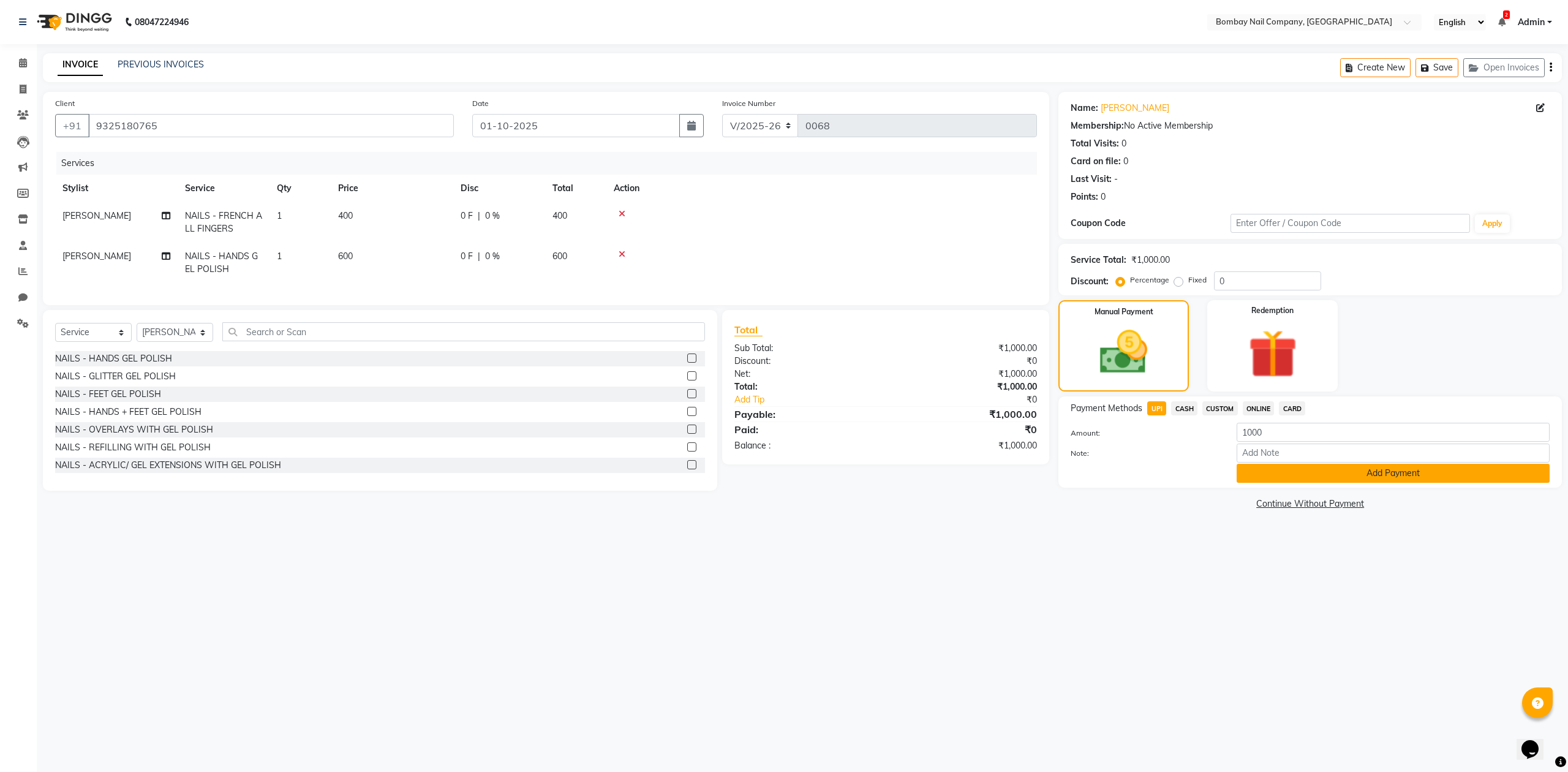
click at [1280, 468] on button "Add Payment" at bounding box center [1393, 473] width 313 height 19
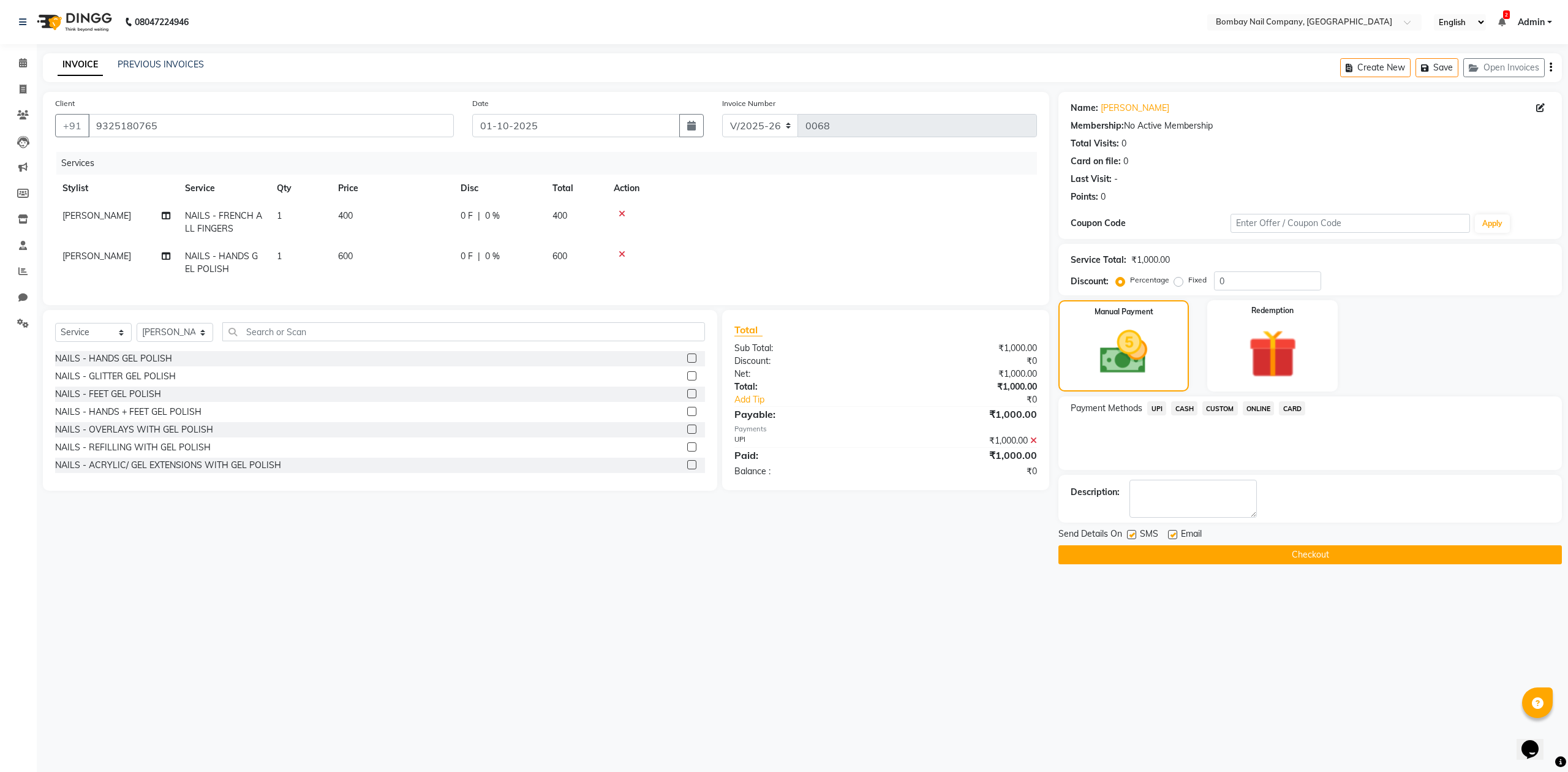
click at [1248, 559] on button "Checkout" at bounding box center [1310, 554] width 503 height 19
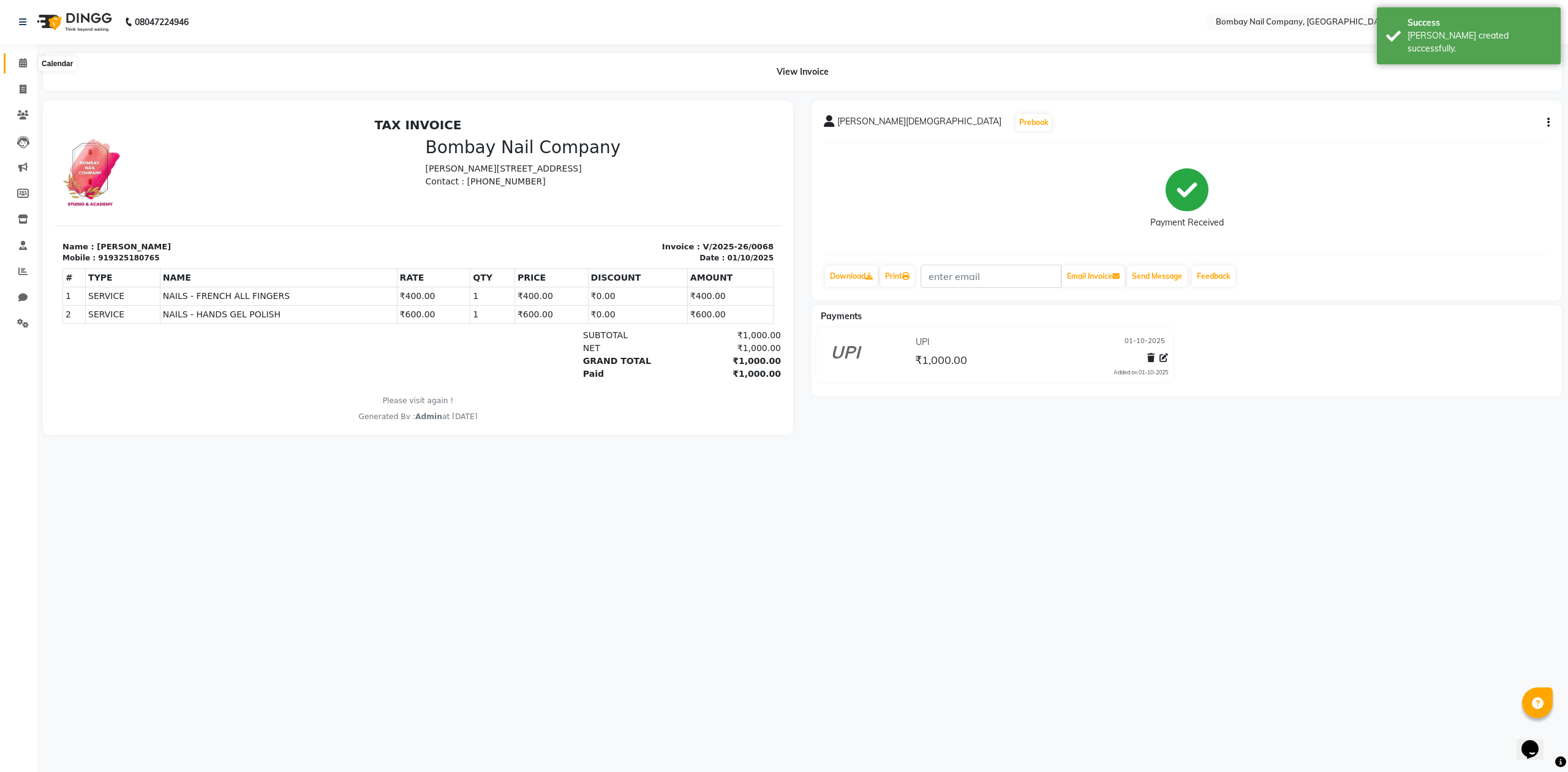
click at [19, 62] on icon at bounding box center [23, 63] width 8 height 9
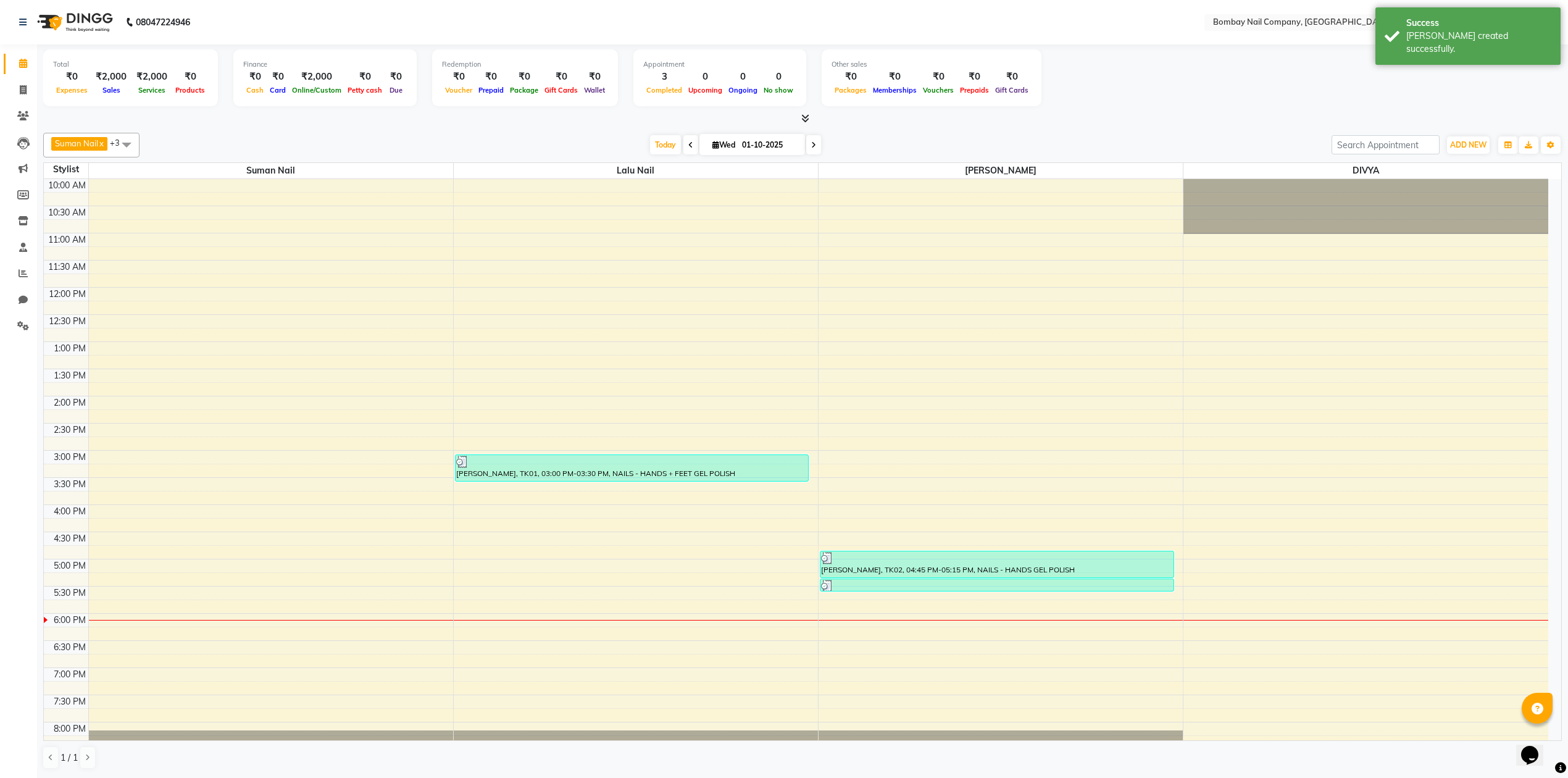
click at [891, 116] on div at bounding box center [802, 119] width 1518 height 13
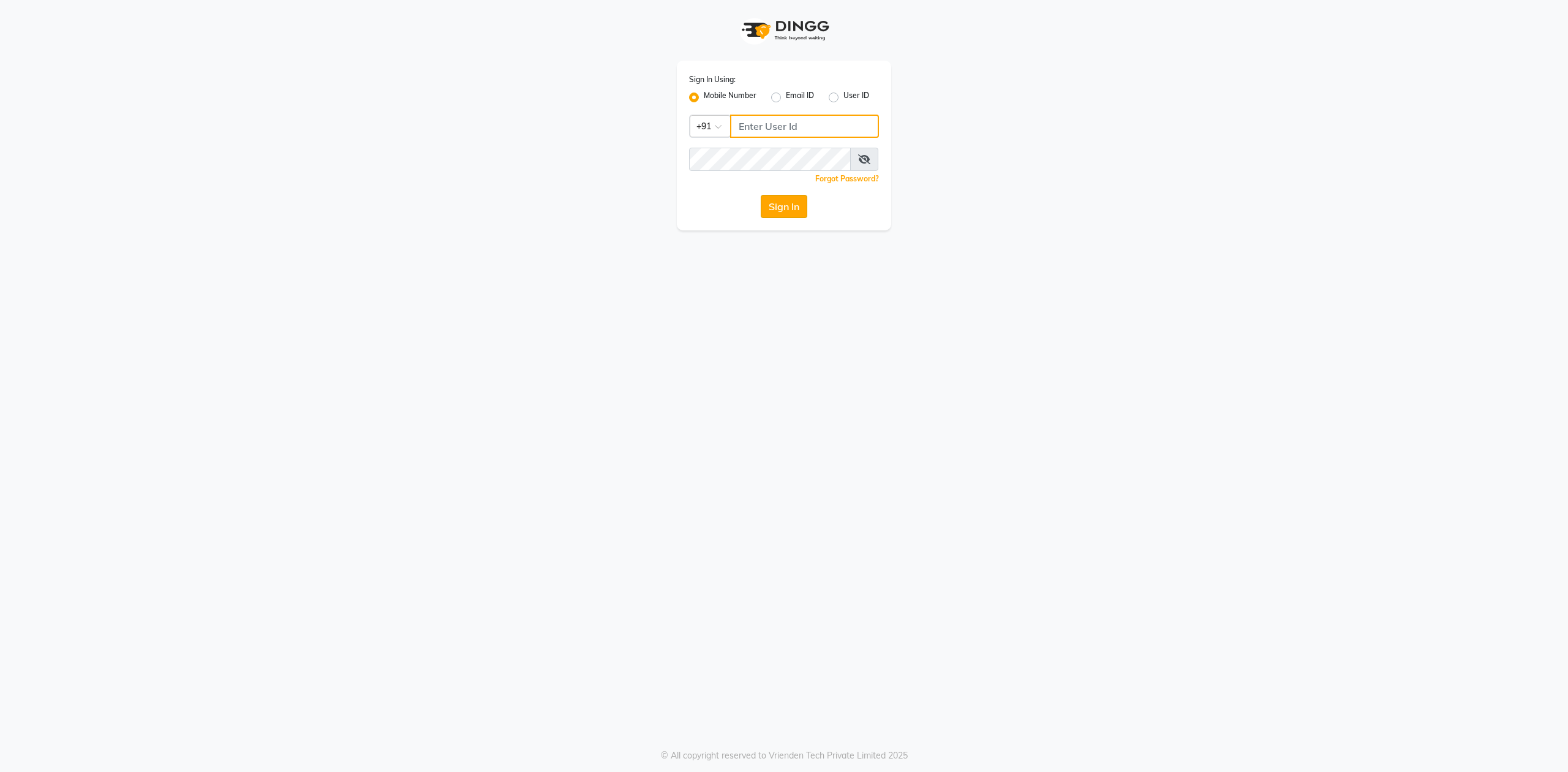
type input "9175460707"
click at [785, 198] on button "Sign In" at bounding box center [784, 207] width 46 height 23
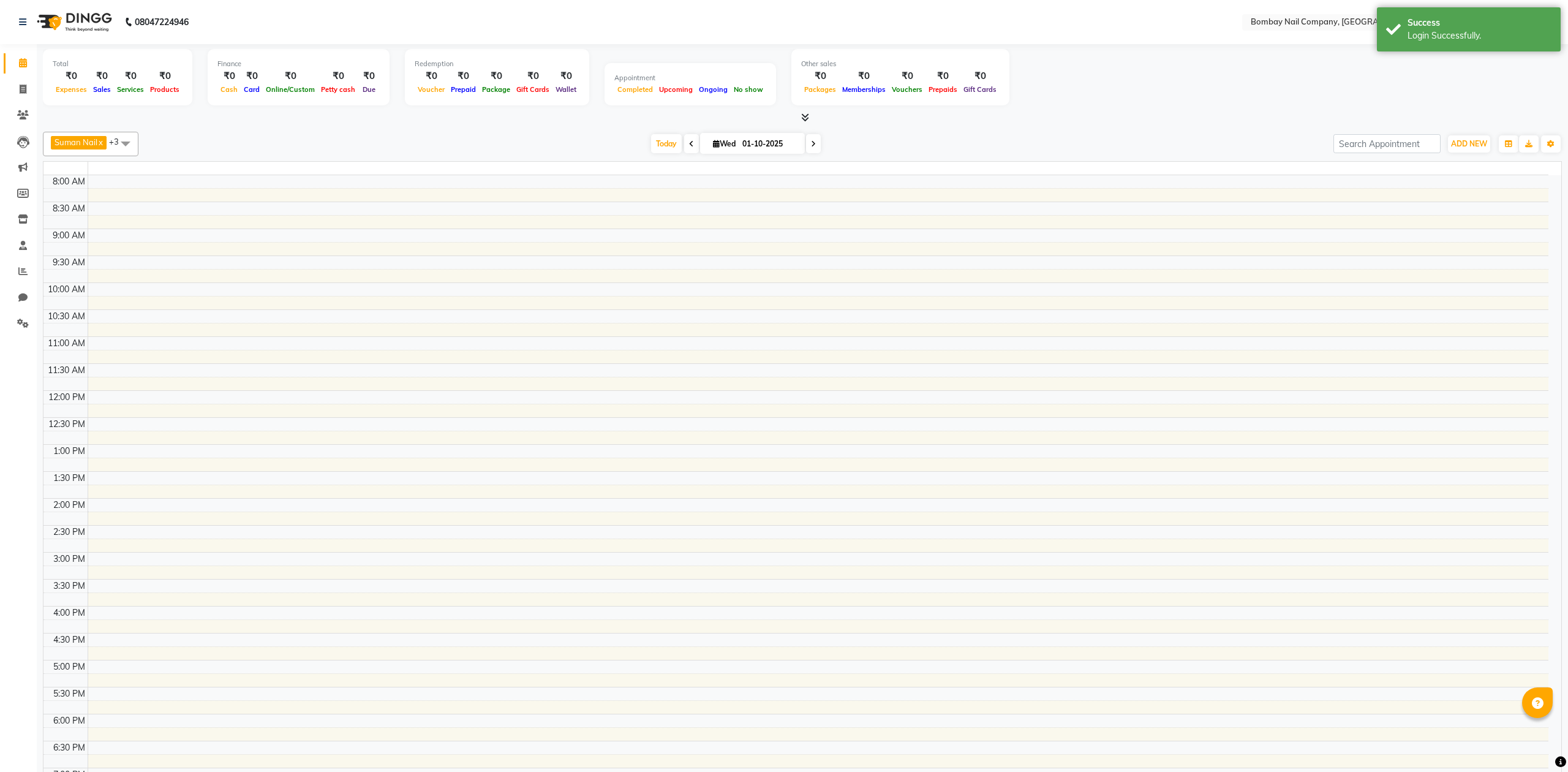
select select "en"
